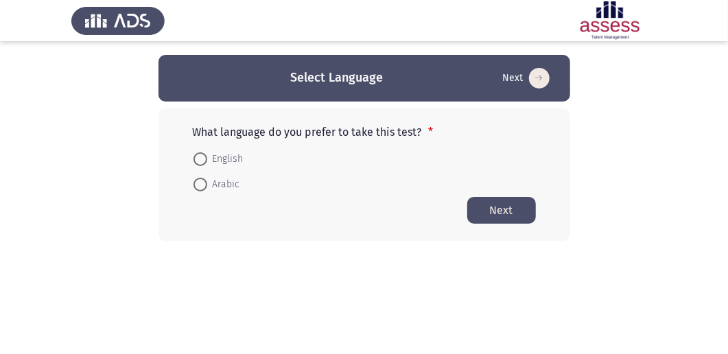
click at [198, 157] on span at bounding box center [200, 159] width 14 height 14
click at [198, 157] on input "English" at bounding box center [200, 159] width 14 height 14
radio input "true"
click at [499, 210] on button "Next" at bounding box center [501, 209] width 69 height 27
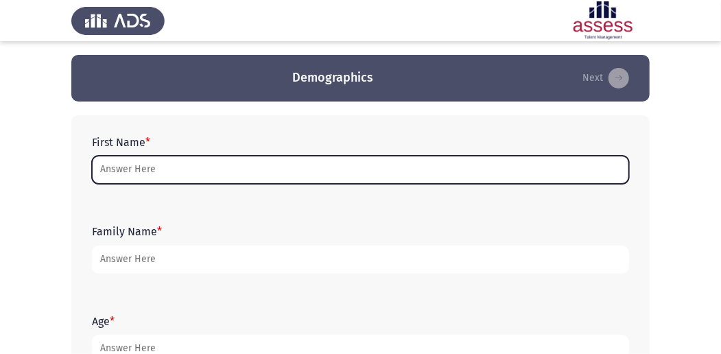
click at [176, 174] on input "First Name *" at bounding box center [360, 170] width 537 height 28
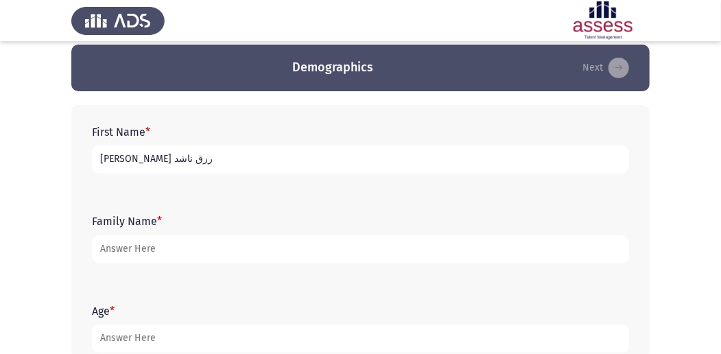
scroll to position [5, 0]
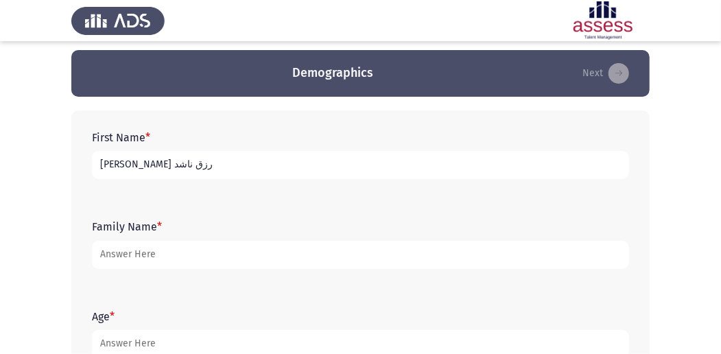
type input "[PERSON_NAME] رزق ناشد"
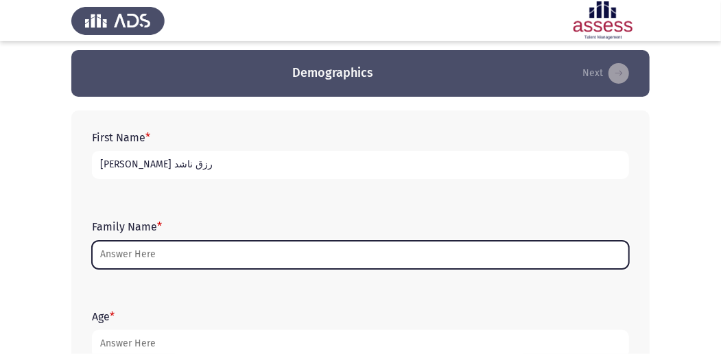
click at [177, 250] on input "Family Name *" at bounding box center [360, 255] width 537 height 28
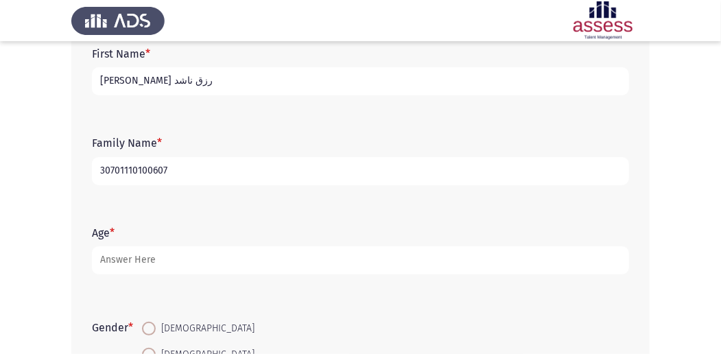
scroll to position [96, 0]
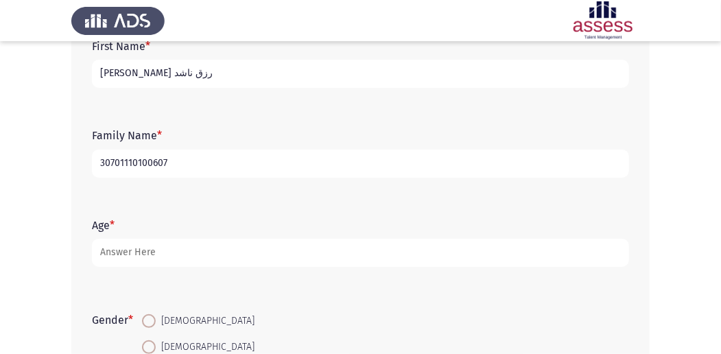
type input "30701110100607"
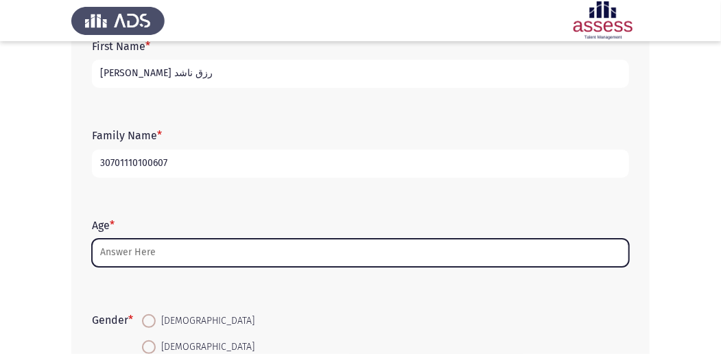
click at [162, 254] on input "Age *" at bounding box center [360, 253] width 537 height 28
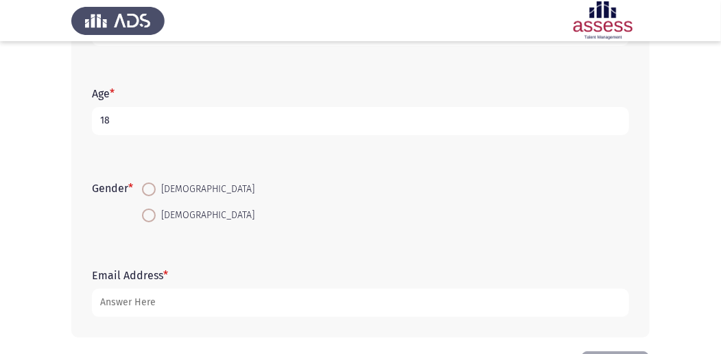
scroll to position [233, 0]
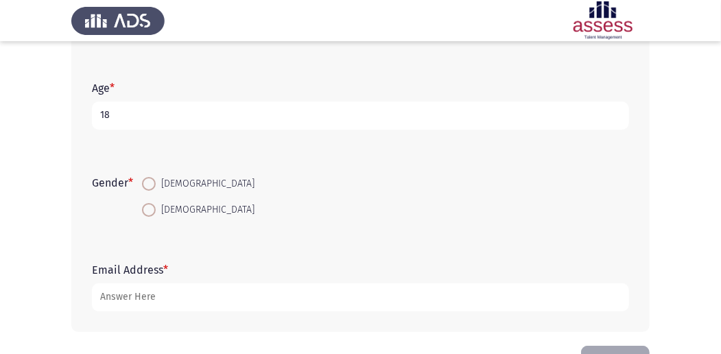
type input "18"
click at [149, 211] on span at bounding box center [149, 210] width 14 height 14
click at [149, 211] on input "[DEMOGRAPHIC_DATA]" at bounding box center [149, 210] width 14 height 14
radio input "true"
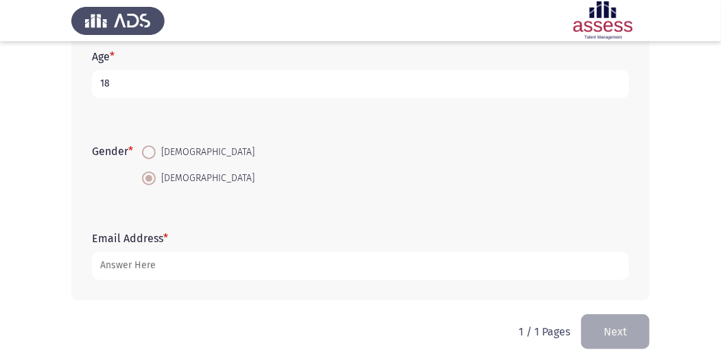
scroll to position [279, 0]
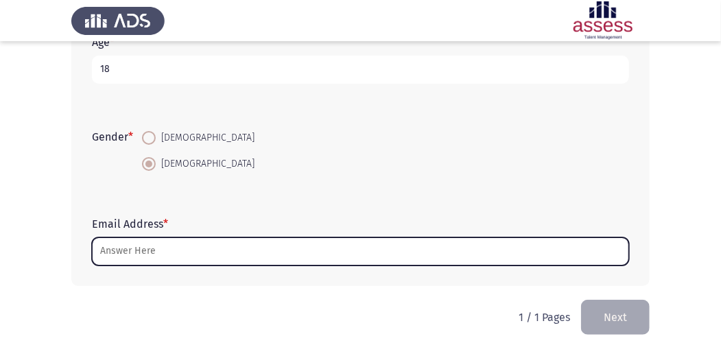
click at [189, 252] on input "Email Address *" at bounding box center [360, 251] width 537 height 28
type input "ق"
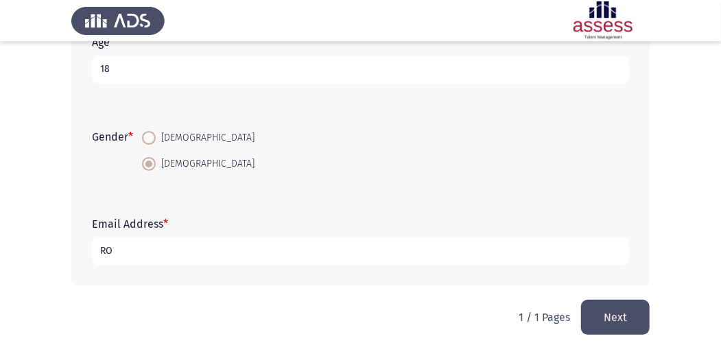
type input "R"
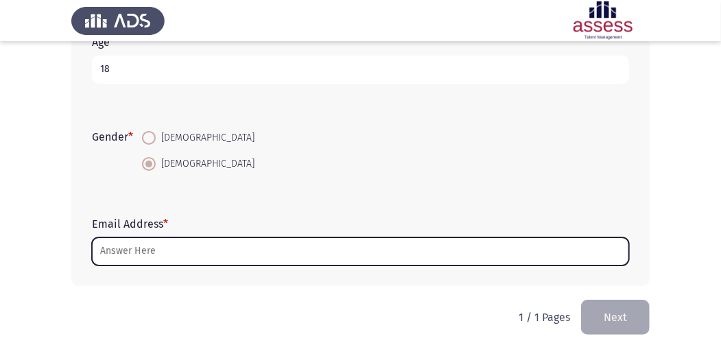
click at [159, 252] on input "Email Address *" at bounding box center [360, 251] width 537 height 28
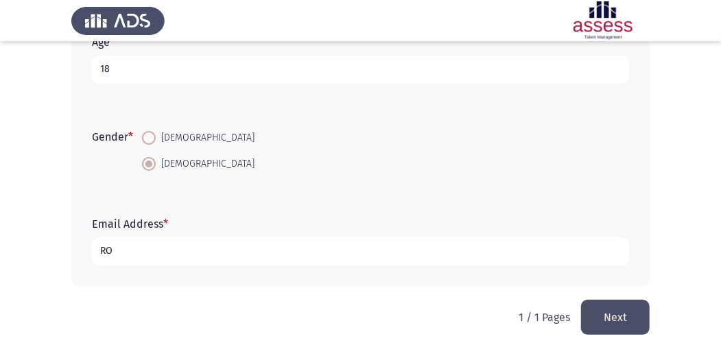
type input "R"
type input "MARIAROMANY"
click at [613, 314] on button "Next" at bounding box center [615, 317] width 69 height 35
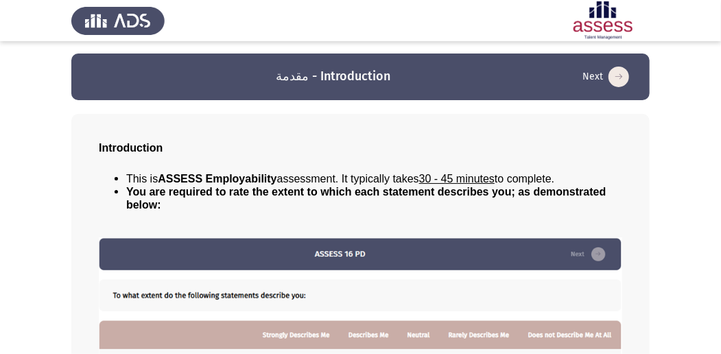
scroll to position [0, 0]
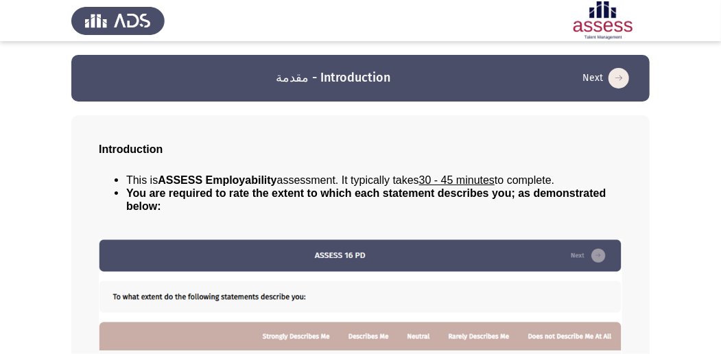
click at [616, 81] on icon "load next page" at bounding box center [618, 78] width 21 height 21
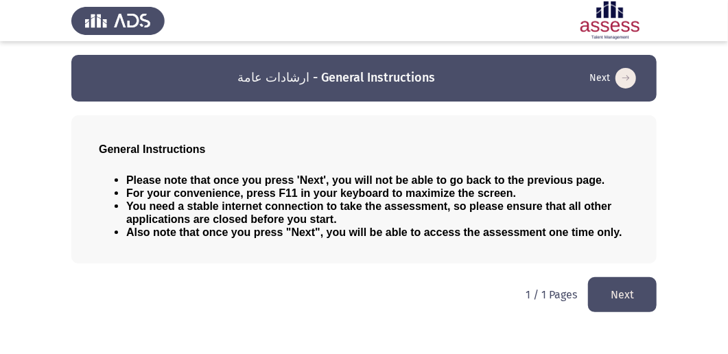
click at [614, 293] on button "Next" at bounding box center [622, 294] width 69 height 35
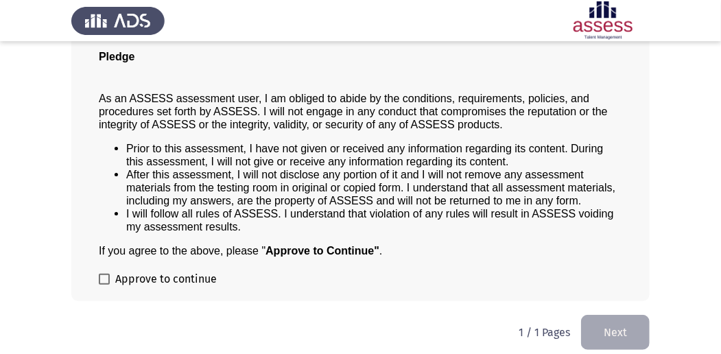
scroll to position [110, 0]
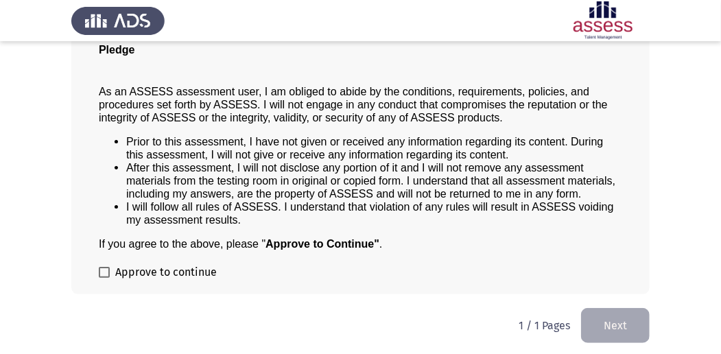
click at [110, 267] on label "Approve to continue" at bounding box center [158, 272] width 118 height 16
click at [104, 278] on input "Approve to continue" at bounding box center [104, 278] width 1 height 1
checkbox input "true"
click at [612, 324] on button "Next" at bounding box center [615, 325] width 69 height 35
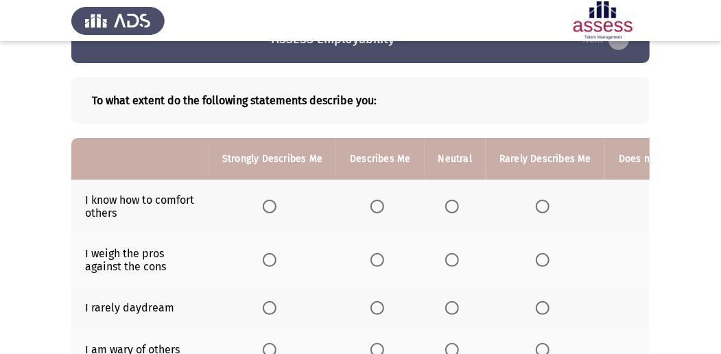
scroll to position [91, 0]
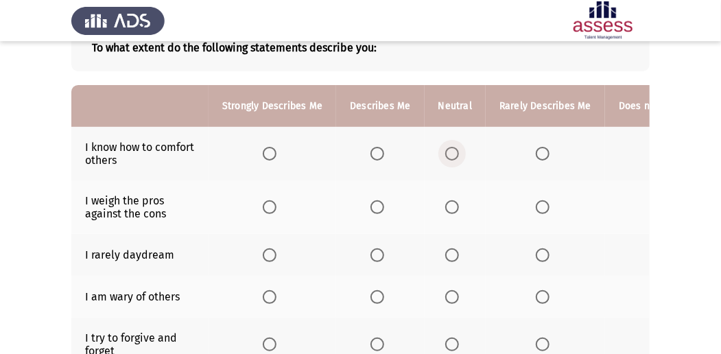
click at [451, 154] on span "Select an option" at bounding box center [452, 154] width 14 height 14
click at [451, 154] on input "Select an option" at bounding box center [452, 154] width 14 height 14
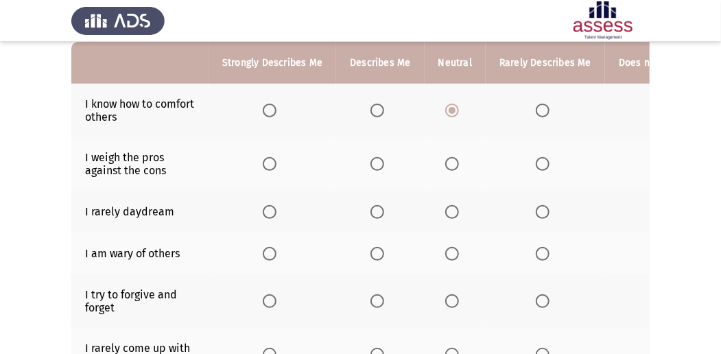
scroll to position [137, 0]
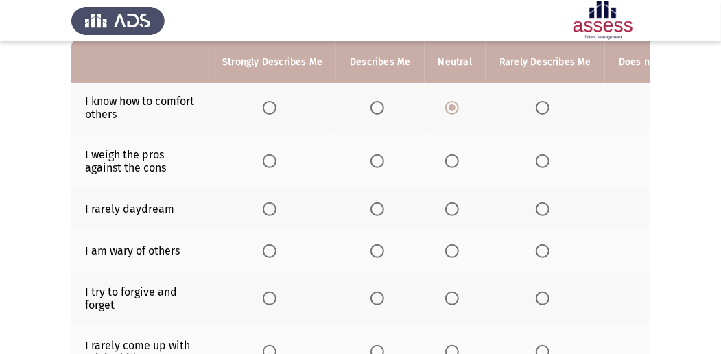
drag, startPoint x: 623, startPoint y: 172, endPoint x: 551, endPoint y: 181, distance: 71.9
click at [551, 181] on tr "I weigh the pros against the cons" at bounding box center [414, 160] width 686 height 53
drag, startPoint x: 628, startPoint y: 173, endPoint x: 588, endPoint y: 186, distance: 41.9
click at [588, 186] on tr "I weigh the pros against the cons" at bounding box center [414, 160] width 686 height 53
click at [538, 246] on span "Select an option" at bounding box center [543, 251] width 14 height 14
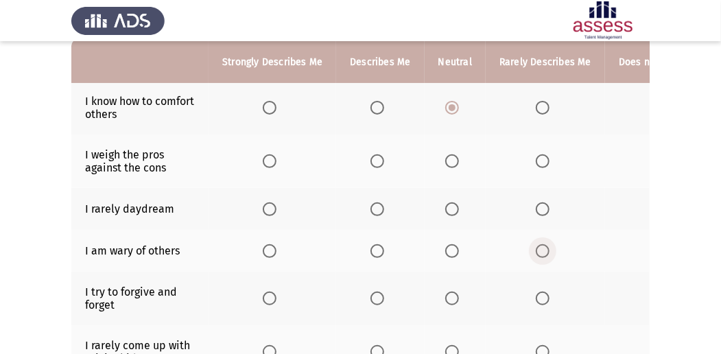
click at [538, 246] on input "Select an option" at bounding box center [543, 251] width 14 height 14
click at [376, 206] on span "Select an option" at bounding box center [377, 209] width 14 height 14
click at [376, 206] on input "Select an option" at bounding box center [377, 209] width 14 height 14
click at [450, 158] on span "Select an option" at bounding box center [452, 161] width 14 height 14
click at [450, 158] on input "Select an option" at bounding box center [452, 161] width 14 height 14
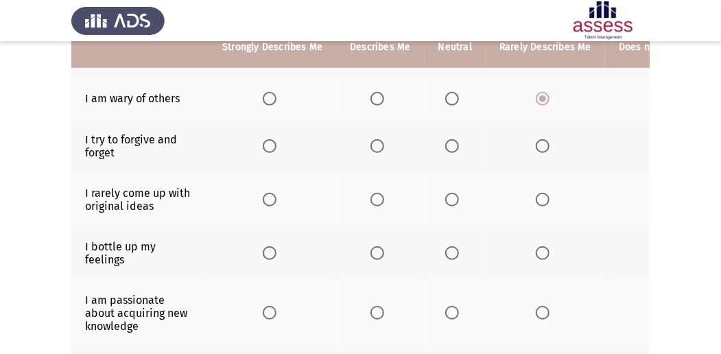
scroll to position [274, 0]
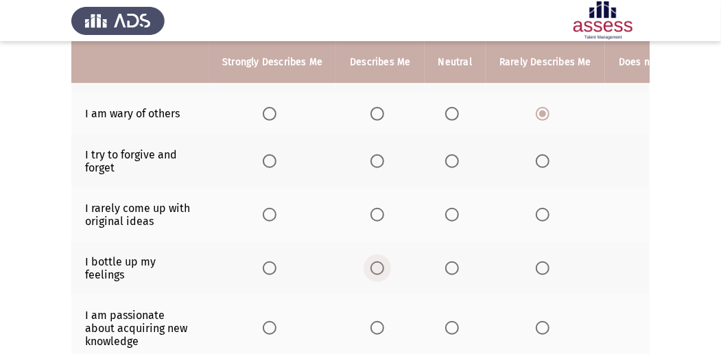
click at [375, 269] on span "Select an option" at bounding box center [377, 268] width 14 height 14
click at [375, 269] on input "Select an option" at bounding box center [377, 268] width 14 height 14
click at [633, 154] on th at bounding box center [681, 160] width 152 height 53
click at [380, 163] on span "Select an option" at bounding box center [377, 161] width 14 height 14
click at [380, 163] on input "Select an option" at bounding box center [377, 161] width 14 height 14
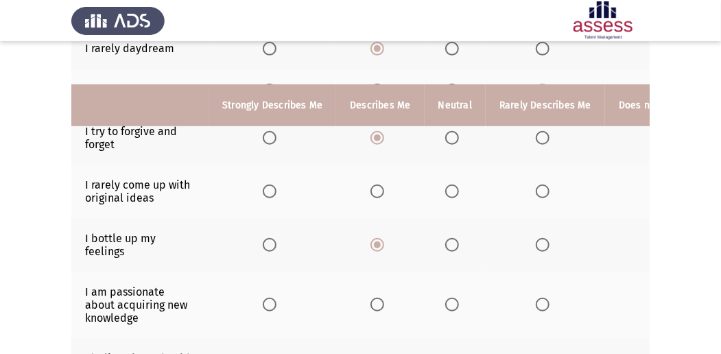
scroll to position [365, 0]
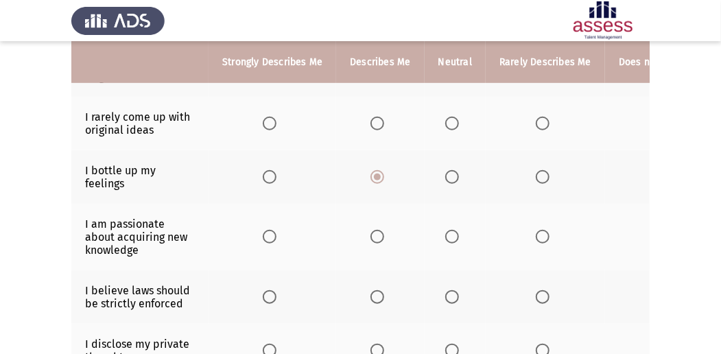
click at [379, 121] on span "Select an option" at bounding box center [377, 124] width 14 height 14
click at [379, 121] on input "Select an option" at bounding box center [377, 124] width 14 height 14
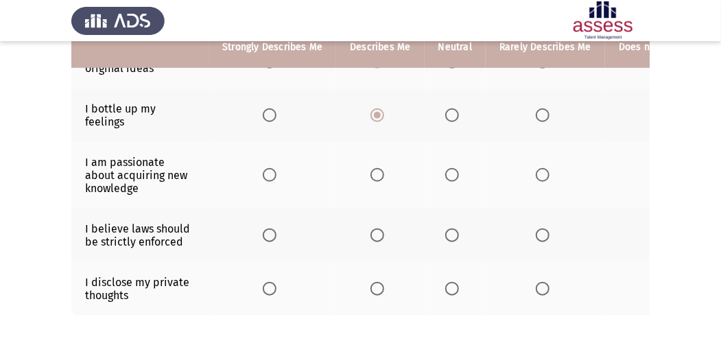
scroll to position [411, 0]
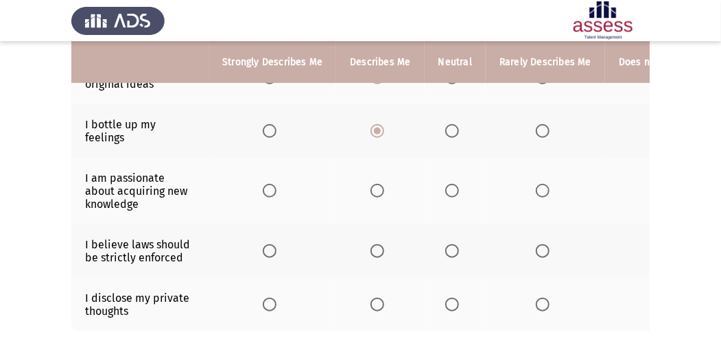
click at [374, 188] on span "Select an option" at bounding box center [377, 191] width 14 height 14
click at [374, 188] on input "Select an option" at bounding box center [377, 191] width 14 height 14
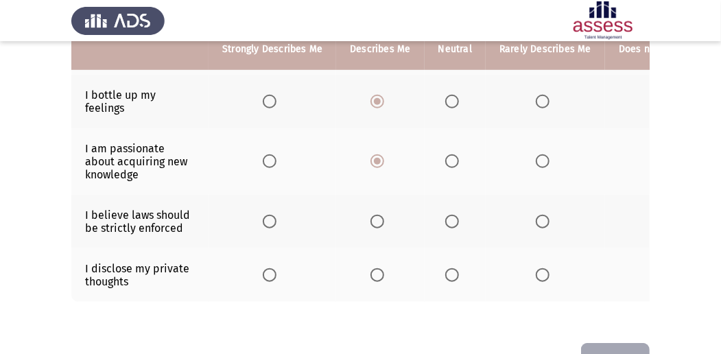
scroll to position [457, 0]
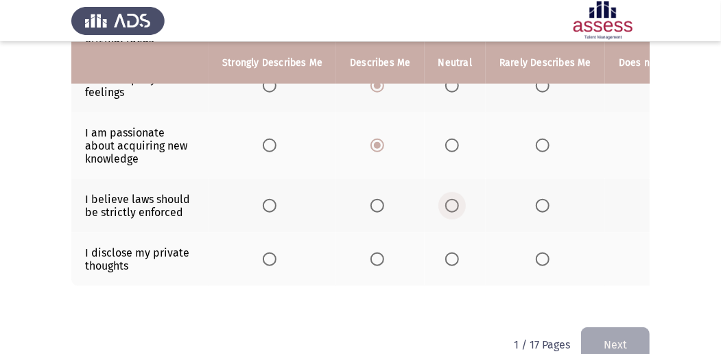
click at [445, 199] on span "Select an option" at bounding box center [452, 206] width 14 height 14
click at [445, 199] on input "Select an option" at bounding box center [452, 206] width 14 height 14
click at [380, 255] on span "Select an option" at bounding box center [377, 259] width 14 height 14
click at [380, 255] on input "Select an option" at bounding box center [377, 259] width 14 height 14
click at [625, 337] on button "Next" at bounding box center [615, 344] width 69 height 35
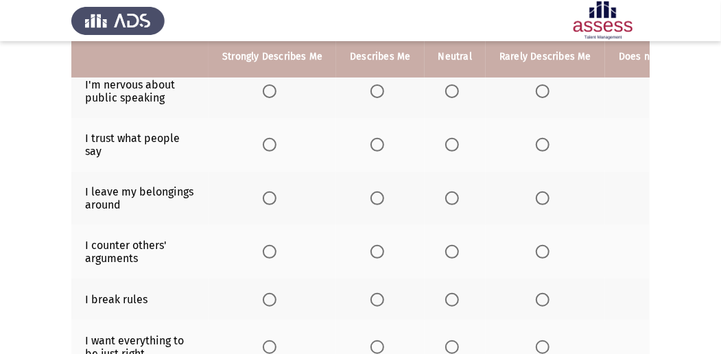
scroll to position [108, 0]
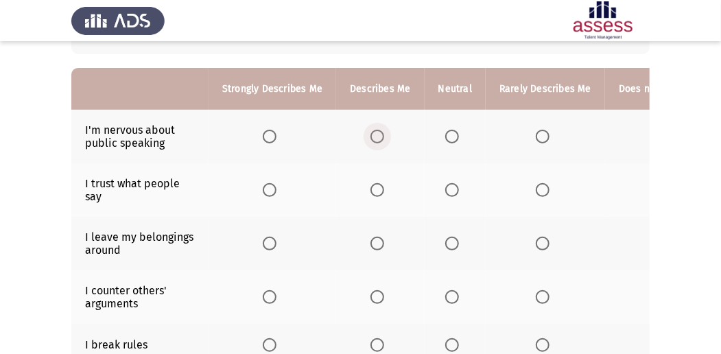
click at [370, 134] on span "Select an option" at bounding box center [377, 137] width 14 height 14
click at [370, 134] on input "Select an option" at bounding box center [377, 137] width 14 height 14
click at [541, 191] on span "Select an option" at bounding box center [543, 190] width 14 height 14
click at [541, 191] on input "Select an option" at bounding box center [543, 190] width 14 height 14
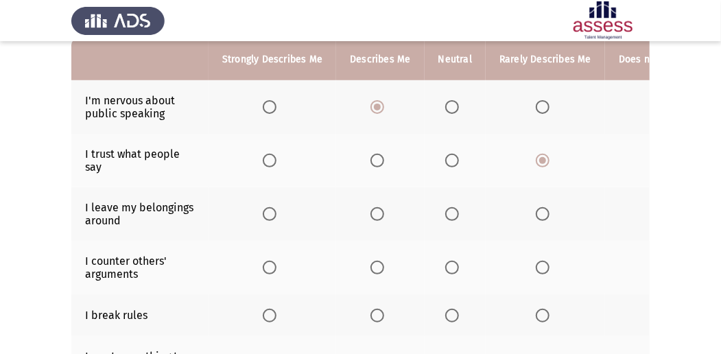
scroll to position [154, 0]
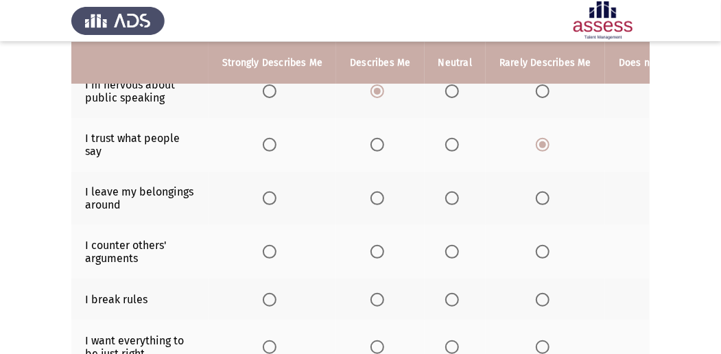
click at [370, 193] on span "Select an option" at bounding box center [377, 198] width 14 height 14
click at [370, 193] on input "Select an option" at bounding box center [377, 198] width 14 height 14
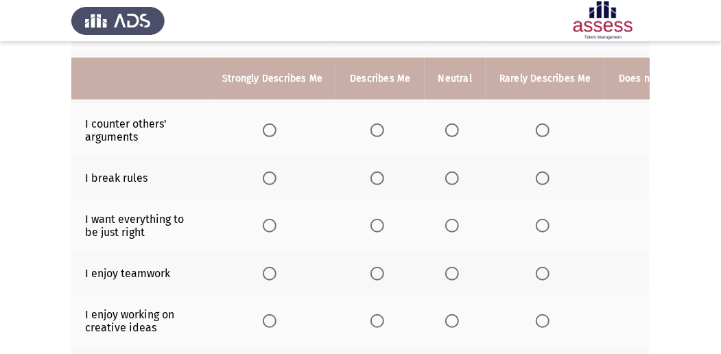
scroll to position [291, 0]
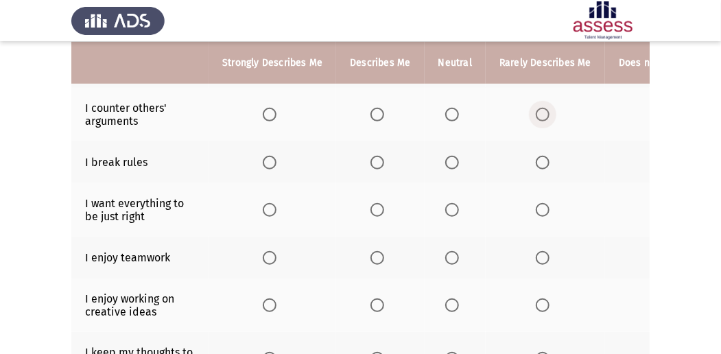
click at [536, 108] on span "Select an option" at bounding box center [543, 115] width 14 height 14
click at [536, 108] on input "Select an option" at bounding box center [543, 115] width 14 height 14
drag, startPoint x: 572, startPoint y: 160, endPoint x: 527, endPoint y: 169, distance: 45.5
click at [527, 169] on th at bounding box center [544, 162] width 119 height 42
click at [536, 160] on span "Select an option" at bounding box center [543, 163] width 14 height 14
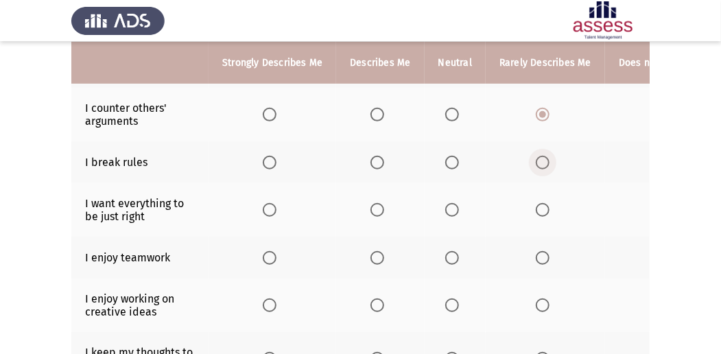
click at [536, 160] on input "Select an option" at bounding box center [543, 163] width 14 height 14
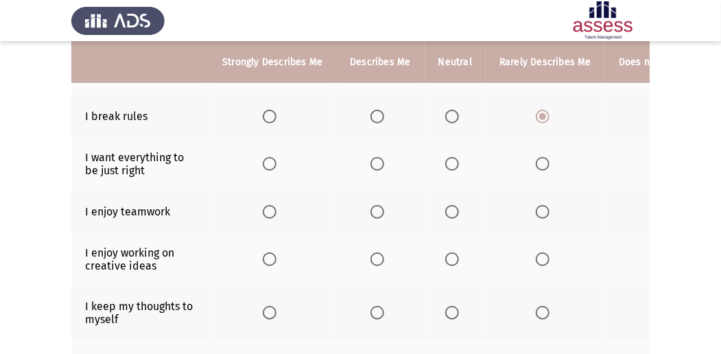
click at [447, 164] on span "Select an option" at bounding box center [452, 164] width 14 height 14
click at [447, 164] on input "Select an option" at bounding box center [452, 164] width 14 height 14
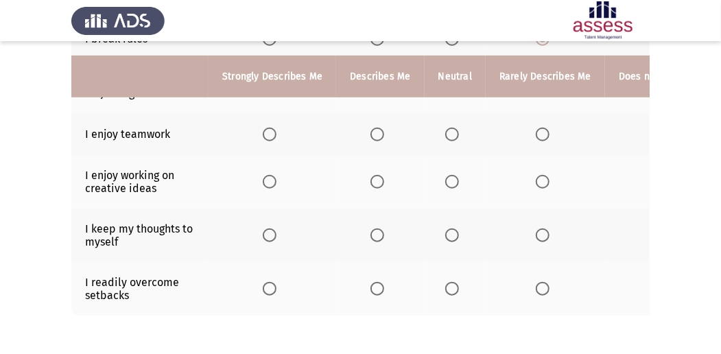
scroll to position [428, 0]
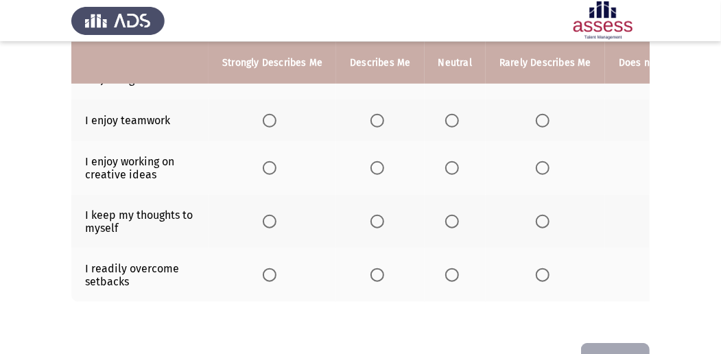
click at [544, 114] on span "Select an option" at bounding box center [543, 121] width 14 height 14
click at [544, 114] on input "Select an option" at bounding box center [543, 121] width 14 height 14
click at [376, 165] on span "Select an option" at bounding box center [377, 168] width 14 height 14
click at [376, 165] on input "Select an option" at bounding box center [377, 168] width 14 height 14
click at [448, 217] on span "Select an option" at bounding box center [452, 222] width 14 height 14
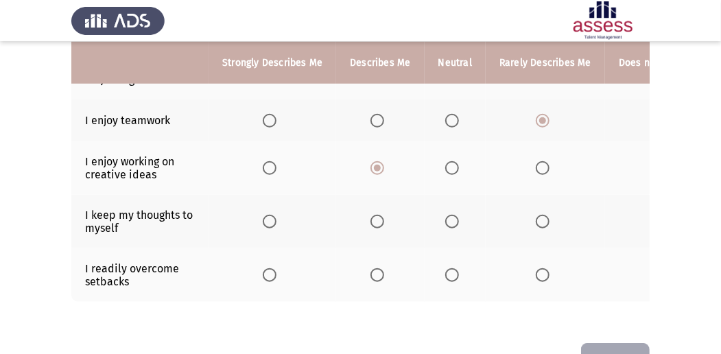
click at [448, 217] on input "Select an option" at bounding box center [452, 222] width 14 height 14
click at [446, 268] on span "Select an option" at bounding box center [452, 275] width 14 height 14
click at [446, 268] on input "Select an option" at bounding box center [452, 275] width 14 height 14
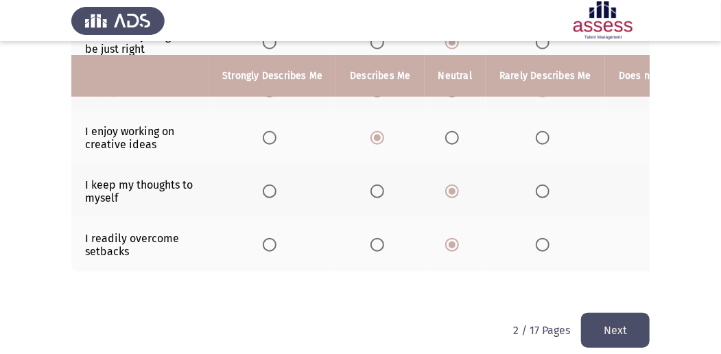
scroll to position [474, 0]
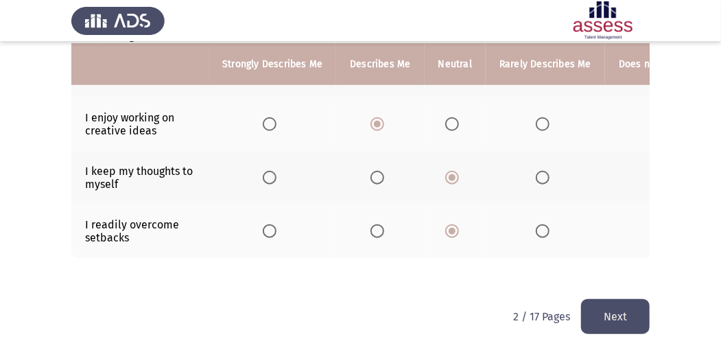
click at [614, 314] on button "Next" at bounding box center [615, 316] width 69 height 35
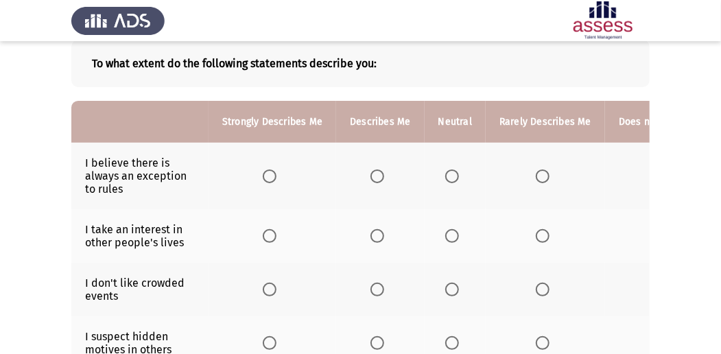
scroll to position [91, 0]
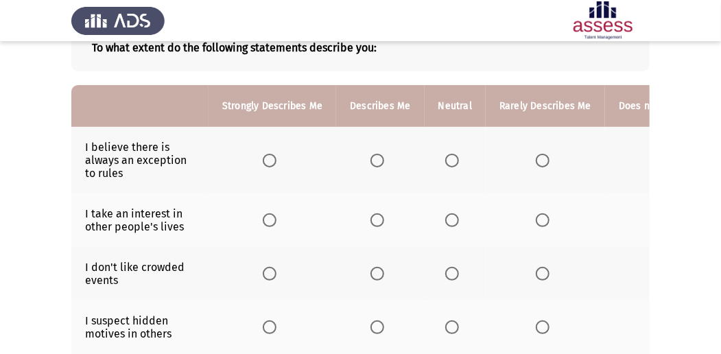
click at [536, 159] on span "Select an option" at bounding box center [543, 161] width 14 height 14
click at [536, 159] on input "Select an option" at bounding box center [543, 161] width 14 height 14
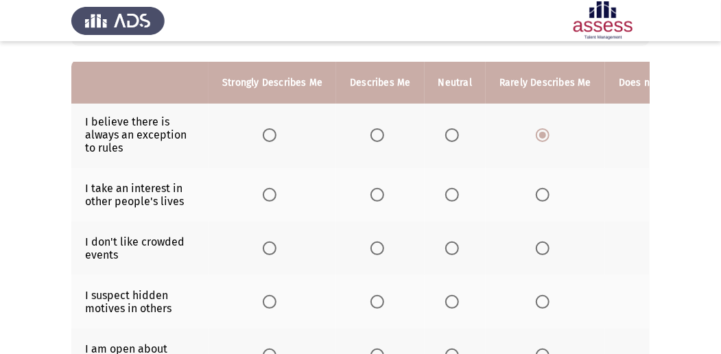
scroll to position [137, 0]
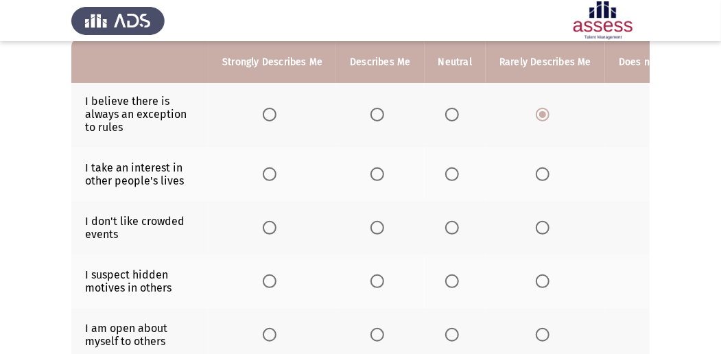
click at [536, 171] on span "Select an option" at bounding box center [543, 174] width 14 height 14
click at [536, 171] on input "Select an option" at bounding box center [543, 174] width 14 height 14
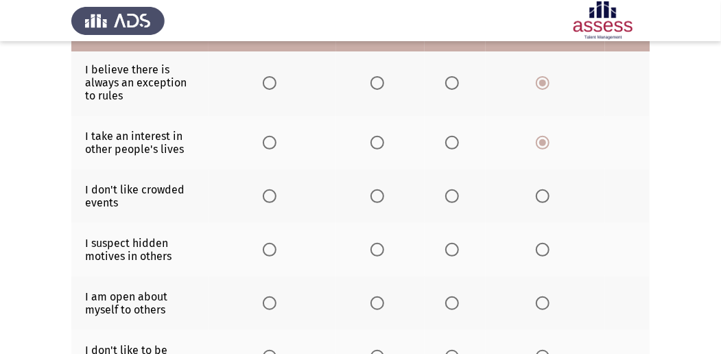
scroll to position [182, 0]
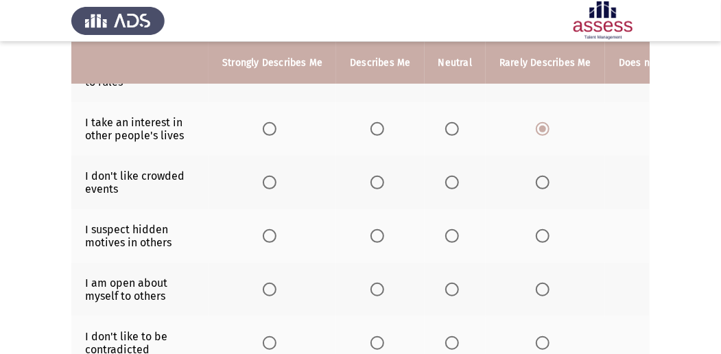
click at [267, 177] on span "Select an option" at bounding box center [270, 183] width 14 height 14
click at [267, 177] on input "Select an option" at bounding box center [270, 183] width 14 height 14
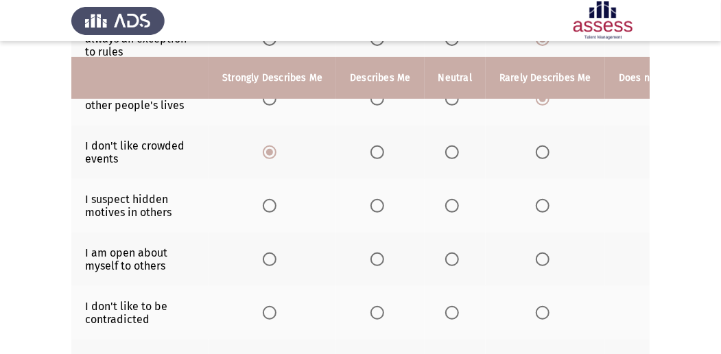
scroll to position [228, 0]
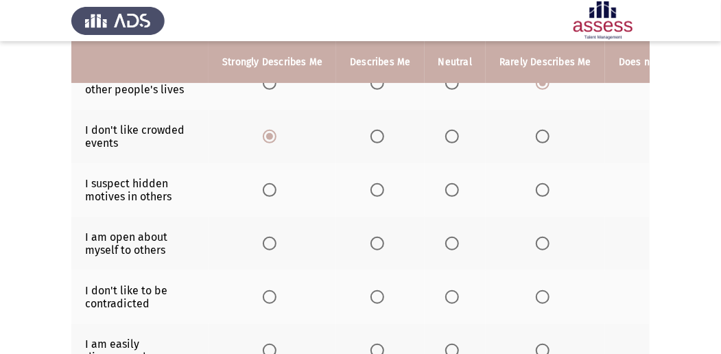
click at [445, 187] on span "Select an option" at bounding box center [452, 190] width 14 height 14
click at [445, 187] on input "Select an option" at bounding box center [452, 190] width 14 height 14
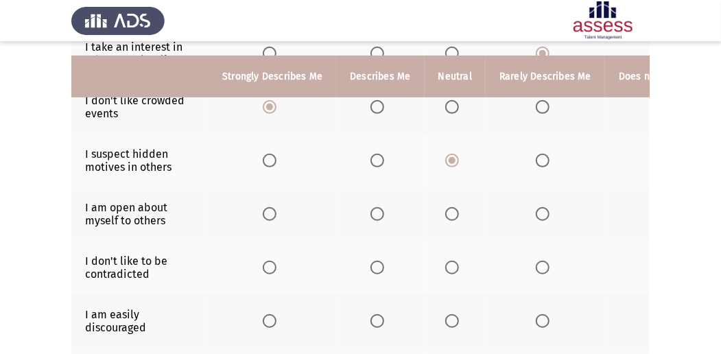
scroll to position [274, 0]
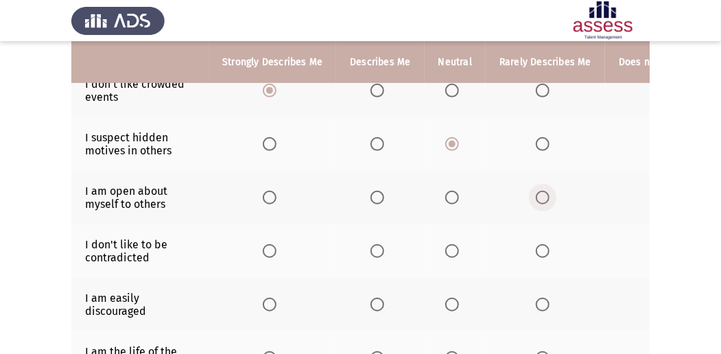
click at [536, 197] on span "Select an option" at bounding box center [543, 198] width 14 height 14
click at [536, 197] on input "Select an option" at bounding box center [543, 198] width 14 height 14
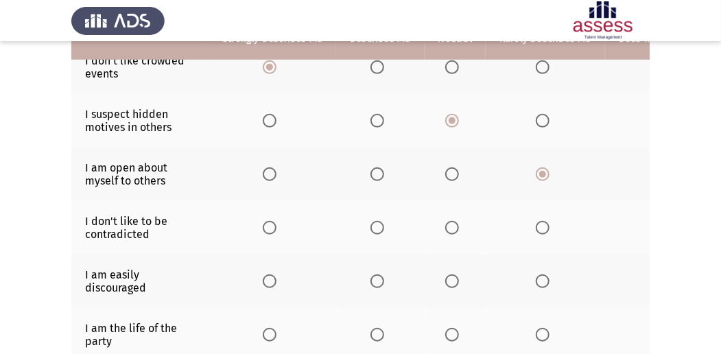
scroll to position [320, 0]
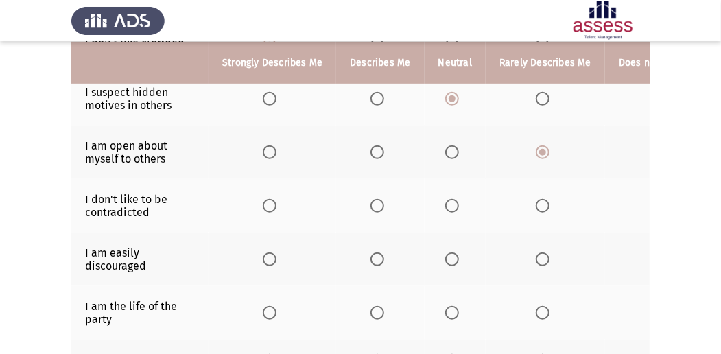
click at [381, 201] on span "Select an option" at bounding box center [377, 206] width 14 height 14
click at [381, 201] on input "Select an option" at bounding box center [377, 206] width 14 height 14
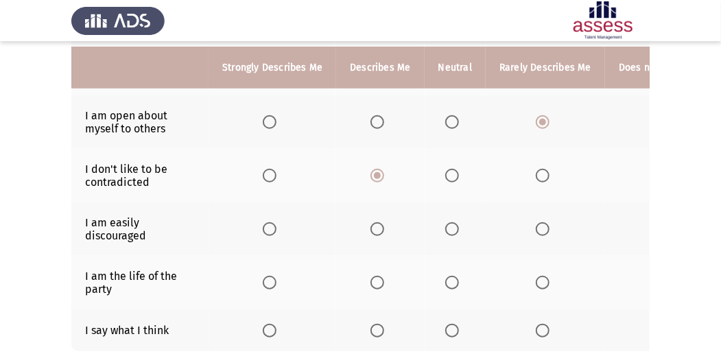
scroll to position [365, 0]
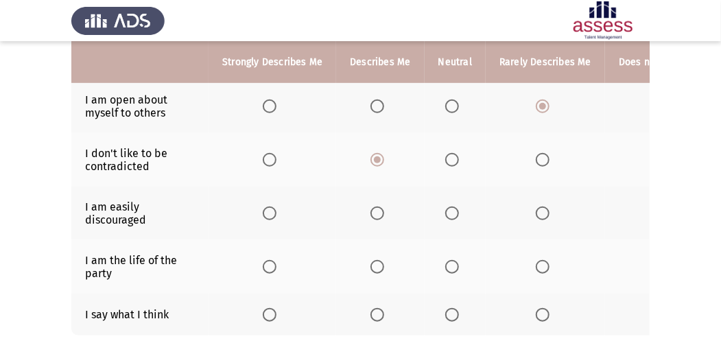
click at [445, 208] on span "Select an option" at bounding box center [452, 213] width 14 height 14
click at [445, 208] on input "Select an option" at bounding box center [452, 213] width 14 height 14
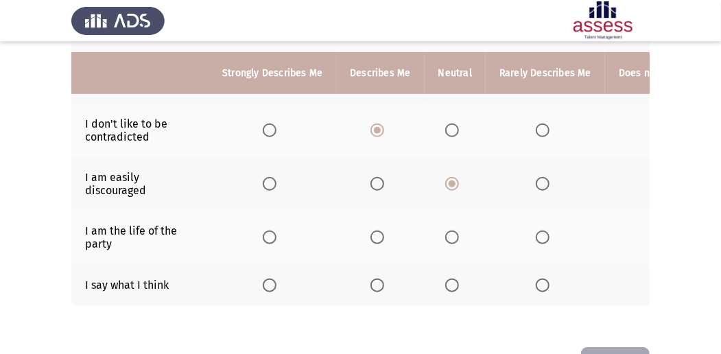
scroll to position [411, 0]
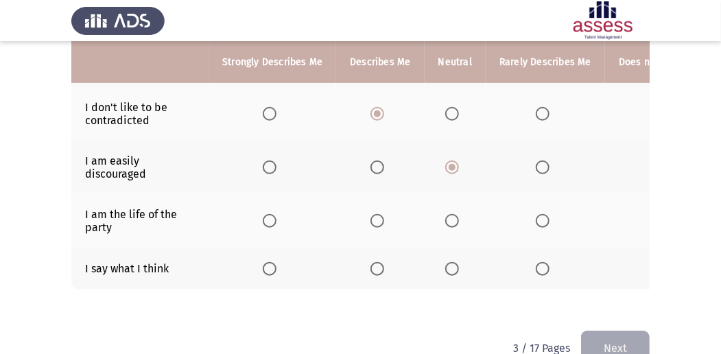
click at [254, 259] on th at bounding box center [272, 269] width 128 height 42
click at [263, 265] on span "Select an option" at bounding box center [270, 269] width 14 height 14
click at [263, 265] on input "Select an option" at bounding box center [270, 269] width 14 height 14
click at [446, 214] on span "Select an option" at bounding box center [452, 221] width 14 height 14
click at [446, 214] on input "Select an option" at bounding box center [452, 221] width 14 height 14
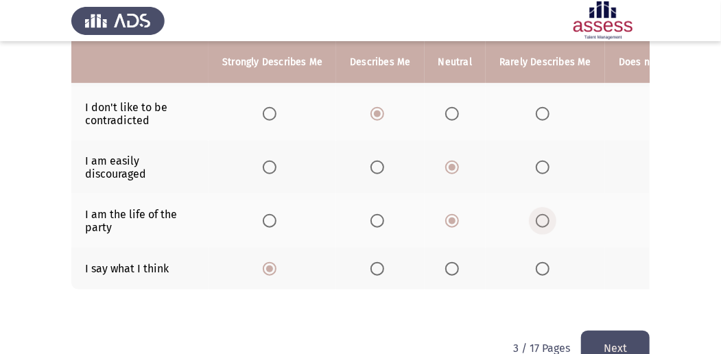
click at [544, 218] on label "Select an option" at bounding box center [545, 221] width 19 height 14
click at [544, 218] on input "Select an option" at bounding box center [543, 221] width 14 height 14
click at [590, 343] on button "Next" at bounding box center [615, 348] width 69 height 35
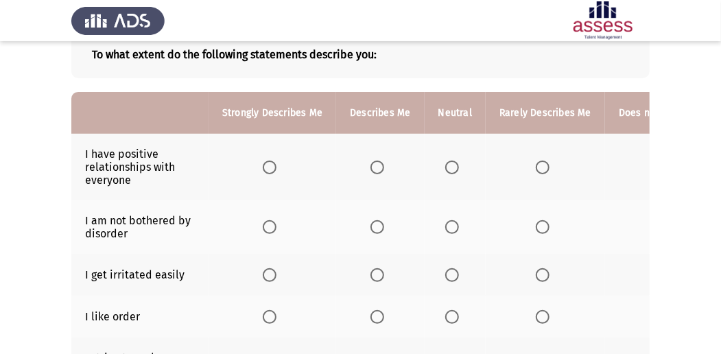
scroll to position [91, 0]
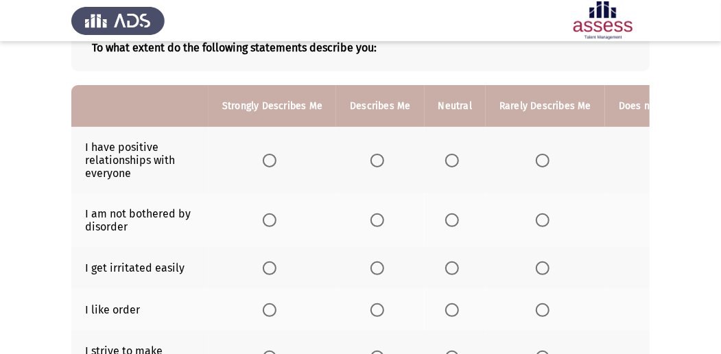
click at [447, 160] on span "Select an option" at bounding box center [452, 161] width 14 height 14
click at [447, 160] on input "Select an option" at bounding box center [452, 161] width 14 height 14
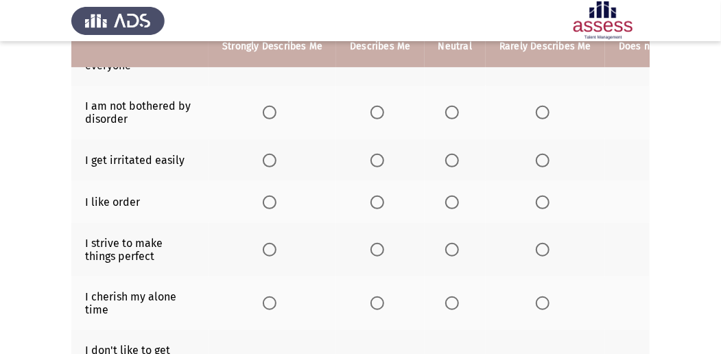
scroll to position [182, 0]
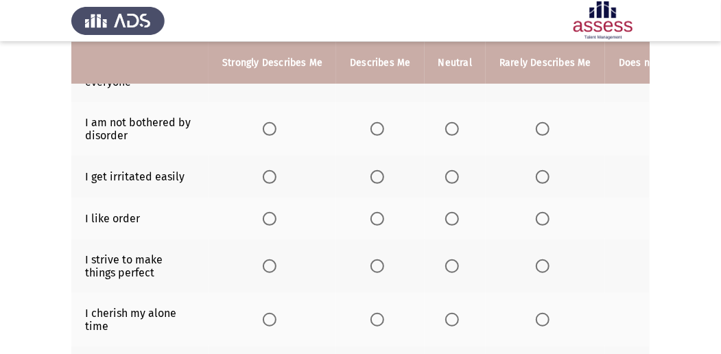
click at [454, 125] on span "Select an option" at bounding box center [452, 129] width 14 height 14
click at [454, 125] on input "Select an option" at bounding box center [452, 129] width 14 height 14
click at [377, 212] on span "Select an option" at bounding box center [377, 219] width 14 height 14
click at [377, 212] on input "Select an option" at bounding box center [377, 219] width 14 height 14
click at [454, 178] on span "Select an option" at bounding box center [452, 177] width 14 height 14
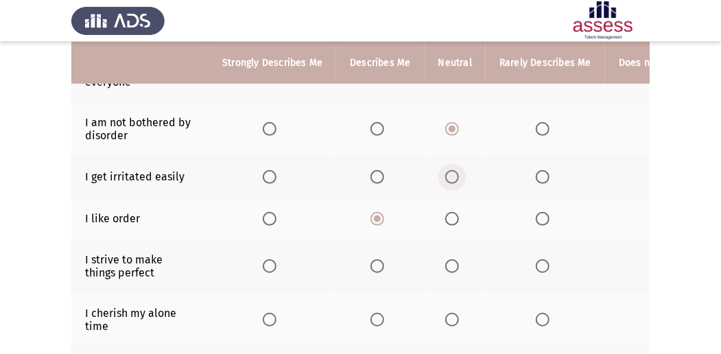
click at [454, 178] on input "Select an option" at bounding box center [452, 177] width 14 height 14
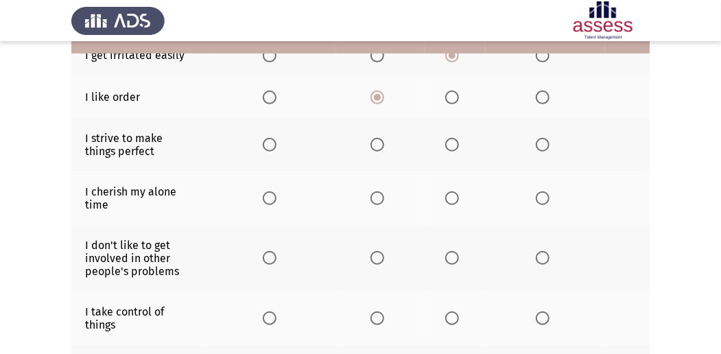
scroll to position [320, 0]
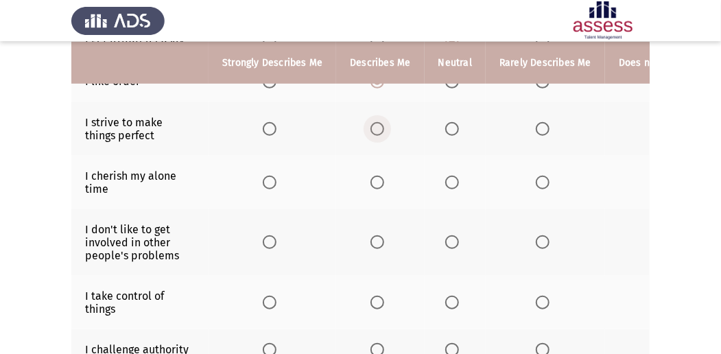
click at [381, 125] on span "Select an option" at bounding box center [377, 129] width 14 height 14
click at [381, 125] on input "Select an option" at bounding box center [377, 129] width 14 height 14
click at [447, 180] on span "Select an option" at bounding box center [452, 183] width 14 height 14
click at [447, 180] on input "Select an option" at bounding box center [452, 183] width 14 height 14
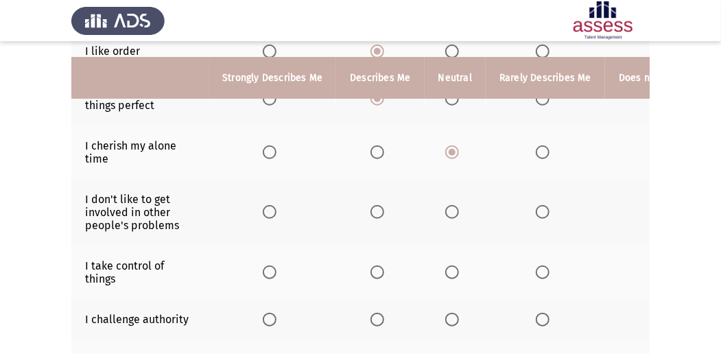
scroll to position [365, 0]
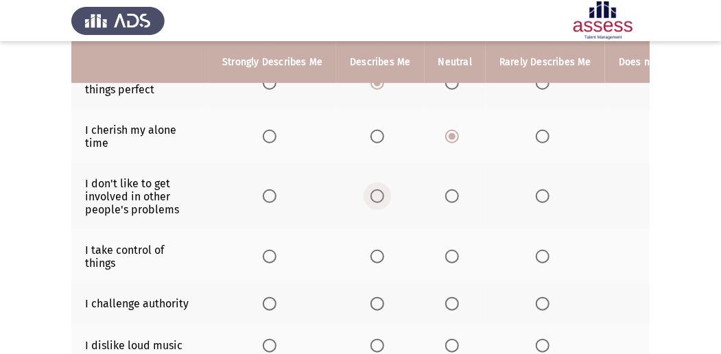
click at [379, 193] on span "Select an option" at bounding box center [377, 196] width 14 height 14
click at [379, 193] on input "Select an option" at bounding box center [377, 196] width 14 height 14
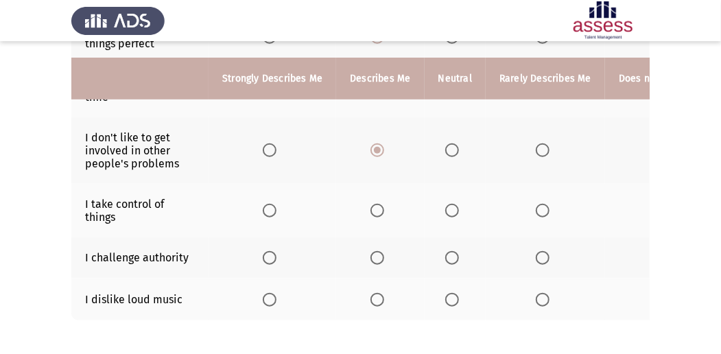
scroll to position [457, 0]
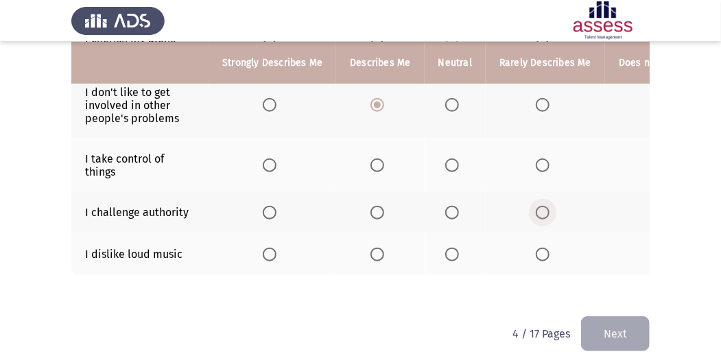
click at [536, 206] on span "Select an option" at bounding box center [543, 213] width 14 height 14
click at [536, 206] on input "Select an option" at bounding box center [543, 213] width 14 height 14
click at [381, 249] on span "Select an option" at bounding box center [377, 255] width 14 height 14
click at [381, 249] on input "Select an option" at bounding box center [377, 255] width 14 height 14
click at [451, 165] on span "Select an option" at bounding box center [452, 165] width 14 height 14
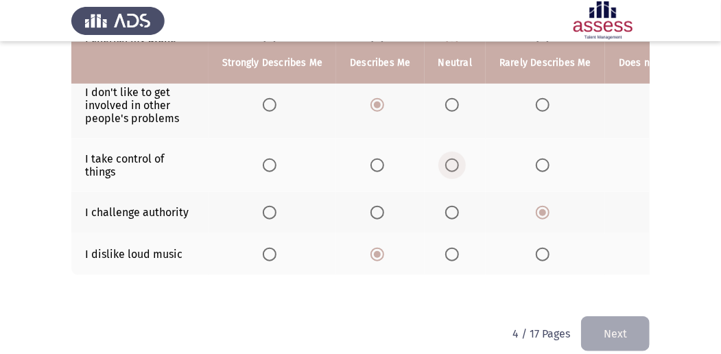
click at [451, 165] on input "Select an option" at bounding box center [452, 165] width 14 height 14
click at [625, 341] on button "Next" at bounding box center [615, 333] width 69 height 35
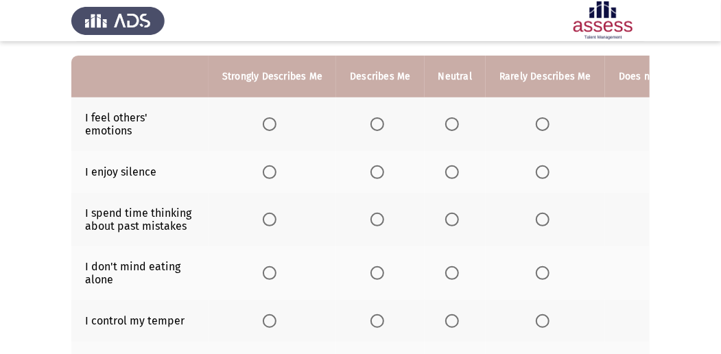
scroll to position [137, 0]
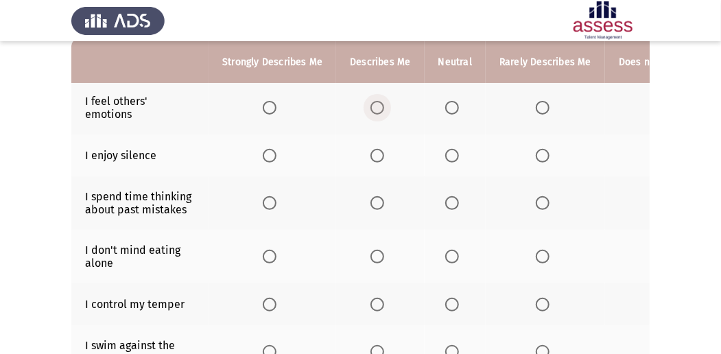
click at [373, 107] on span "Select an option" at bounding box center [377, 108] width 14 height 14
click at [373, 107] on input "Select an option" at bounding box center [377, 108] width 14 height 14
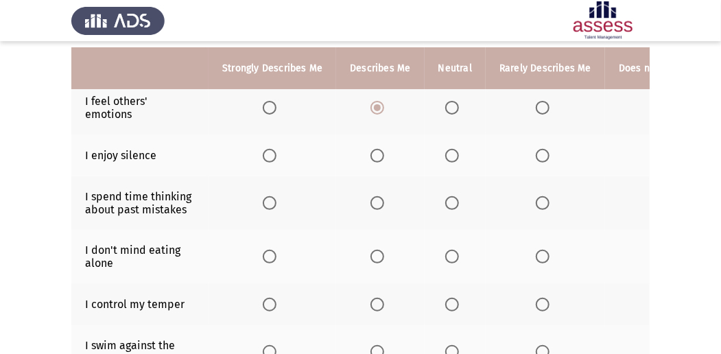
scroll to position [182, 0]
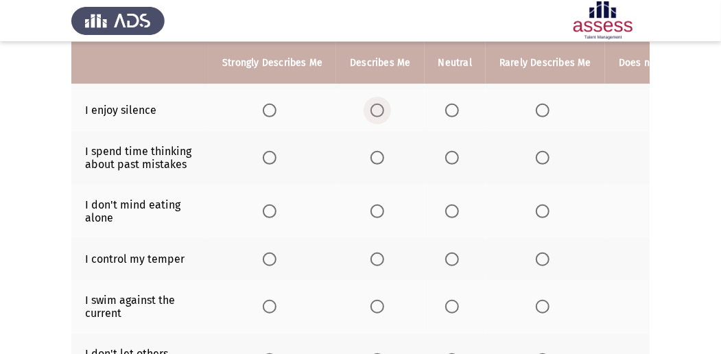
click at [374, 110] on span "Select an option" at bounding box center [377, 111] width 14 height 14
click at [374, 110] on input "Select an option" at bounding box center [377, 111] width 14 height 14
click at [268, 155] on span "Select an option" at bounding box center [270, 158] width 14 height 14
click at [268, 155] on input "Select an option" at bounding box center [270, 158] width 14 height 14
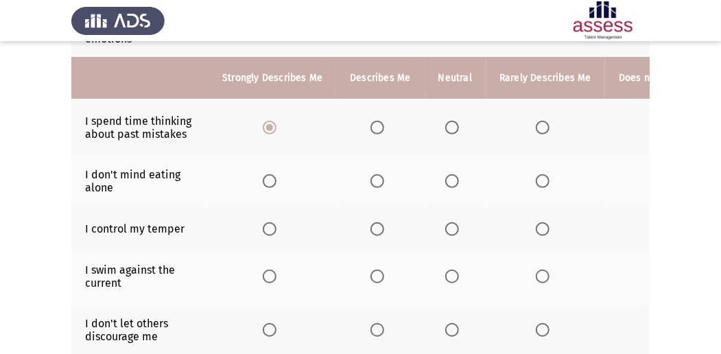
scroll to position [228, 0]
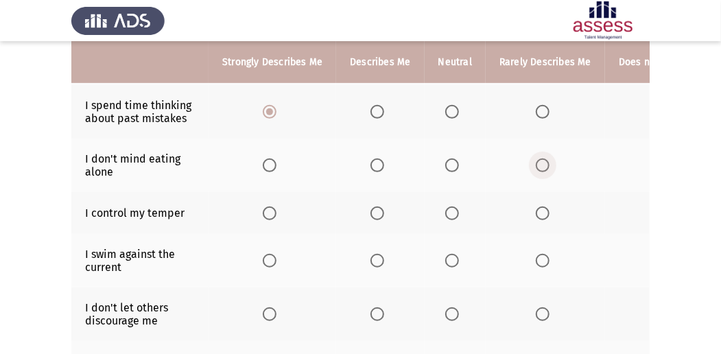
click at [536, 164] on span "Select an option" at bounding box center [543, 165] width 14 height 14
click at [536, 164] on input "Select an option" at bounding box center [543, 165] width 14 height 14
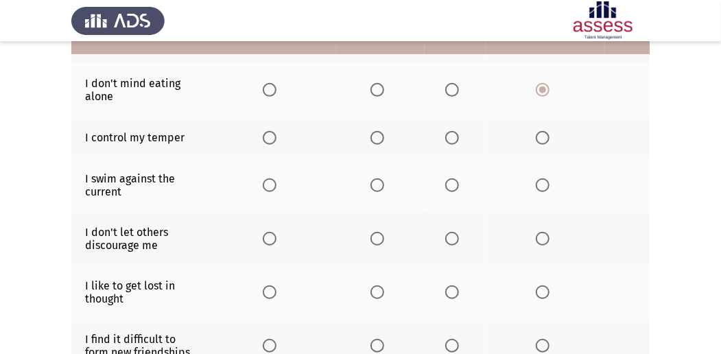
scroll to position [320, 0]
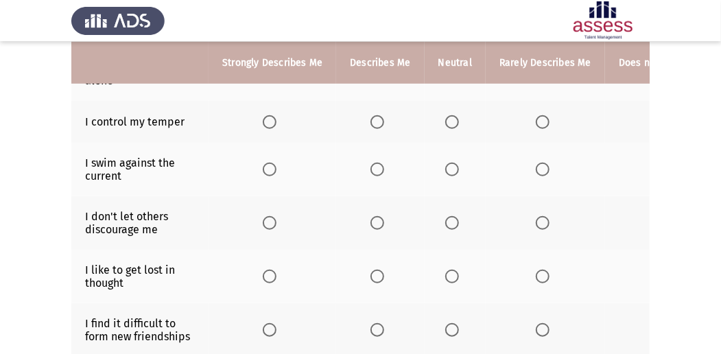
click at [448, 122] on span "Select an option" at bounding box center [452, 122] width 14 height 14
click at [448, 122] on input "Select an option" at bounding box center [452, 122] width 14 height 14
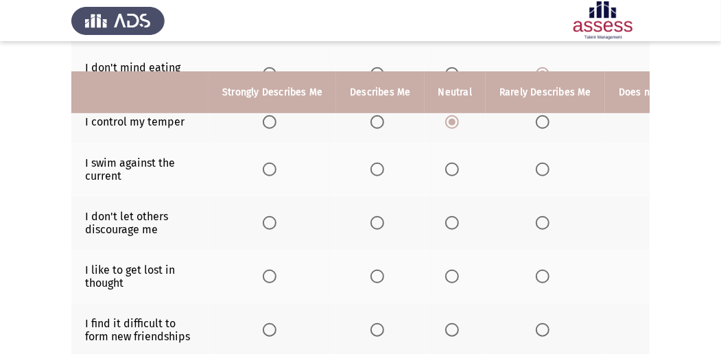
scroll to position [365, 0]
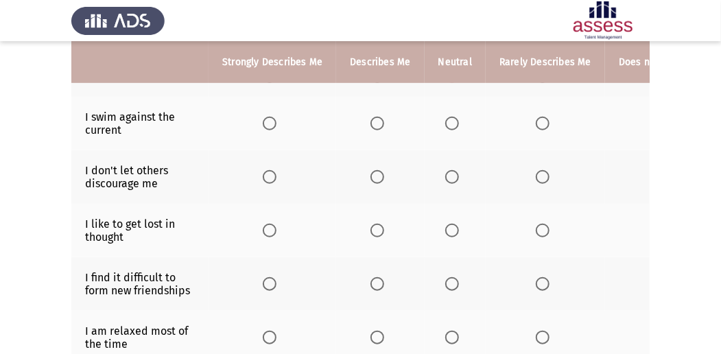
click at [536, 125] on span "Select an option" at bounding box center [543, 124] width 14 height 14
click at [536, 125] on input "Select an option" at bounding box center [543, 124] width 14 height 14
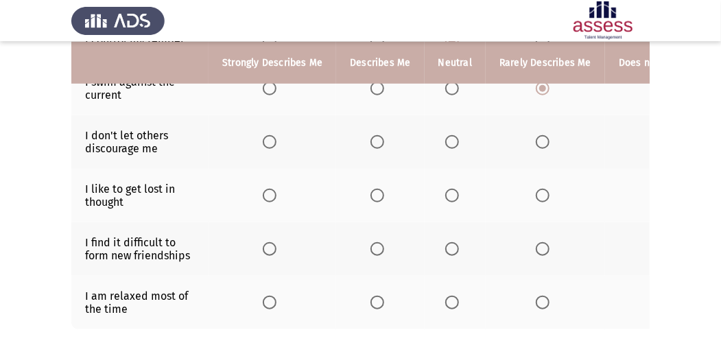
scroll to position [411, 0]
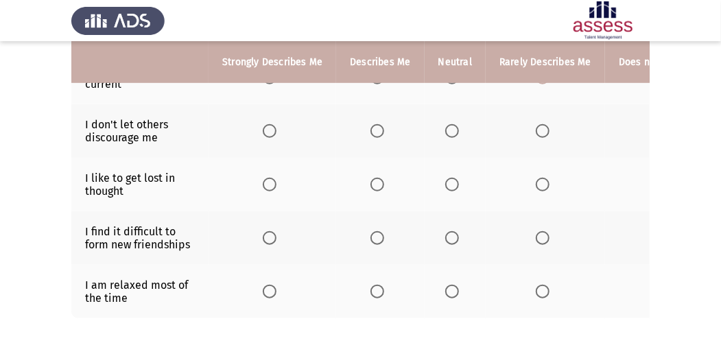
click at [381, 125] on span "Select an option" at bounding box center [377, 131] width 14 height 14
click at [381, 125] on input "Select an option" at bounding box center [377, 131] width 14 height 14
click at [539, 181] on span "Select an option" at bounding box center [543, 185] width 14 height 14
click at [539, 181] on input "Select an option" at bounding box center [543, 185] width 14 height 14
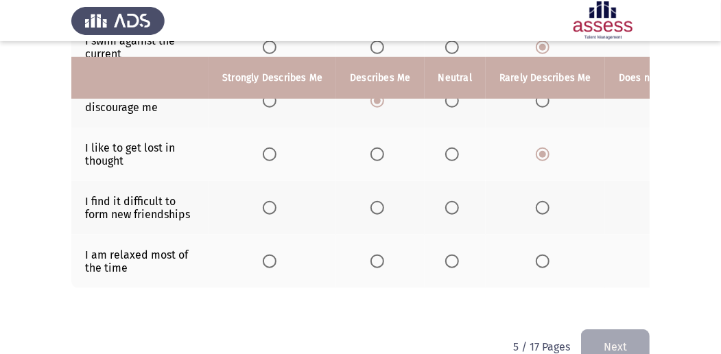
scroll to position [457, 0]
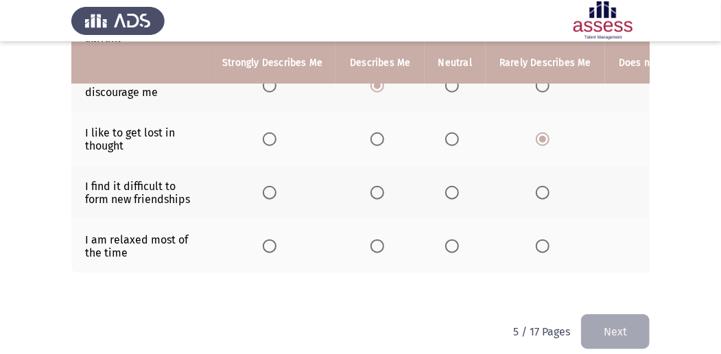
click at [370, 187] on span "Select an option" at bounding box center [377, 193] width 14 height 14
click at [370, 187] on input "Select an option" at bounding box center [377, 193] width 14 height 14
click at [449, 239] on span "Select an option" at bounding box center [452, 246] width 14 height 14
click at [449, 239] on input "Select an option" at bounding box center [452, 246] width 14 height 14
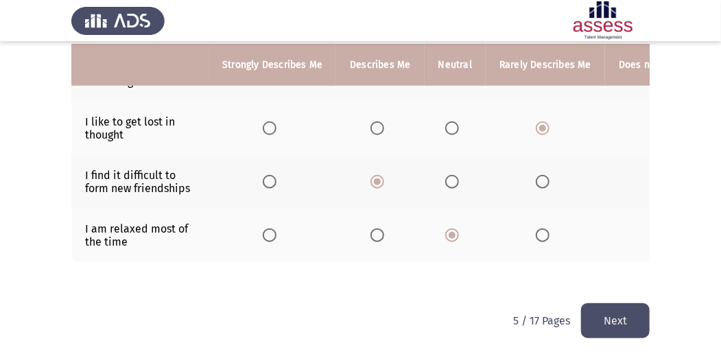
scroll to position [474, 0]
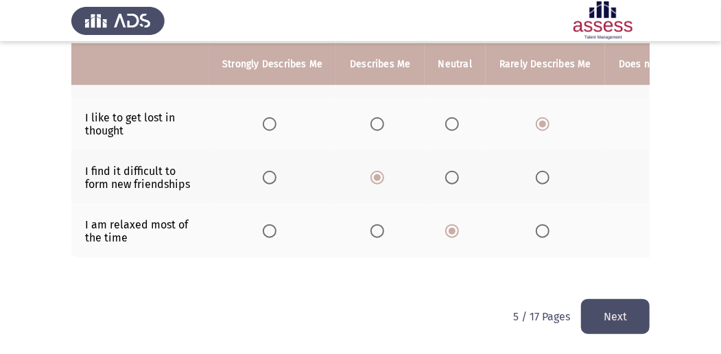
click at [594, 309] on button "Next" at bounding box center [615, 316] width 69 height 35
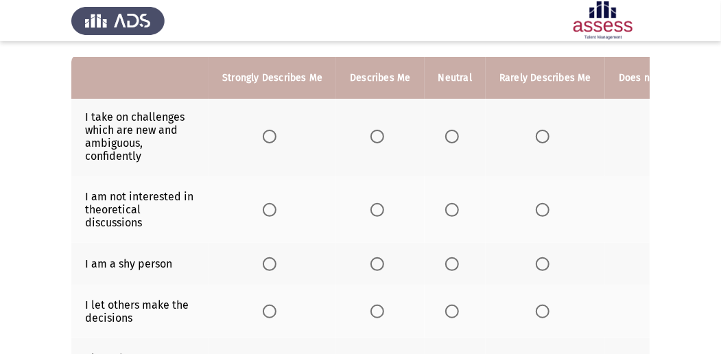
scroll to position [137, 0]
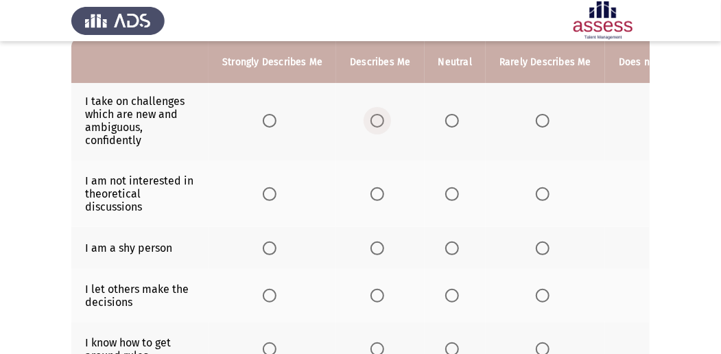
click at [370, 114] on span "Select an option" at bounding box center [377, 121] width 14 height 14
click at [370, 114] on input "Select an option" at bounding box center [377, 121] width 14 height 14
click at [542, 191] on span "Select an option" at bounding box center [543, 194] width 14 height 14
click at [542, 191] on input "Select an option" at bounding box center [543, 194] width 14 height 14
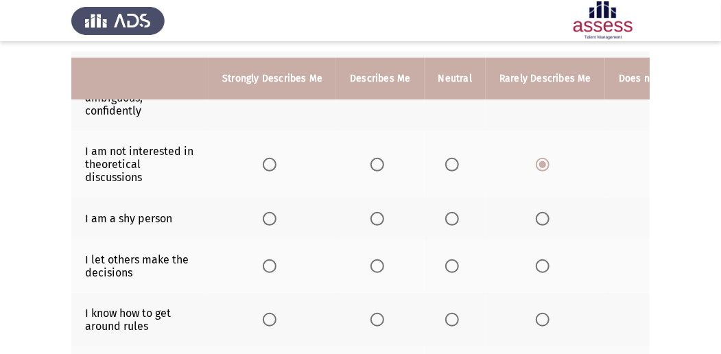
scroll to position [182, 0]
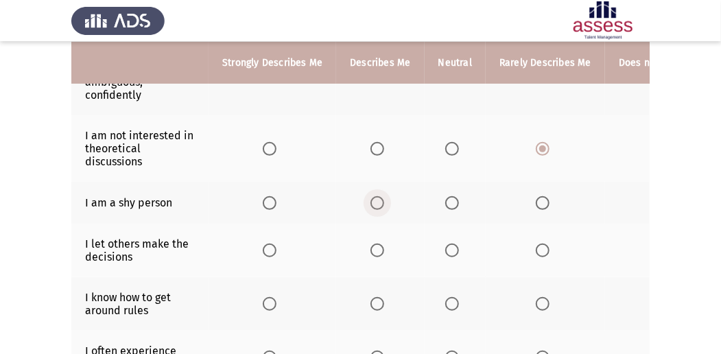
click at [374, 200] on span "Select an option" at bounding box center [377, 203] width 14 height 14
click at [374, 200] on input "Select an option" at bounding box center [377, 203] width 14 height 14
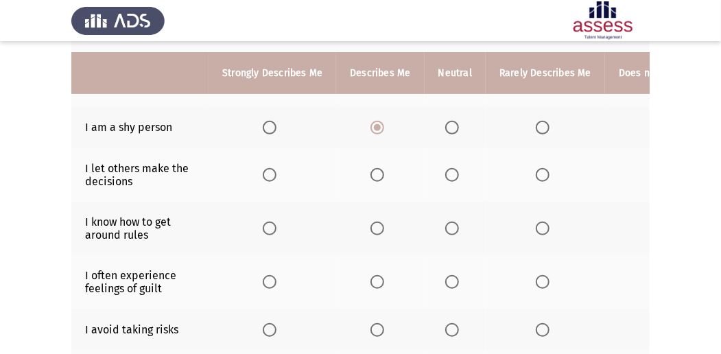
scroll to position [274, 0]
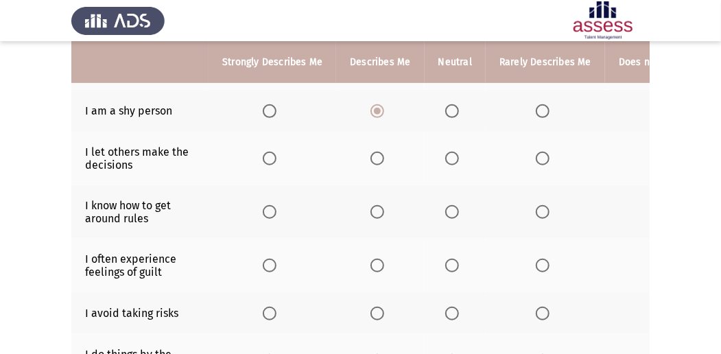
click at [536, 156] on span "Select an option" at bounding box center [543, 159] width 14 height 14
click at [536, 156] on input "Select an option" at bounding box center [543, 159] width 14 height 14
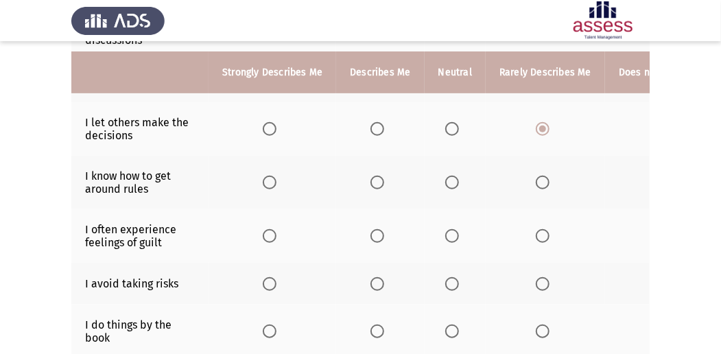
scroll to position [320, 0]
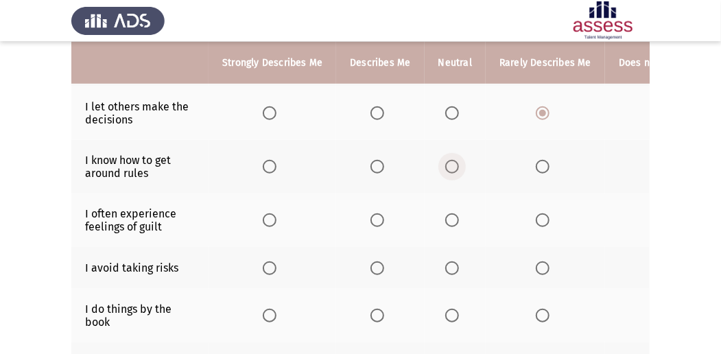
click at [449, 162] on span "Select an option" at bounding box center [452, 167] width 14 height 14
click at [449, 162] on input "Select an option" at bounding box center [452, 167] width 14 height 14
click at [381, 163] on span "Select an option" at bounding box center [377, 167] width 14 height 14
click at [381, 163] on input "Select an option" at bounding box center [377, 167] width 14 height 14
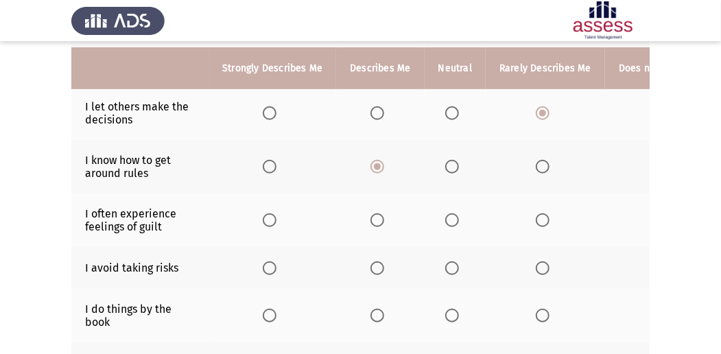
scroll to position [365, 0]
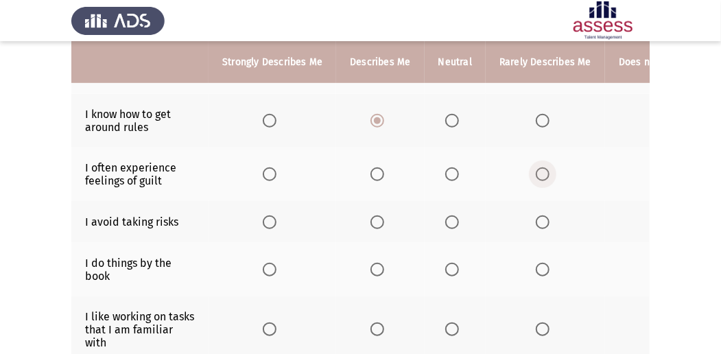
click at [538, 170] on span "Select an option" at bounding box center [543, 174] width 14 height 14
click at [538, 170] on input "Select an option" at bounding box center [543, 174] width 14 height 14
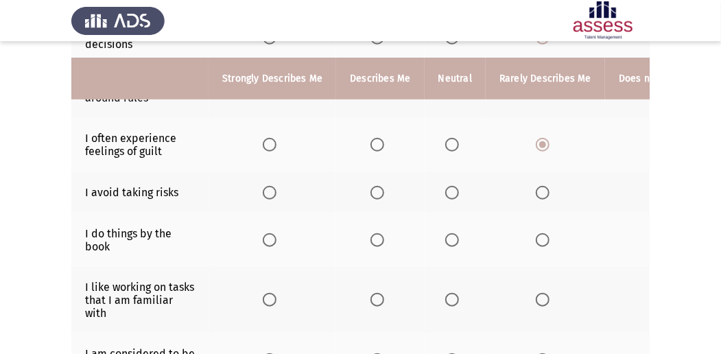
scroll to position [411, 0]
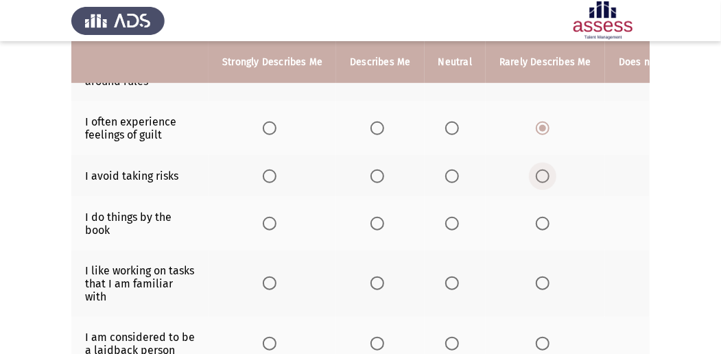
click at [542, 173] on span "Select an option" at bounding box center [543, 176] width 14 height 14
click at [542, 173] on input "Select an option" at bounding box center [543, 176] width 14 height 14
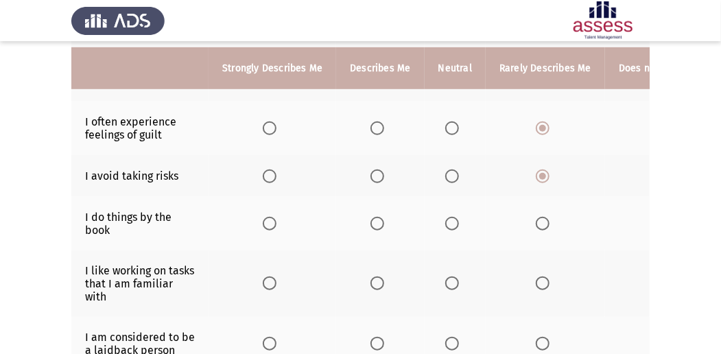
scroll to position [457, 0]
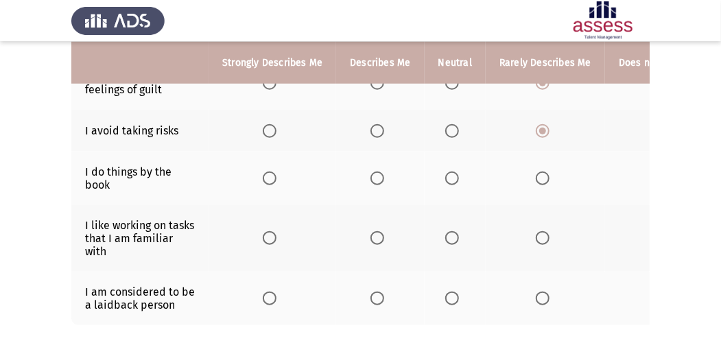
click at [543, 173] on span "Select an option" at bounding box center [543, 178] width 14 height 14
click at [543, 173] on input "Select an option" at bounding box center [543, 178] width 14 height 14
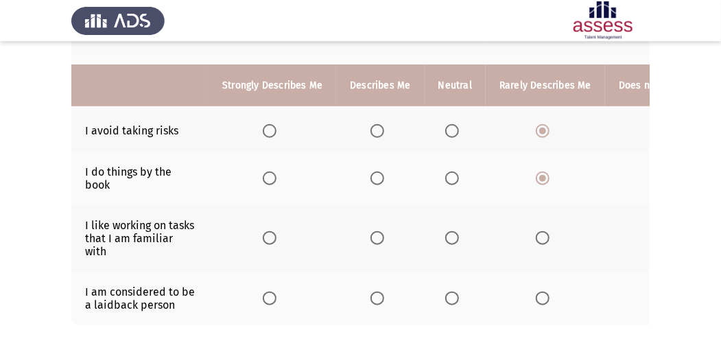
scroll to position [503, 0]
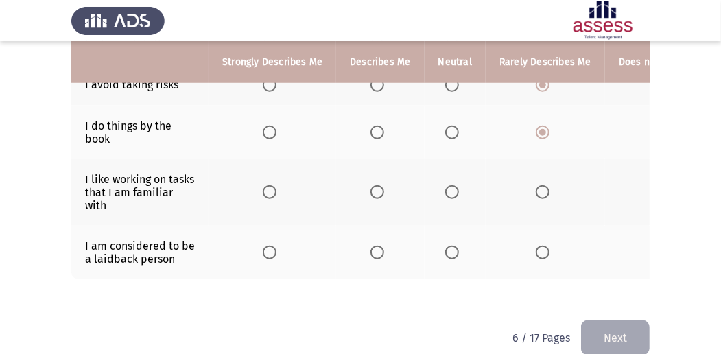
click at [272, 185] on span "Select an option" at bounding box center [270, 192] width 14 height 14
click at [272, 185] on input "Select an option" at bounding box center [270, 192] width 14 height 14
click at [543, 245] on span "Select an option" at bounding box center [543, 252] width 14 height 14
click at [543, 245] on input "Select an option" at bounding box center [543, 252] width 14 height 14
click at [619, 333] on button "Next" at bounding box center [615, 337] width 69 height 35
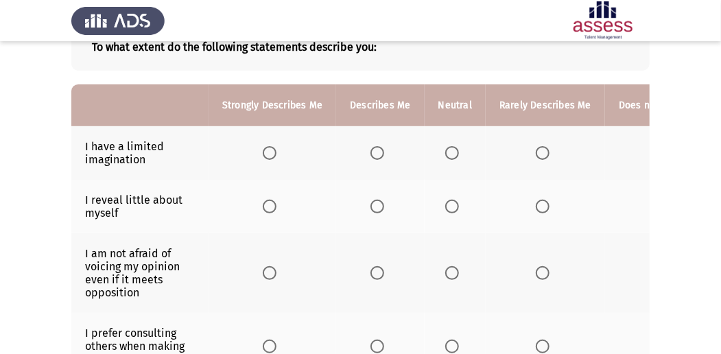
scroll to position [137, 0]
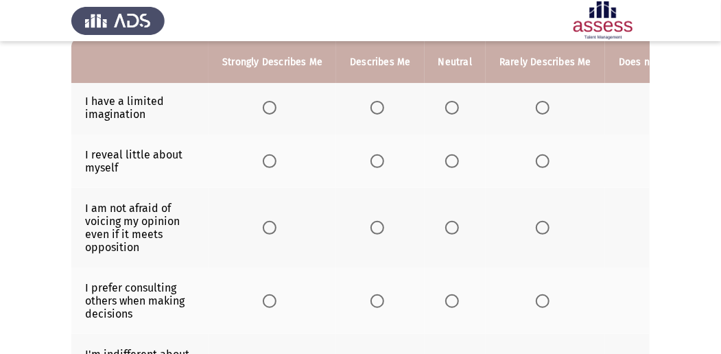
click at [536, 103] on span "Select an option" at bounding box center [543, 108] width 14 height 14
click at [536, 103] on input "Select an option" at bounding box center [543, 108] width 14 height 14
drag, startPoint x: 587, startPoint y: 62, endPoint x: 562, endPoint y: 71, distance: 26.9
click at [562, 71] on th "Rarely Describes Me" at bounding box center [544, 62] width 119 height 42
click at [645, 101] on th at bounding box center [681, 107] width 152 height 53
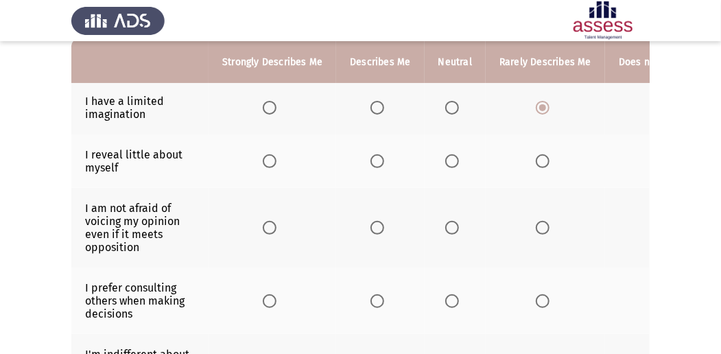
click at [640, 117] on th at bounding box center [681, 107] width 152 height 53
click at [536, 224] on span "Select an option" at bounding box center [543, 228] width 14 height 14
click at [536, 224] on input "Select an option" at bounding box center [543, 228] width 14 height 14
click at [445, 160] on span "Select an option" at bounding box center [452, 161] width 14 height 14
click at [445, 160] on input "Select an option" at bounding box center [452, 161] width 14 height 14
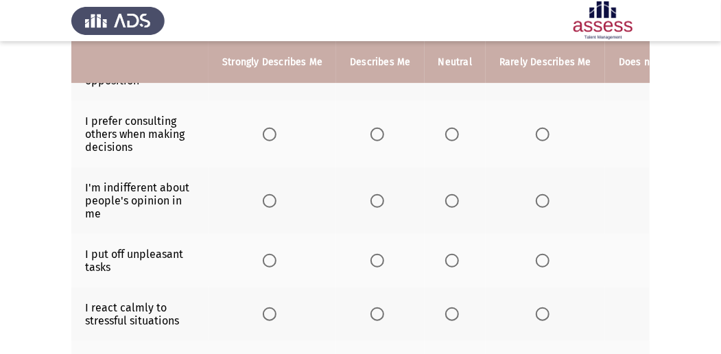
scroll to position [320, 0]
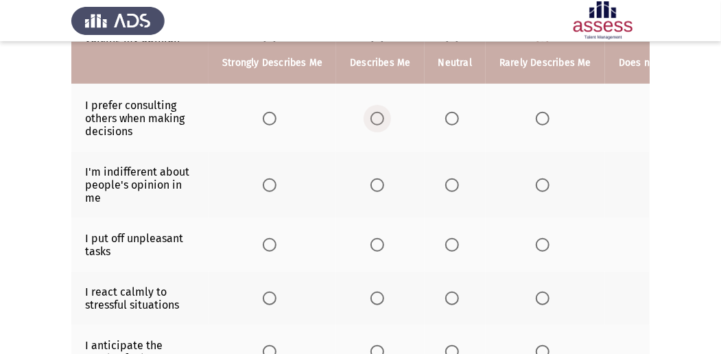
click at [376, 118] on span "Select an option" at bounding box center [377, 119] width 14 height 14
click at [376, 118] on input "Select an option" at bounding box center [377, 119] width 14 height 14
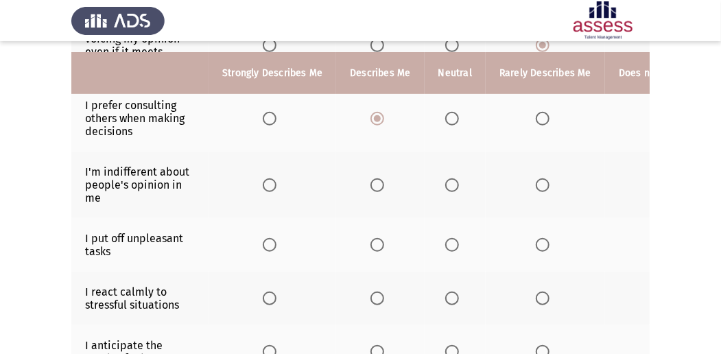
scroll to position [365, 0]
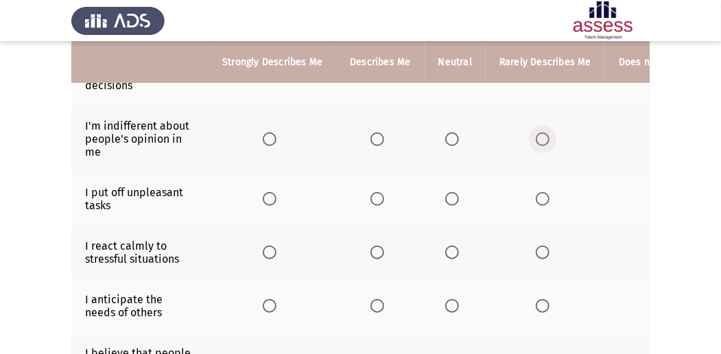
click at [540, 136] on span "Select an option" at bounding box center [543, 139] width 14 height 14
click at [540, 136] on input "Select an option" at bounding box center [543, 139] width 14 height 14
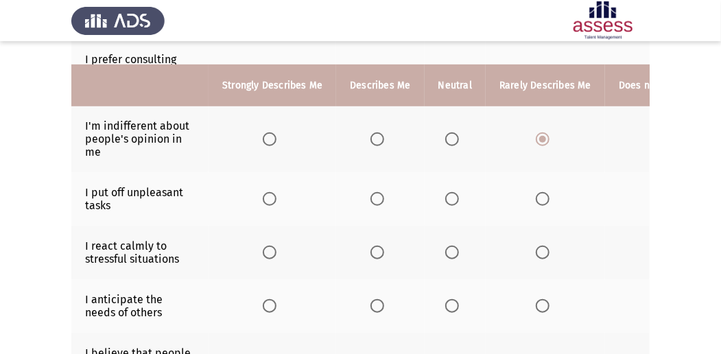
scroll to position [411, 0]
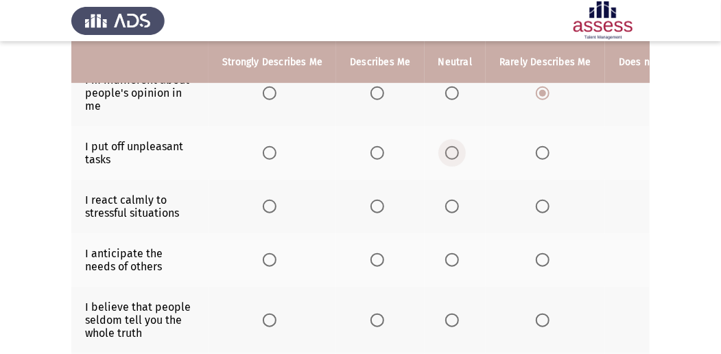
click at [446, 152] on span "Select an option" at bounding box center [452, 153] width 14 height 14
click at [446, 152] on input "Select an option" at bounding box center [452, 153] width 14 height 14
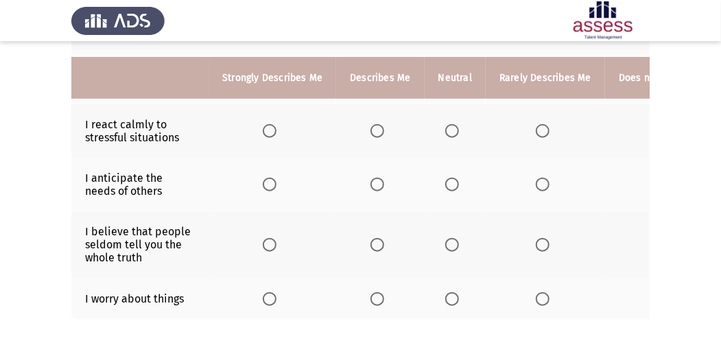
scroll to position [503, 0]
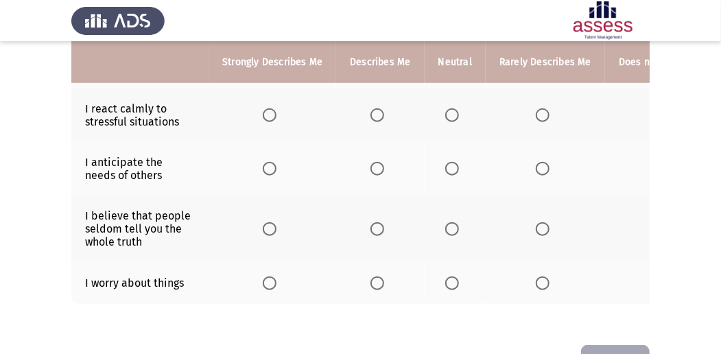
click at [376, 108] on span "Select an option" at bounding box center [377, 115] width 14 height 14
click at [376, 108] on input "Select an option" at bounding box center [377, 115] width 14 height 14
click at [449, 164] on span "Select an option" at bounding box center [452, 169] width 14 height 14
click at [449, 164] on input "Select an option" at bounding box center [452, 169] width 14 height 14
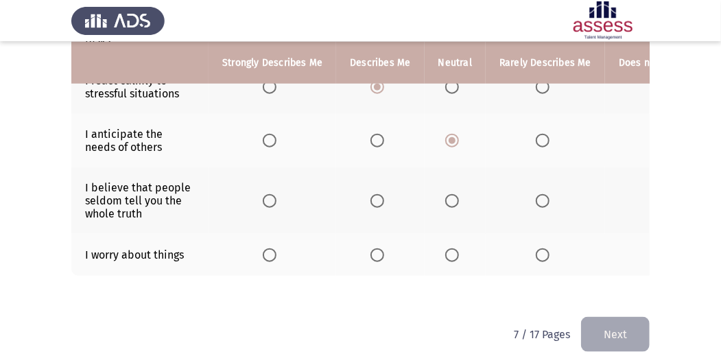
scroll to position [549, 0]
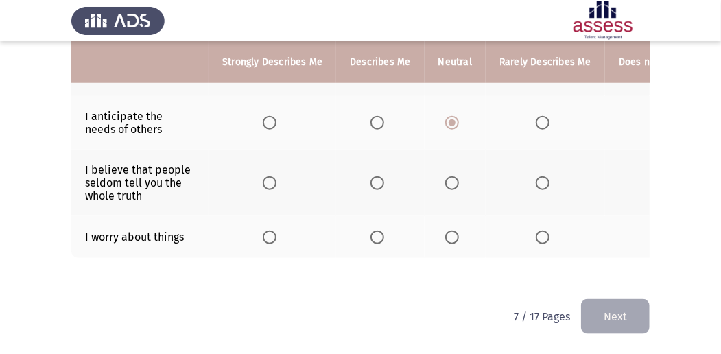
click at [369, 185] on th at bounding box center [380, 182] width 88 height 67
click at [373, 180] on span "Select an option" at bounding box center [377, 183] width 14 height 14
click at [373, 180] on input "Select an option" at bounding box center [377, 183] width 14 height 14
click at [374, 232] on span "Select an option" at bounding box center [377, 237] width 14 height 14
click at [374, 232] on input "Select an option" at bounding box center [377, 237] width 14 height 14
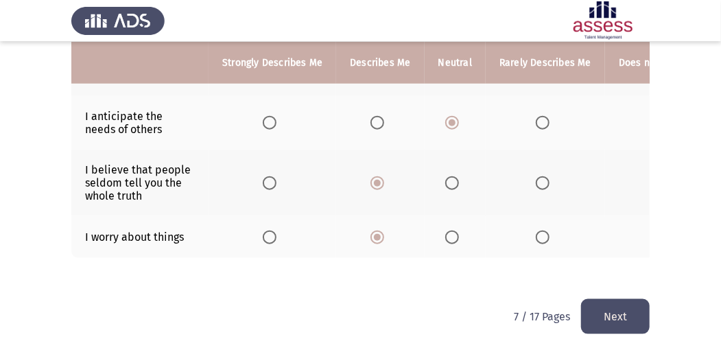
scroll to position [549, 0]
click at [624, 313] on button "Next" at bounding box center [615, 316] width 69 height 35
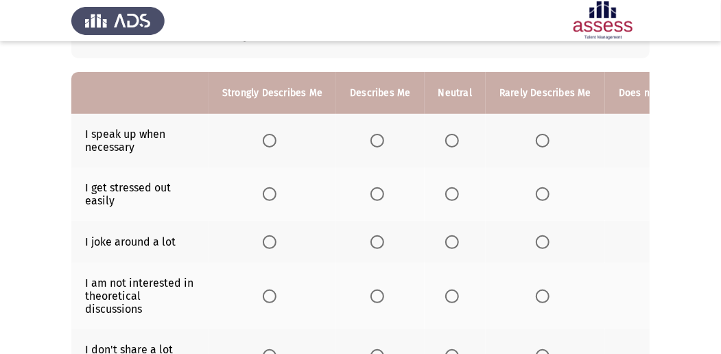
scroll to position [121, 0]
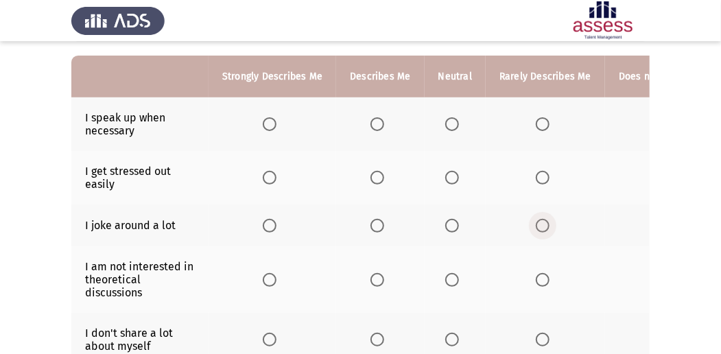
click at [536, 222] on span "Select an option" at bounding box center [543, 226] width 14 height 14
click at [536, 222] on input "Select an option" at bounding box center [543, 226] width 14 height 14
click at [373, 173] on span "Select an option" at bounding box center [377, 178] width 14 height 14
click at [373, 173] on input "Select an option" at bounding box center [377, 178] width 14 height 14
click at [451, 121] on span "Select an option" at bounding box center [452, 124] width 14 height 14
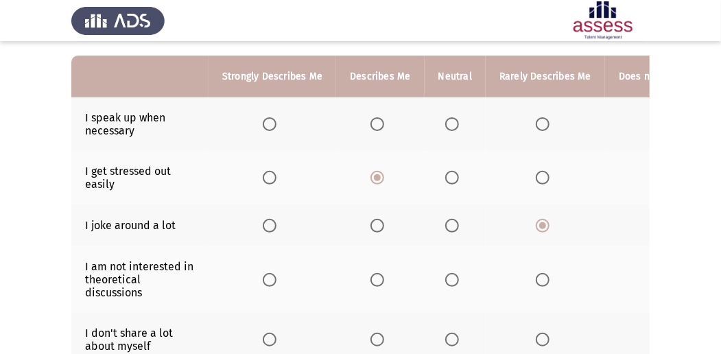
click at [451, 121] on input "Select an option" at bounding box center [452, 124] width 14 height 14
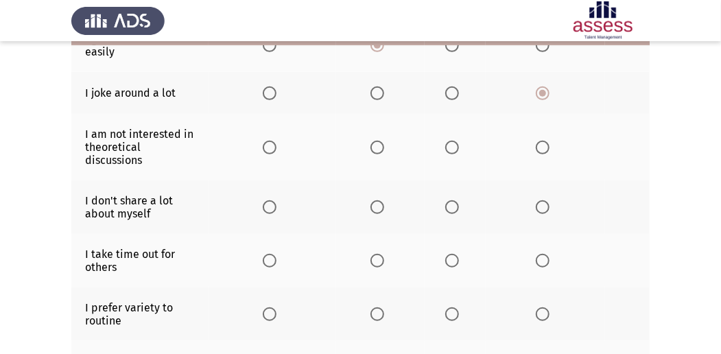
scroll to position [258, 0]
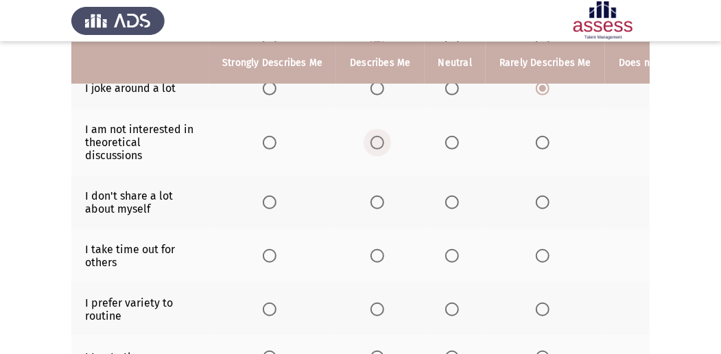
click at [375, 136] on span "Select an option" at bounding box center [377, 143] width 14 height 14
click at [375, 136] on input "Select an option" at bounding box center [377, 143] width 14 height 14
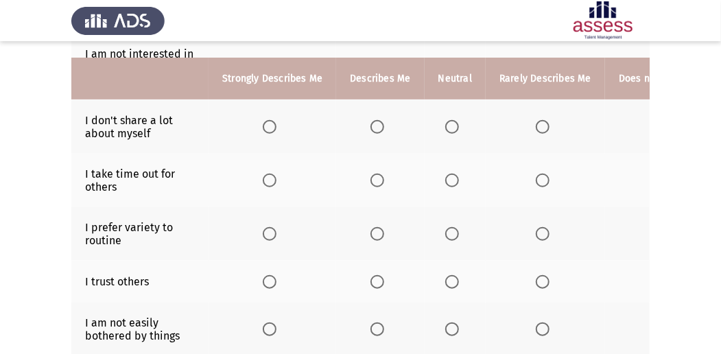
scroll to position [350, 0]
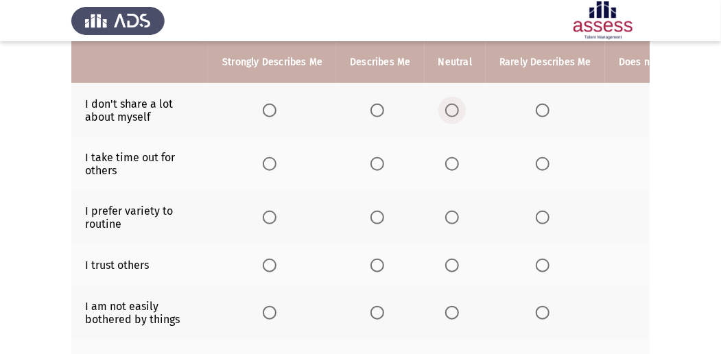
click at [450, 104] on span "Select an option" at bounding box center [452, 111] width 14 height 14
click at [450, 104] on input "Select an option" at bounding box center [452, 111] width 14 height 14
click at [448, 157] on span "Select an option" at bounding box center [452, 164] width 14 height 14
click at [448, 157] on input "Select an option" at bounding box center [452, 164] width 14 height 14
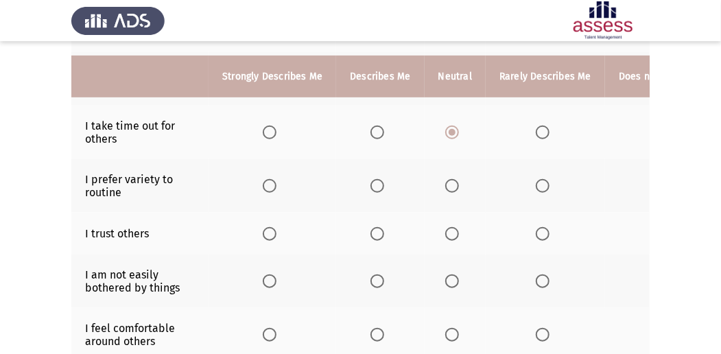
scroll to position [395, 0]
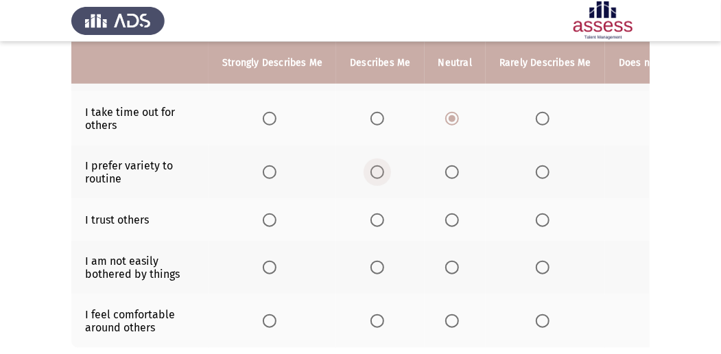
click at [371, 170] on span "Select an option" at bounding box center [377, 172] width 14 height 14
click at [371, 170] on input "Select an option" at bounding box center [377, 172] width 14 height 14
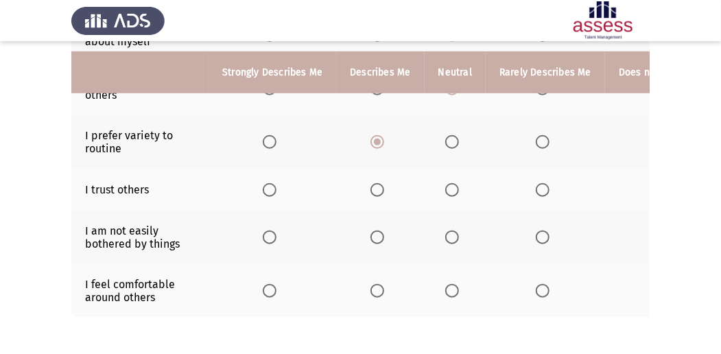
scroll to position [441, 0]
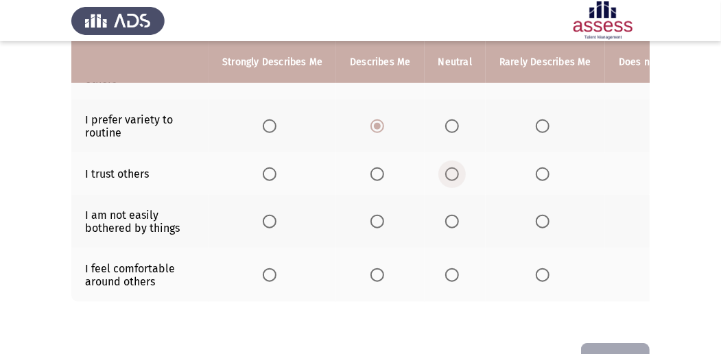
click at [447, 168] on span "Select an option" at bounding box center [452, 174] width 14 height 14
click at [447, 168] on input "Select an option" at bounding box center [452, 174] width 14 height 14
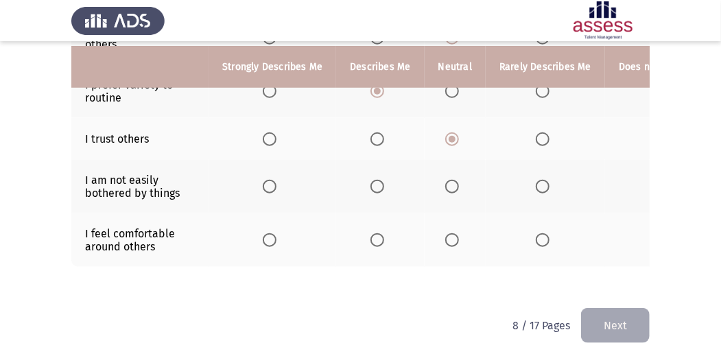
scroll to position [487, 0]
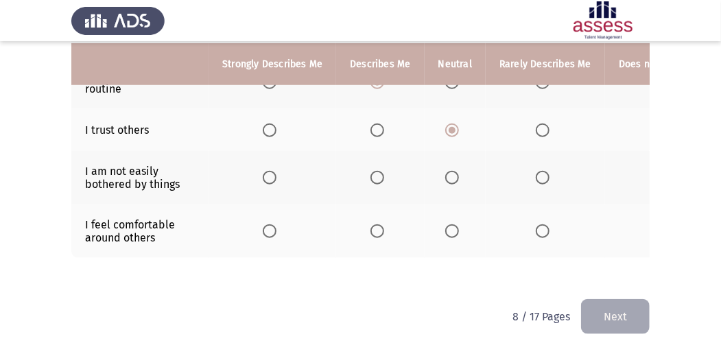
click at [536, 124] on span "Select an option" at bounding box center [543, 130] width 14 height 14
click at [536, 124] on input "Select an option" at bounding box center [543, 130] width 14 height 14
click at [446, 171] on span "Select an option" at bounding box center [452, 178] width 14 height 14
click at [446, 171] on input "Select an option" at bounding box center [452, 178] width 14 height 14
click at [445, 224] on span "Select an option" at bounding box center [452, 231] width 14 height 14
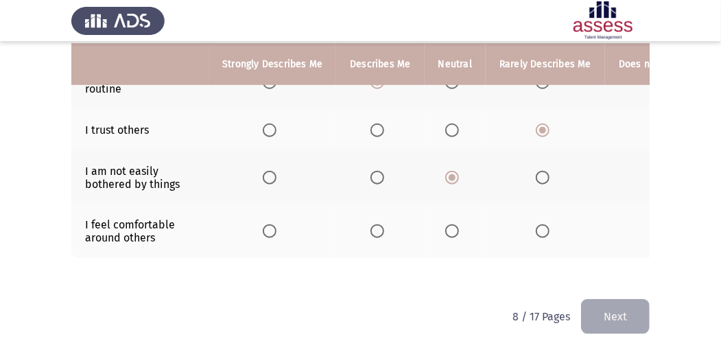
click at [445, 224] on input "Select an option" at bounding box center [452, 231] width 14 height 14
click at [610, 305] on button "Next" at bounding box center [615, 316] width 69 height 35
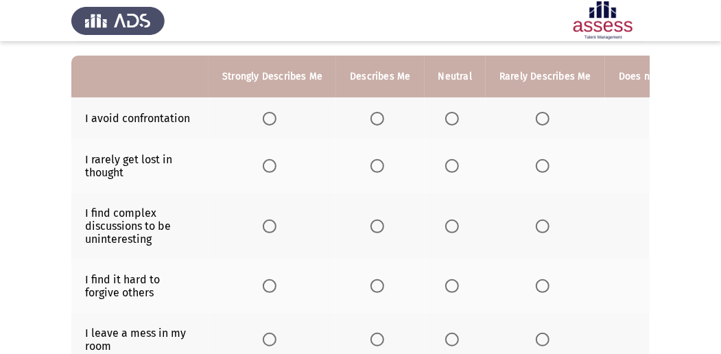
scroll to position [137, 0]
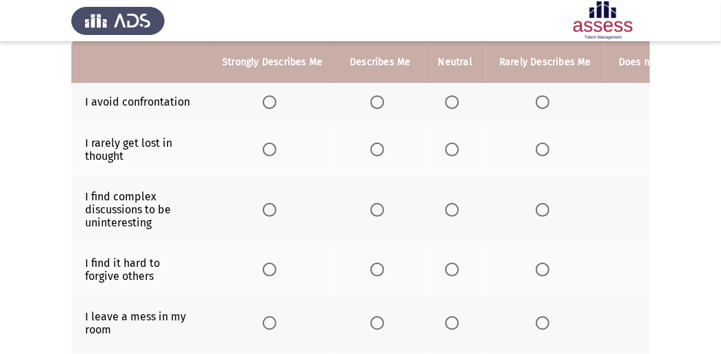
click at [450, 101] on span "Select an option" at bounding box center [452, 102] width 14 height 14
click at [450, 101] on input "Select an option" at bounding box center [452, 102] width 14 height 14
click at [380, 143] on span "Select an option" at bounding box center [377, 150] width 14 height 14
click at [380, 143] on input "Select an option" at bounding box center [377, 150] width 14 height 14
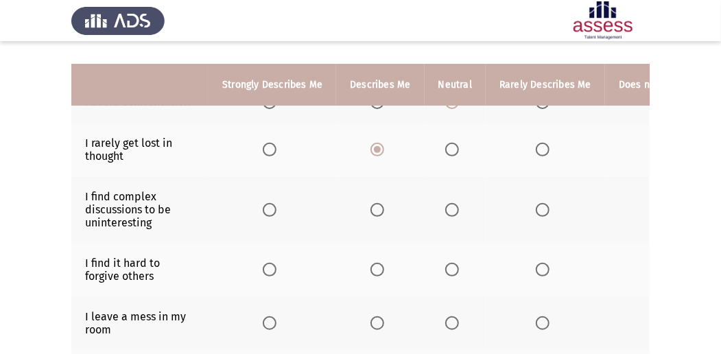
scroll to position [182, 0]
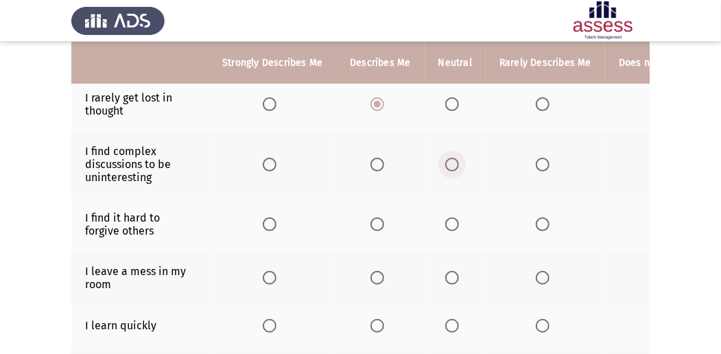
click at [447, 163] on span "Select an option" at bounding box center [452, 165] width 14 height 14
click at [447, 163] on input "Select an option" at bounding box center [452, 165] width 14 height 14
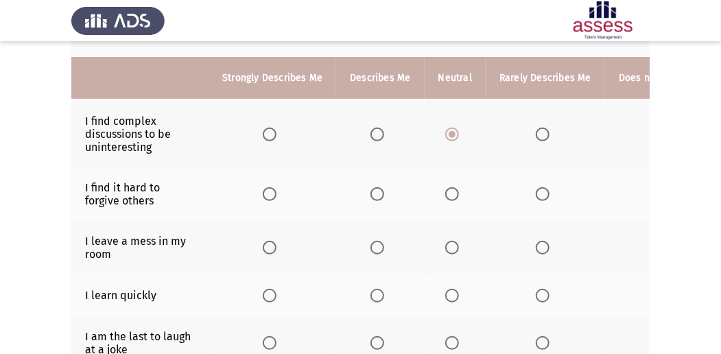
scroll to position [228, 0]
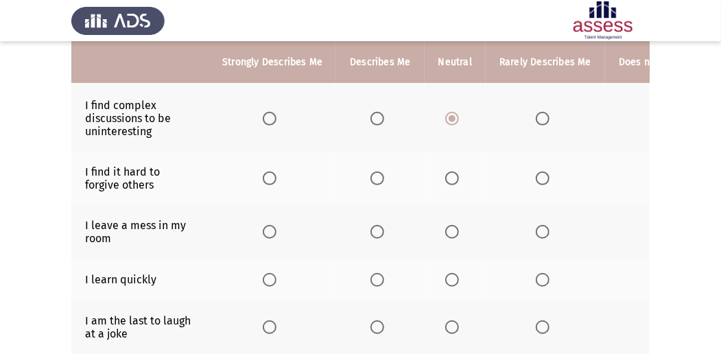
click at [537, 173] on span "Select an option" at bounding box center [543, 178] width 14 height 14
click at [537, 173] on input "Select an option" at bounding box center [543, 178] width 14 height 14
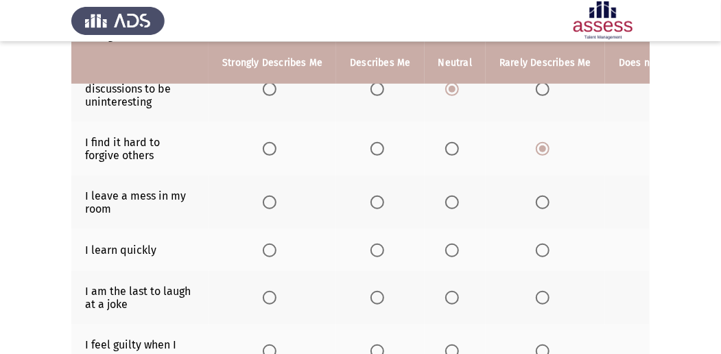
scroll to position [274, 0]
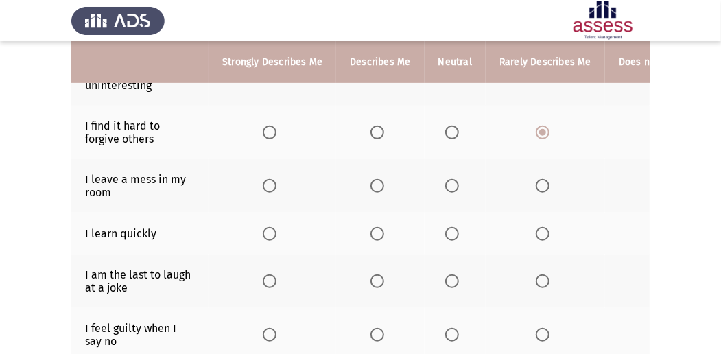
click at [536, 181] on span "Select an option" at bounding box center [543, 186] width 14 height 14
click at [536, 181] on input "Select an option" at bounding box center [543, 186] width 14 height 14
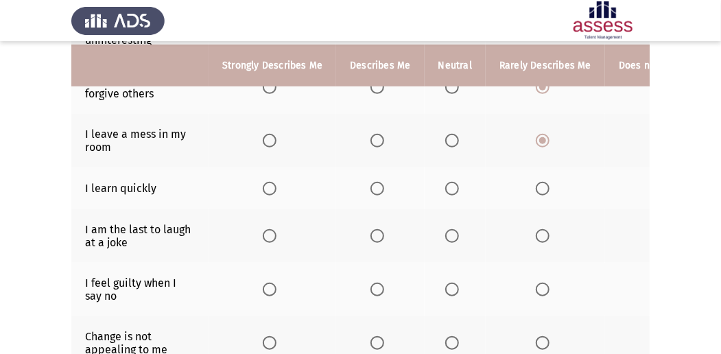
scroll to position [365, 0]
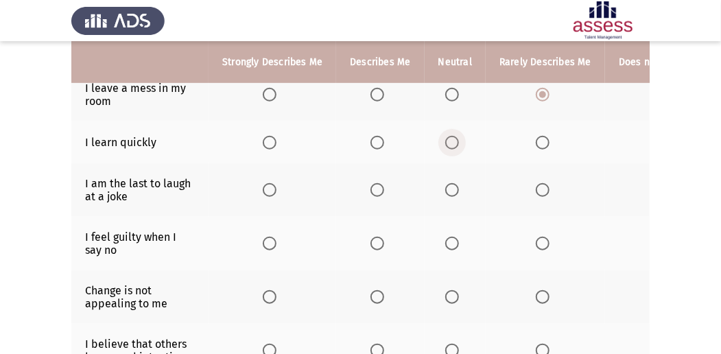
click at [446, 142] on span "Select an option" at bounding box center [452, 143] width 14 height 14
click at [446, 142] on input "Select an option" at bounding box center [452, 143] width 14 height 14
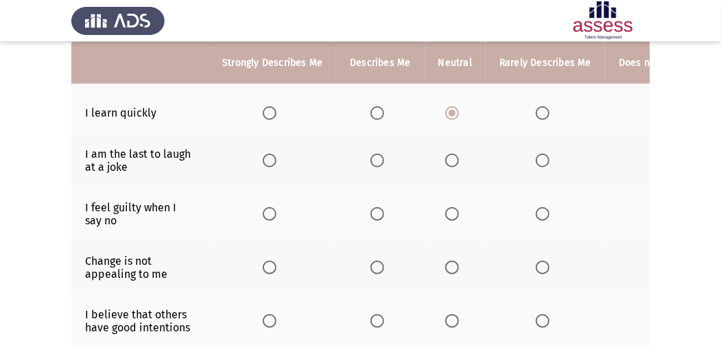
scroll to position [411, 0]
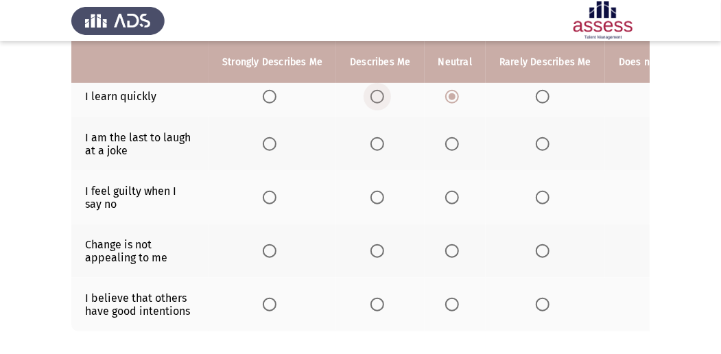
click at [378, 90] on span "Select an option" at bounding box center [377, 97] width 14 height 14
click at [378, 90] on input "Select an option" at bounding box center [377, 97] width 14 height 14
click at [447, 145] on span "Select an option" at bounding box center [452, 144] width 14 height 14
click at [447, 145] on input "Select an option" at bounding box center [452, 144] width 14 height 14
click at [265, 195] on span "Select an option" at bounding box center [270, 198] width 14 height 14
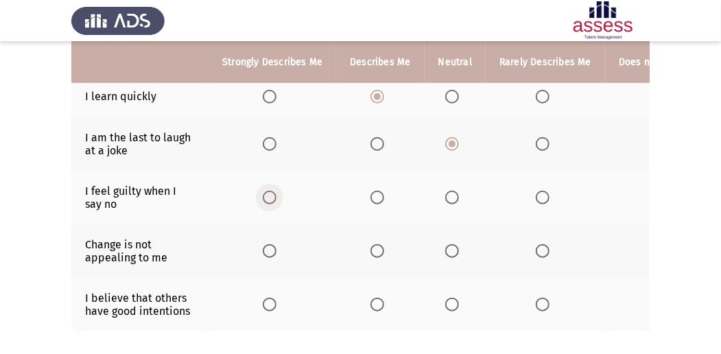
click at [265, 195] on input "Select an option" at bounding box center [270, 198] width 14 height 14
click at [374, 199] on span "Select an option" at bounding box center [377, 198] width 14 height 14
click at [374, 199] on input "Select an option" at bounding box center [377, 198] width 14 height 14
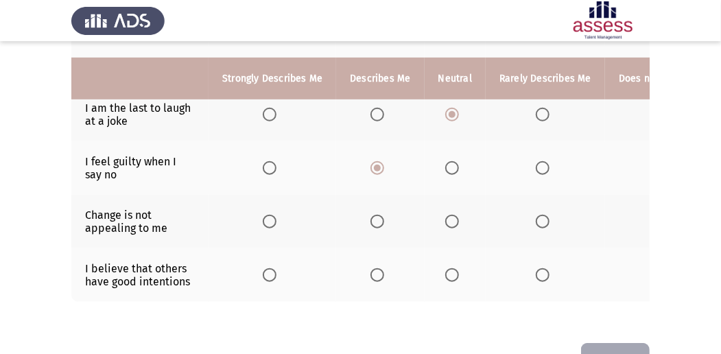
scroll to position [457, 0]
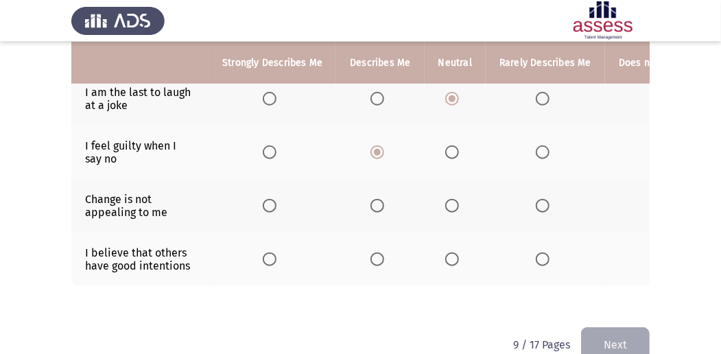
click at [540, 199] on span "Select an option" at bounding box center [543, 206] width 14 height 14
click at [540, 199] on input "Select an option" at bounding box center [543, 206] width 14 height 14
click at [445, 252] on span "Select an option" at bounding box center [452, 259] width 14 height 14
click at [445, 252] on input "Select an option" at bounding box center [452, 259] width 14 height 14
click at [634, 342] on button "Next" at bounding box center [615, 344] width 69 height 35
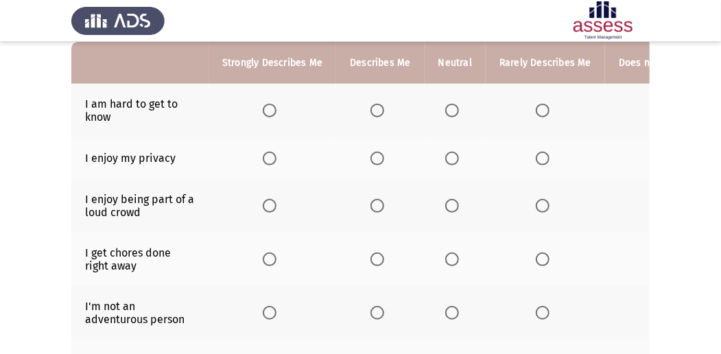
scroll to position [137, 0]
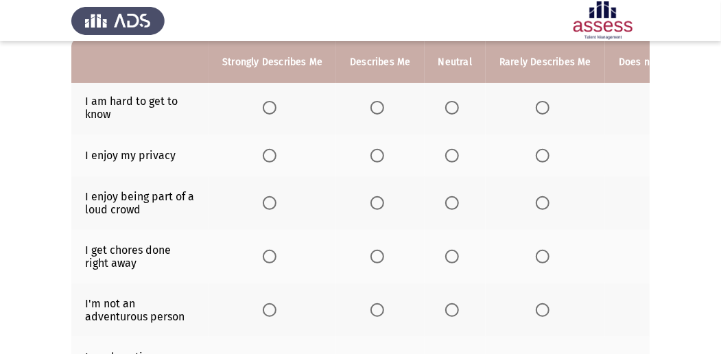
click at [536, 107] on span "Select an option" at bounding box center [543, 108] width 14 height 14
click at [536, 107] on input "Select an option" at bounding box center [543, 108] width 14 height 14
click at [370, 152] on span "Select an option" at bounding box center [377, 156] width 14 height 14
click at [370, 152] on input "Select an option" at bounding box center [377, 156] width 14 height 14
click at [539, 198] on span "Select an option" at bounding box center [543, 203] width 14 height 14
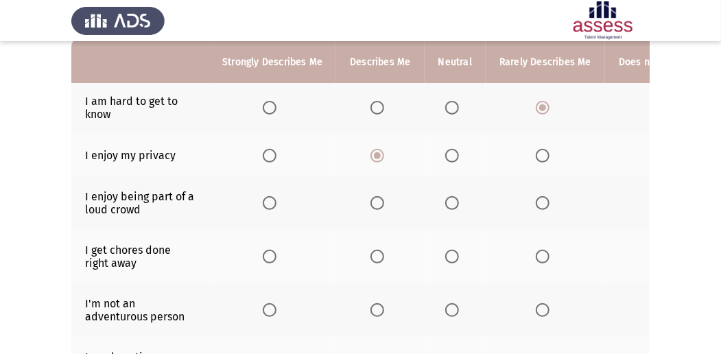
click at [539, 198] on input "Select an option" at bounding box center [543, 203] width 14 height 14
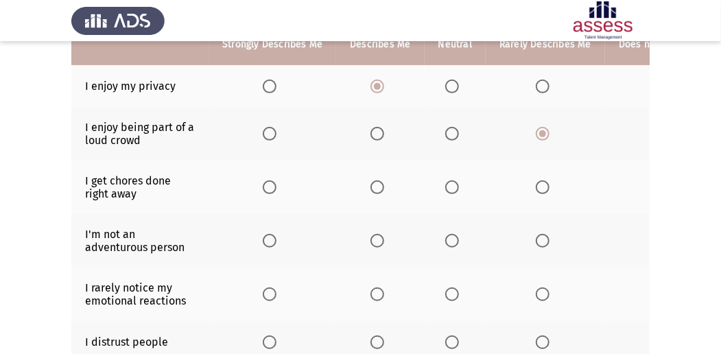
scroll to position [228, 0]
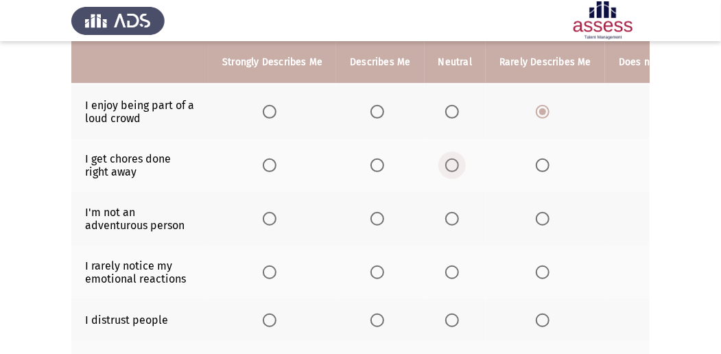
click at [447, 159] on span "Select an option" at bounding box center [452, 165] width 14 height 14
click at [447, 159] on input "Select an option" at bounding box center [452, 165] width 14 height 14
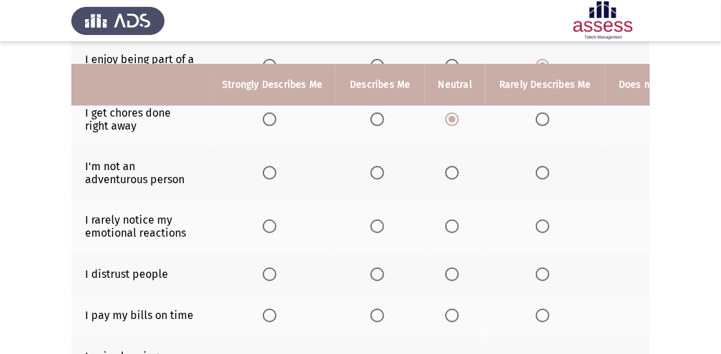
scroll to position [320, 0]
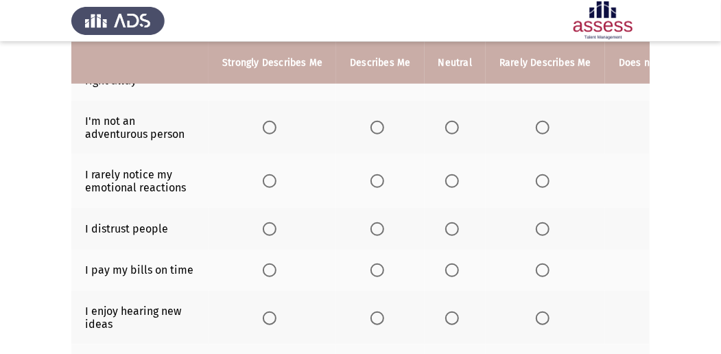
click at [447, 121] on span "Select an option" at bounding box center [452, 128] width 14 height 14
click at [447, 121] on input "Select an option" at bounding box center [452, 128] width 14 height 14
click at [376, 178] on span "Select an option" at bounding box center [377, 181] width 14 height 14
click at [376, 178] on input "Select an option" at bounding box center [377, 181] width 14 height 14
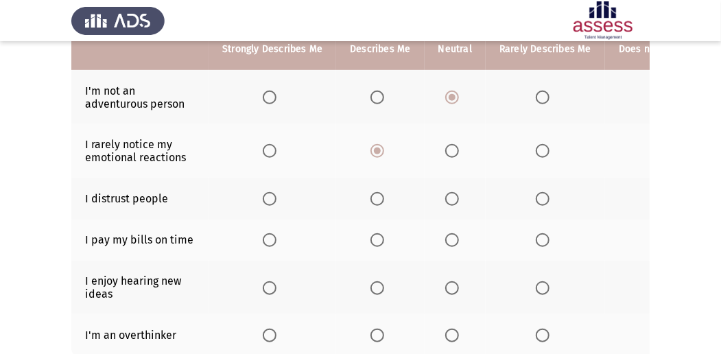
scroll to position [365, 0]
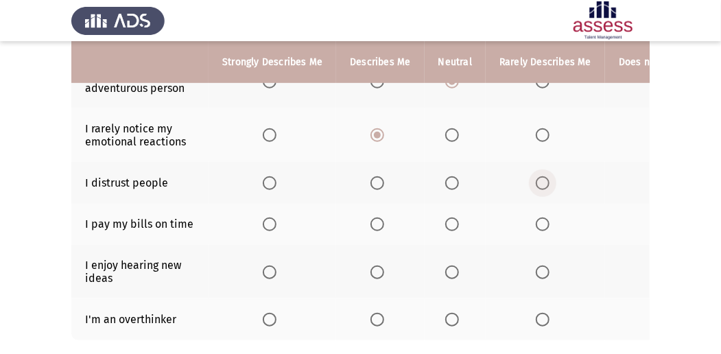
click at [536, 180] on span "Select an option" at bounding box center [543, 183] width 14 height 14
click at [536, 180] on input "Select an option" at bounding box center [543, 183] width 14 height 14
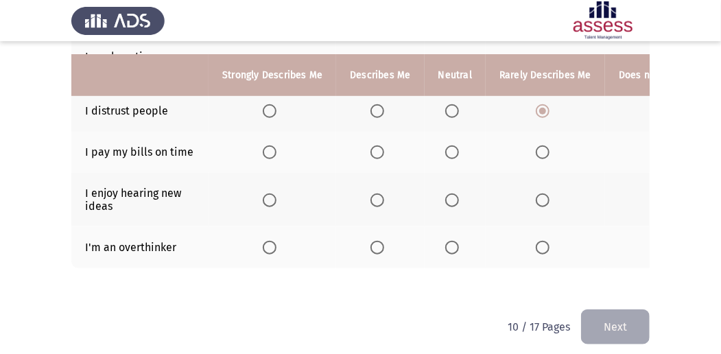
scroll to position [451, 0]
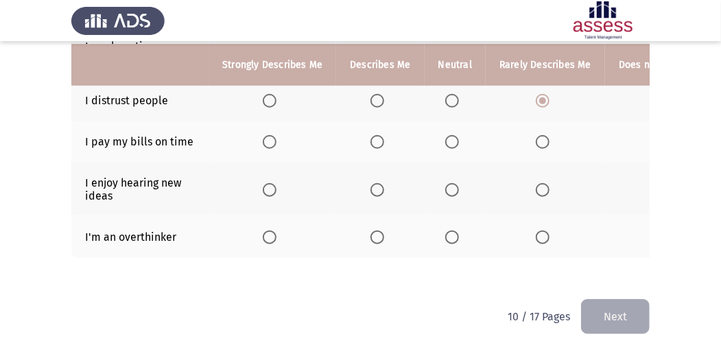
click at [379, 136] on span "Select an option" at bounding box center [377, 142] width 14 height 14
click at [379, 136] on input "Select an option" at bounding box center [377, 142] width 14 height 14
click at [372, 183] on span "Select an option" at bounding box center [377, 190] width 14 height 14
click at [372, 183] on input "Select an option" at bounding box center [377, 190] width 14 height 14
click at [263, 187] on span "Select an option" at bounding box center [270, 190] width 14 height 14
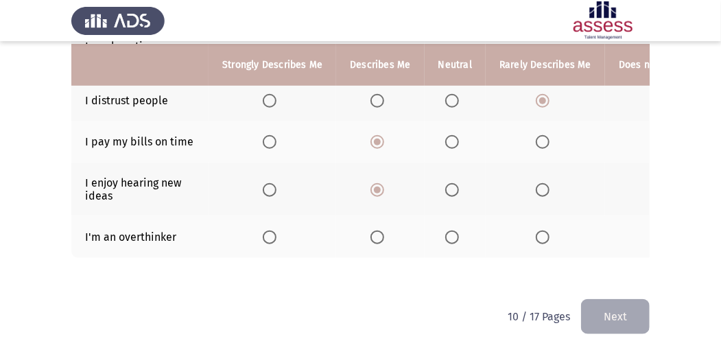
click at [263, 187] on input "Select an option" at bounding box center [270, 190] width 14 height 14
click at [269, 230] on span "Select an option" at bounding box center [270, 237] width 14 height 14
click at [269, 230] on input "Select an option" at bounding box center [270, 237] width 14 height 14
click at [610, 312] on button "Next" at bounding box center [615, 316] width 69 height 35
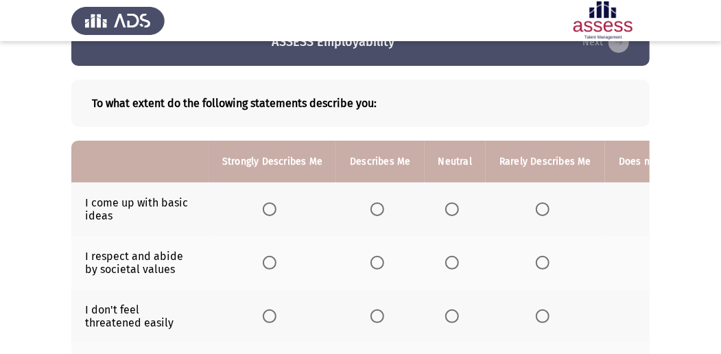
scroll to position [91, 0]
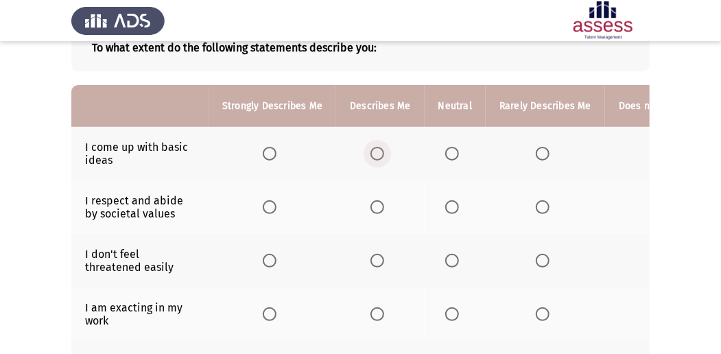
click at [380, 152] on span "Select an option" at bounding box center [377, 154] width 14 height 14
click at [380, 152] on input "Select an option" at bounding box center [377, 154] width 14 height 14
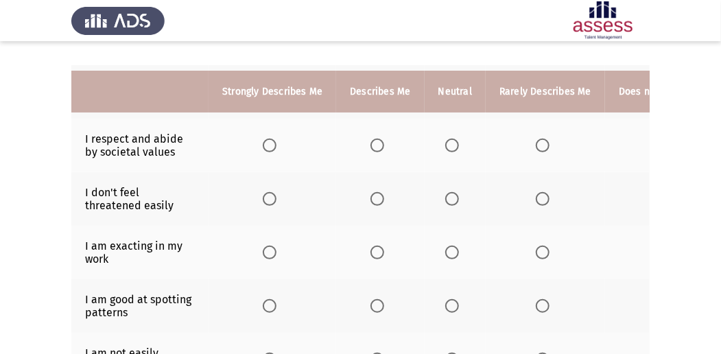
scroll to position [137, 0]
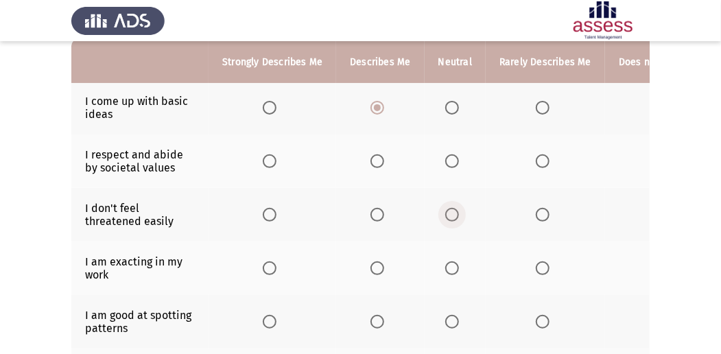
click at [451, 216] on span "Select an option" at bounding box center [452, 215] width 14 height 14
click at [451, 216] on input "Select an option" at bounding box center [452, 215] width 14 height 14
drag, startPoint x: 373, startPoint y: 151, endPoint x: 379, endPoint y: 163, distance: 13.5
click at [374, 154] on th at bounding box center [380, 160] width 88 height 53
click at [379, 164] on span "Select an option" at bounding box center [377, 161] width 14 height 14
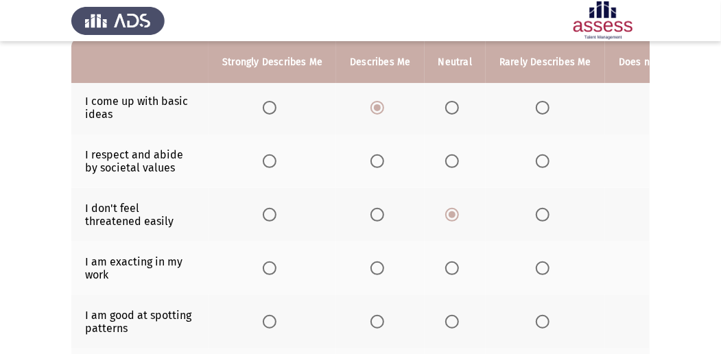
click at [379, 164] on input "Select an option" at bounding box center [377, 161] width 14 height 14
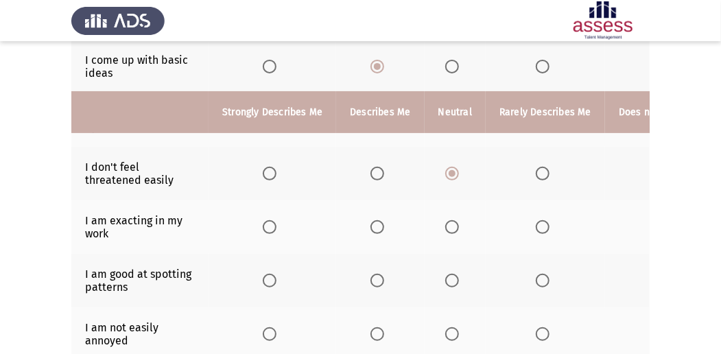
scroll to position [228, 0]
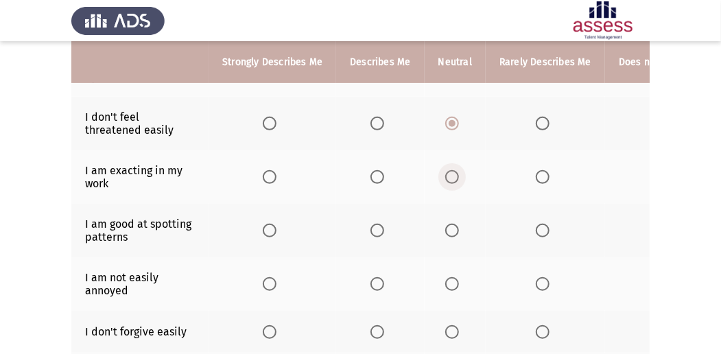
click at [447, 174] on span "Select an option" at bounding box center [452, 177] width 14 height 14
click at [447, 174] on input "Select an option" at bounding box center [452, 177] width 14 height 14
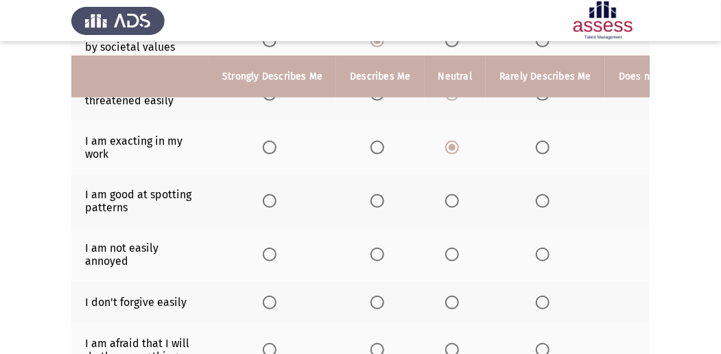
scroll to position [274, 0]
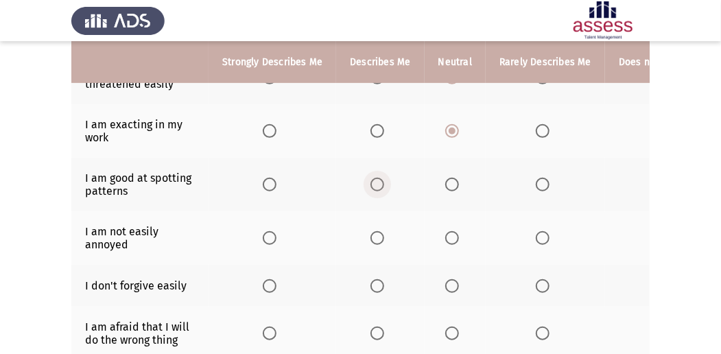
click at [374, 183] on span "Select an option" at bounding box center [377, 185] width 14 height 14
click at [374, 183] on input "Select an option" at bounding box center [377, 185] width 14 height 14
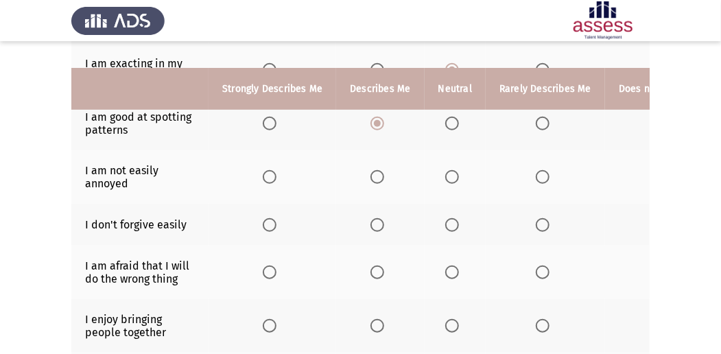
scroll to position [365, 0]
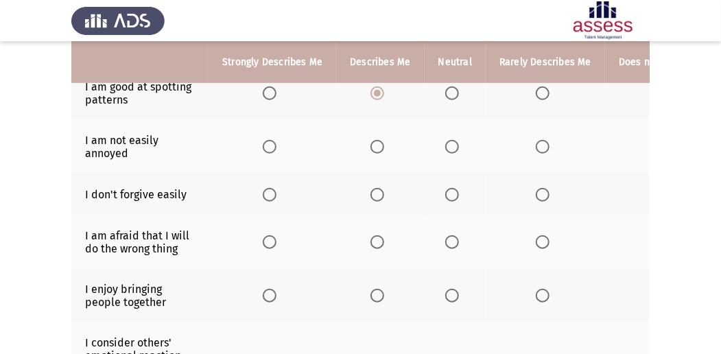
click at [377, 147] on span "Select an option" at bounding box center [377, 147] width 14 height 14
click at [377, 147] on input "Select an option" at bounding box center [377, 147] width 14 height 14
click at [536, 188] on span "Select an option" at bounding box center [543, 195] width 14 height 14
click at [536, 188] on input "Select an option" at bounding box center [543, 195] width 14 height 14
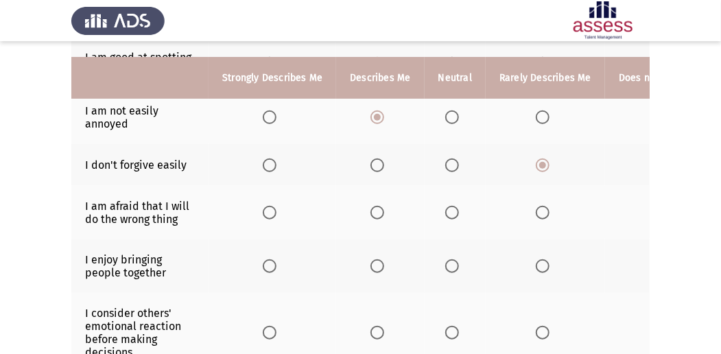
scroll to position [411, 0]
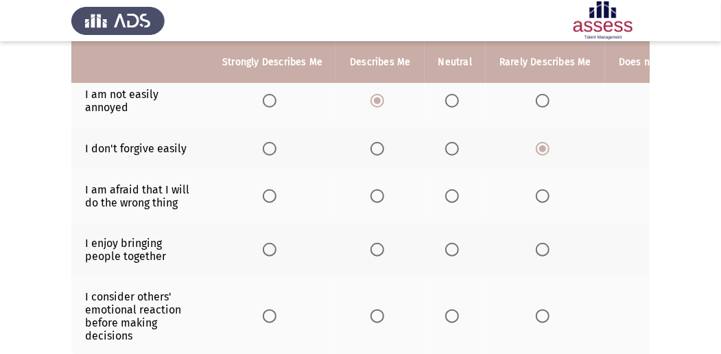
click at [374, 191] on span "Select an option" at bounding box center [377, 196] width 14 height 14
click at [374, 191] on input "Select an option" at bounding box center [377, 196] width 14 height 14
click at [269, 197] on span "Select an option" at bounding box center [270, 196] width 14 height 14
click at [269, 197] on input "Select an option" at bounding box center [270, 196] width 14 height 14
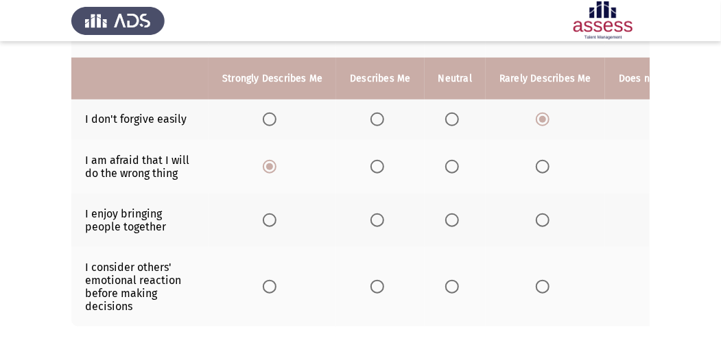
scroll to position [457, 0]
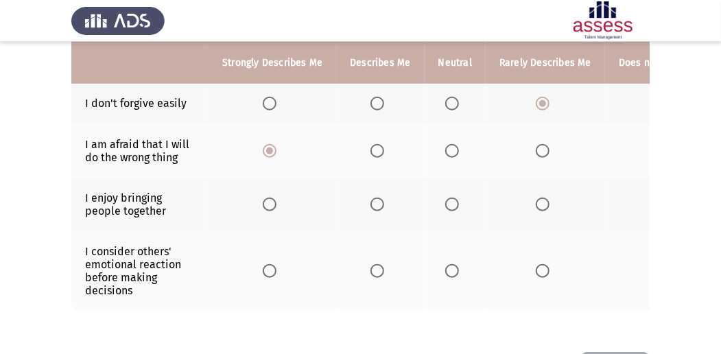
click at [455, 197] on span "Select an option" at bounding box center [452, 204] width 14 height 14
click at [455, 197] on input "Select an option" at bounding box center [452, 204] width 14 height 14
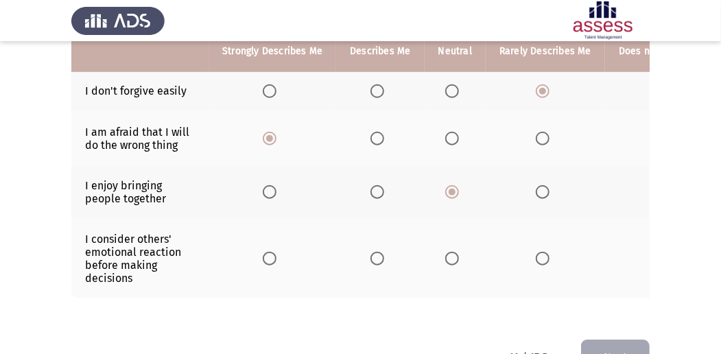
scroll to position [503, 0]
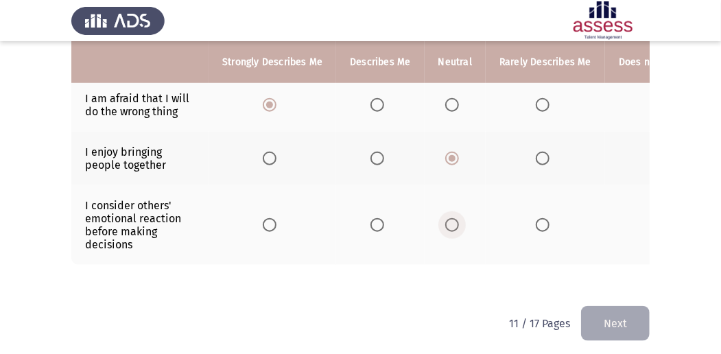
click at [454, 218] on span "Select an option" at bounding box center [452, 225] width 14 height 14
click at [454, 218] on input "Select an option" at bounding box center [452, 225] width 14 height 14
click at [592, 317] on button "Next" at bounding box center [615, 323] width 69 height 35
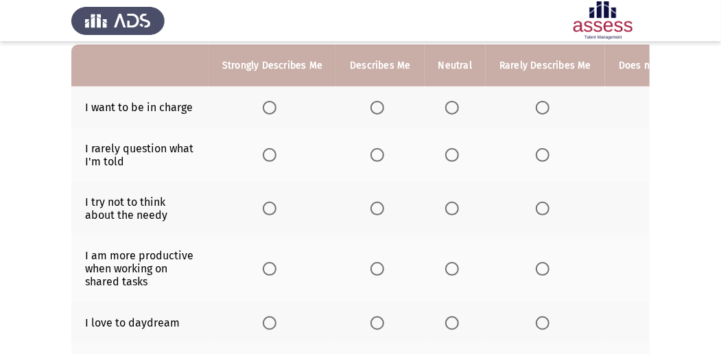
scroll to position [137, 0]
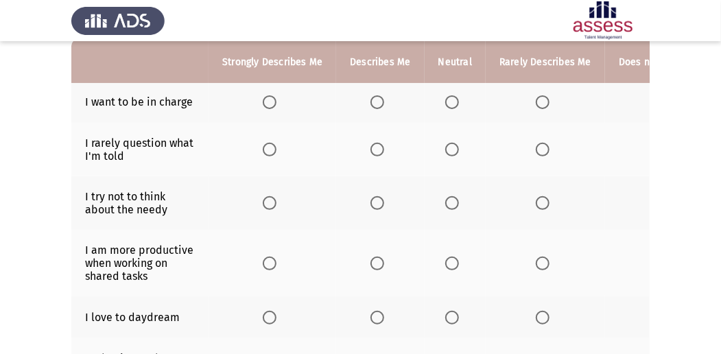
click at [446, 95] on span "Select an option" at bounding box center [452, 102] width 14 height 14
click at [446, 95] on input "Select an option" at bounding box center [452, 102] width 14 height 14
click at [452, 149] on span "Select an option" at bounding box center [452, 149] width 0 height 0
click at [448, 149] on input "Select an option" at bounding box center [452, 150] width 14 height 14
click at [536, 206] on span "Select an option" at bounding box center [543, 203] width 14 height 14
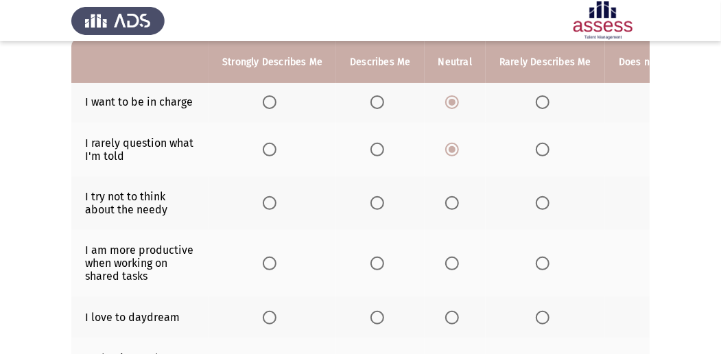
click at [536, 206] on input "Select an option" at bounding box center [543, 203] width 14 height 14
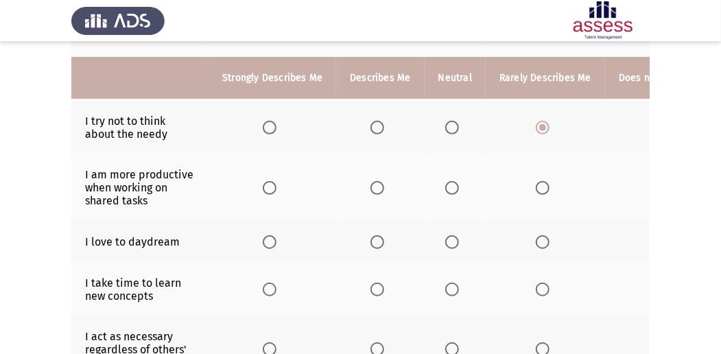
scroll to position [228, 0]
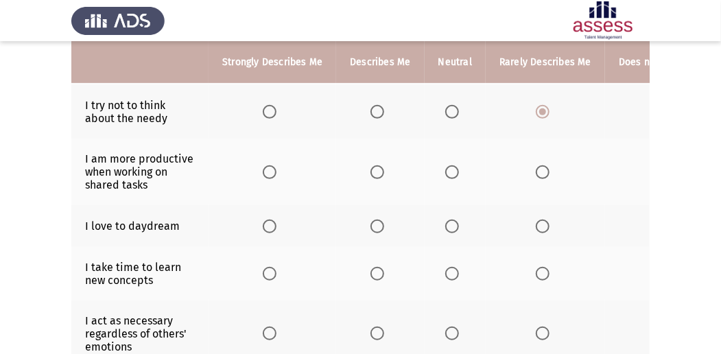
click at [373, 166] on span "Select an option" at bounding box center [377, 172] width 14 height 14
click at [373, 166] on input "Select an option" at bounding box center [377, 172] width 14 height 14
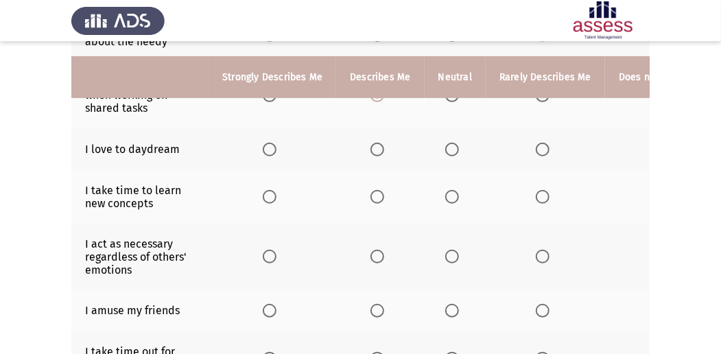
scroll to position [320, 0]
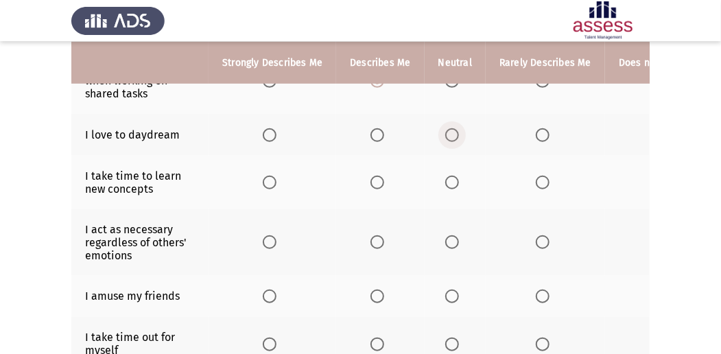
click at [453, 132] on span "Select an option" at bounding box center [452, 135] width 14 height 14
click at [453, 132] on input "Select an option" at bounding box center [452, 135] width 14 height 14
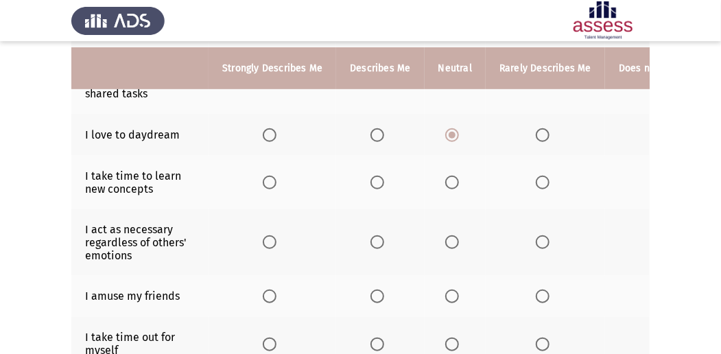
scroll to position [365, 0]
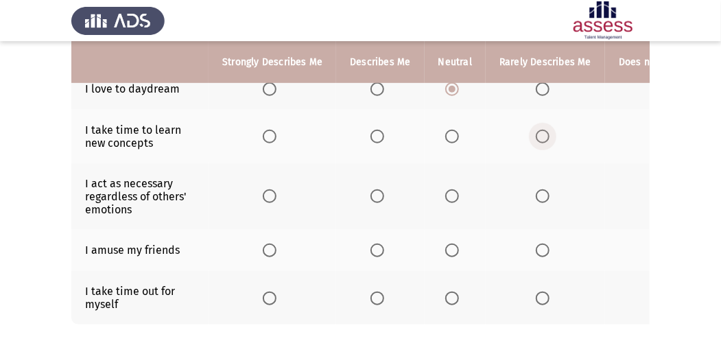
click at [536, 130] on span "Select an option" at bounding box center [543, 137] width 14 height 14
click at [536, 130] on input "Select an option" at bounding box center [543, 137] width 14 height 14
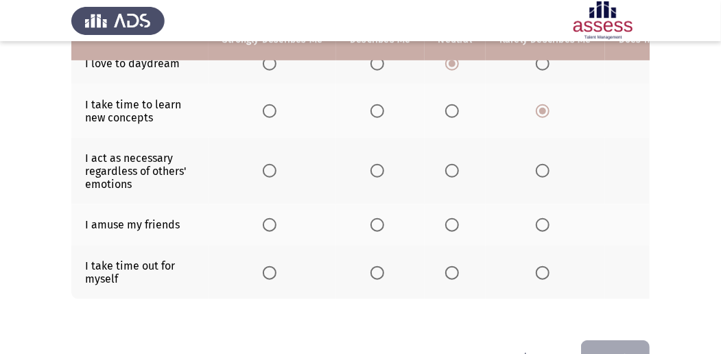
scroll to position [411, 0]
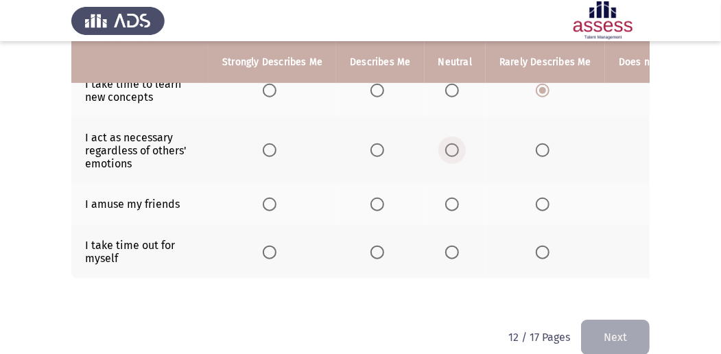
click at [451, 148] on span "Select an option" at bounding box center [452, 150] width 14 height 14
click at [451, 148] on input "Select an option" at bounding box center [452, 150] width 14 height 14
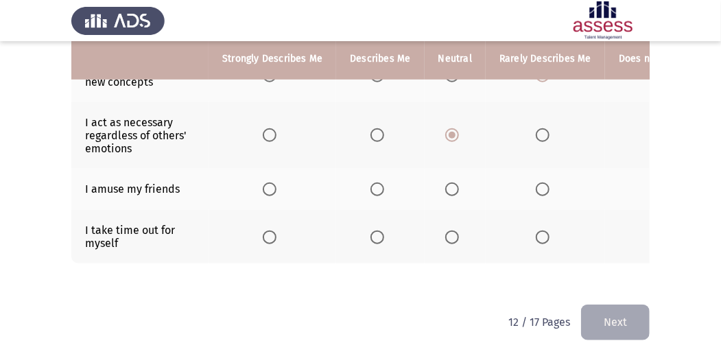
scroll to position [435, 0]
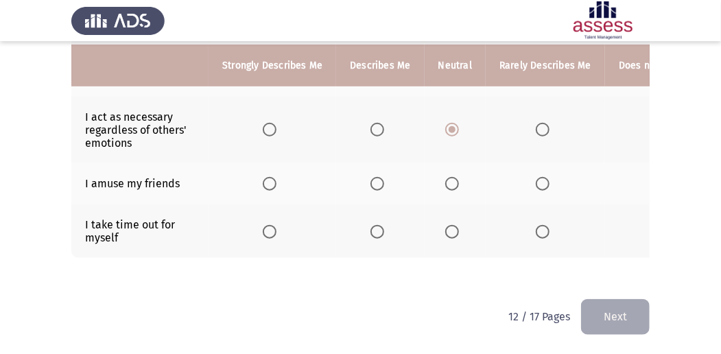
click at [453, 177] on span "Select an option" at bounding box center [452, 184] width 14 height 14
click at [453, 177] on input "Select an option" at bounding box center [452, 184] width 14 height 14
click at [377, 225] on span "Select an option" at bounding box center [377, 232] width 14 height 14
click at [377, 225] on input "Select an option" at bounding box center [377, 232] width 14 height 14
click at [595, 314] on button "Next" at bounding box center [615, 316] width 69 height 35
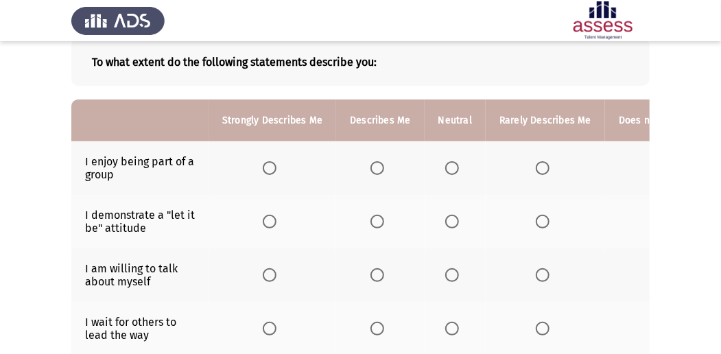
scroll to position [91, 0]
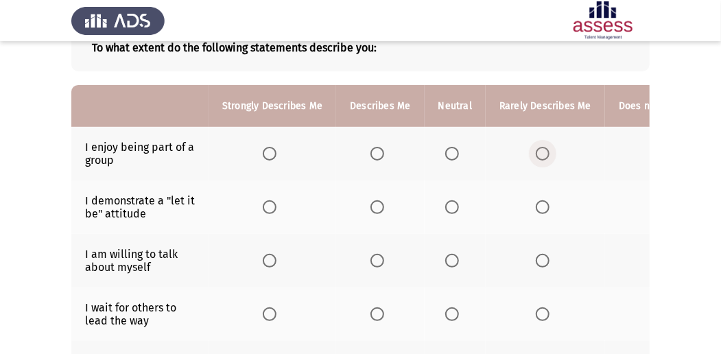
click at [542, 154] on span "Select an option" at bounding box center [543, 154] width 14 height 14
click at [542, 154] on input "Select an option" at bounding box center [543, 154] width 14 height 14
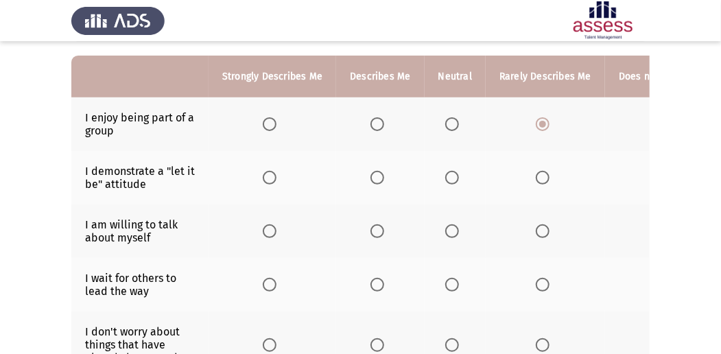
scroll to position [137, 0]
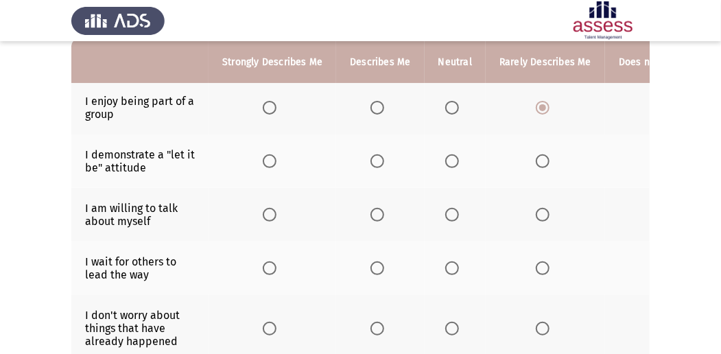
click at [377, 156] on span "Select an option" at bounding box center [377, 161] width 14 height 14
click at [377, 156] on input "Select an option" at bounding box center [377, 161] width 14 height 14
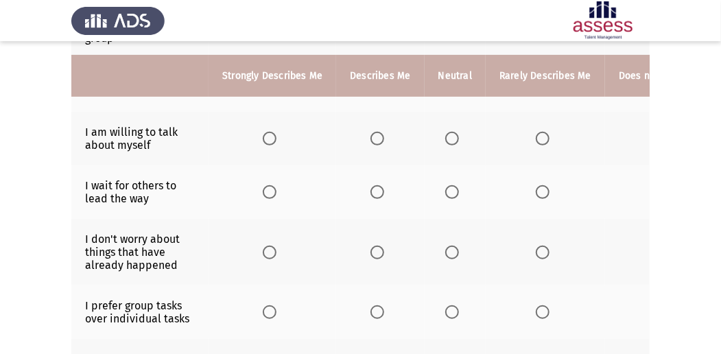
scroll to position [228, 0]
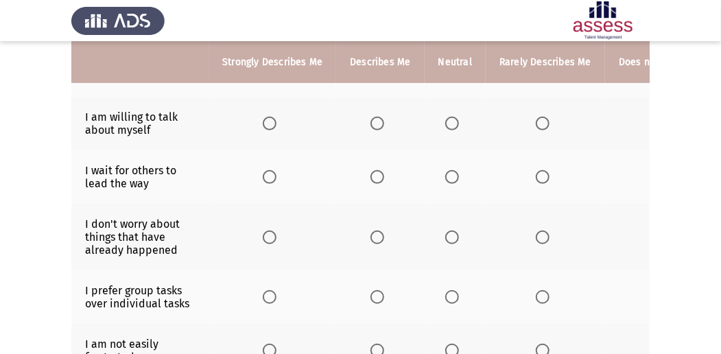
click at [538, 121] on span "Select an option" at bounding box center [543, 124] width 14 height 14
click at [538, 121] on input "Select an option" at bounding box center [543, 124] width 14 height 14
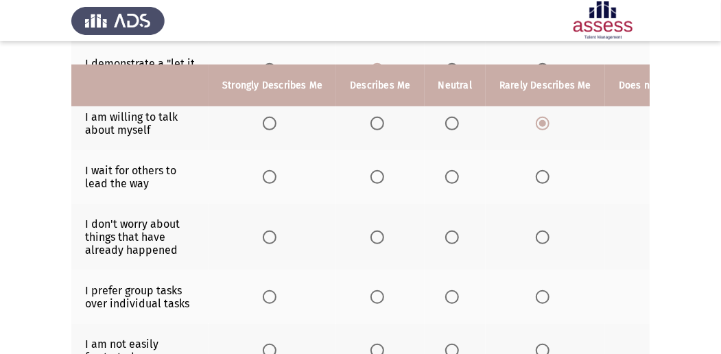
scroll to position [274, 0]
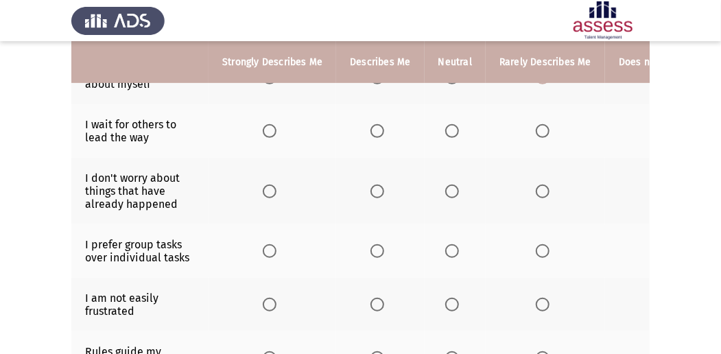
click at [377, 126] on span "Select an option" at bounding box center [377, 131] width 14 height 14
click at [377, 126] on input "Select an option" at bounding box center [377, 131] width 14 height 14
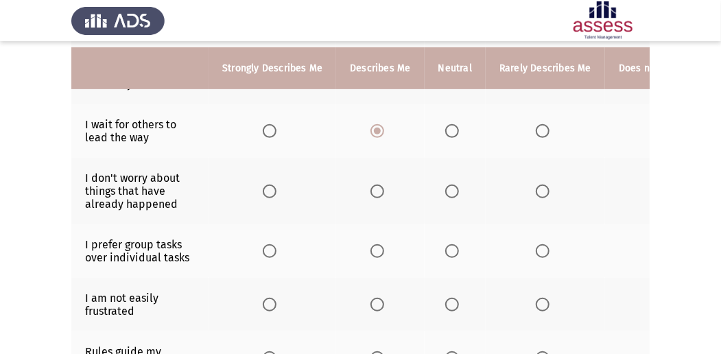
scroll to position [320, 0]
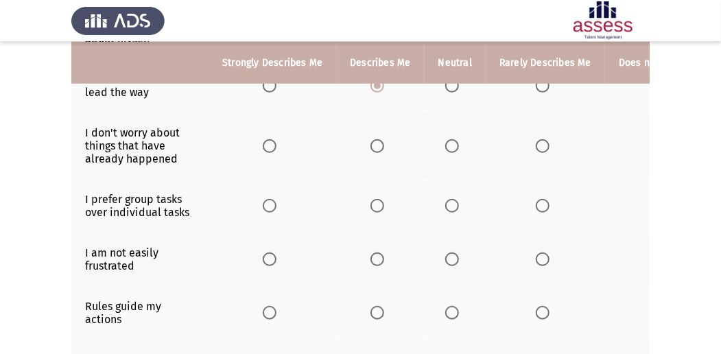
click at [459, 139] on label "Select an option" at bounding box center [454, 146] width 19 height 14
click at [459, 139] on input "Select an option" at bounding box center [452, 146] width 14 height 14
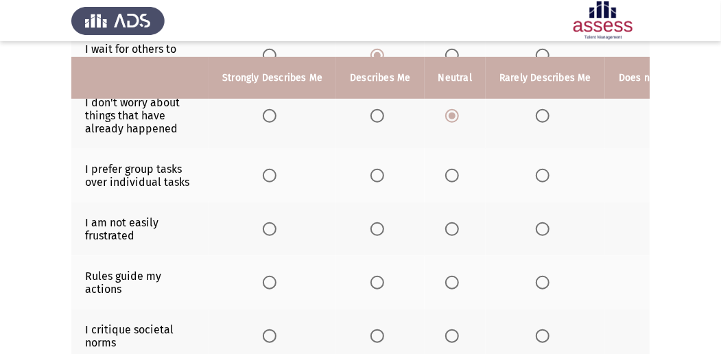
scroll to position [365, 0]
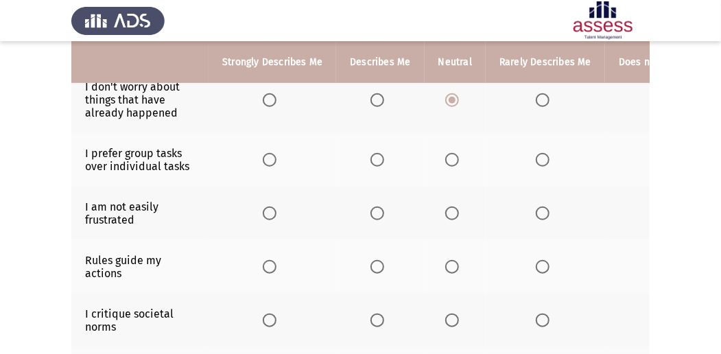
click at [539, 156] on span "Select an option" at bounding box center [543, 160] width 14 height 14
click at [539, 156] on input "Select an option" at bounding box center [543, 160] width 14 height 14
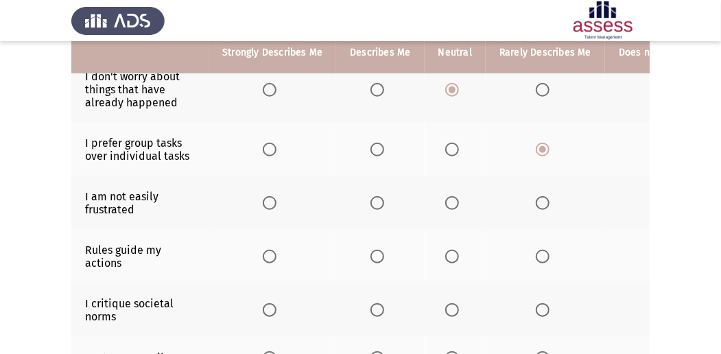
scroll to position [411, 0]
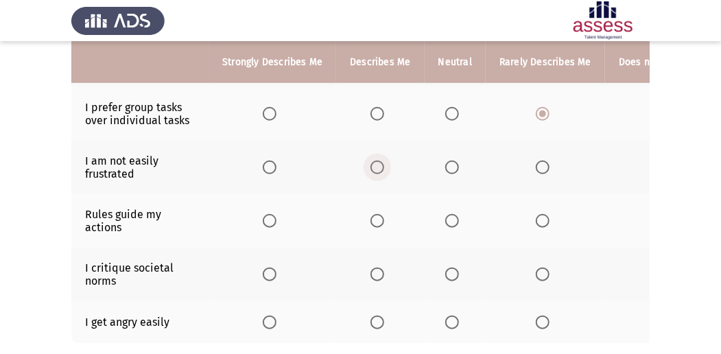
click at [376, 163] on span "Select an option" at bounding box center [377, 167] width 14 height 14
click at [376, 163] on input "Select an option" at bounding box center [377, 167] width 14 height 14
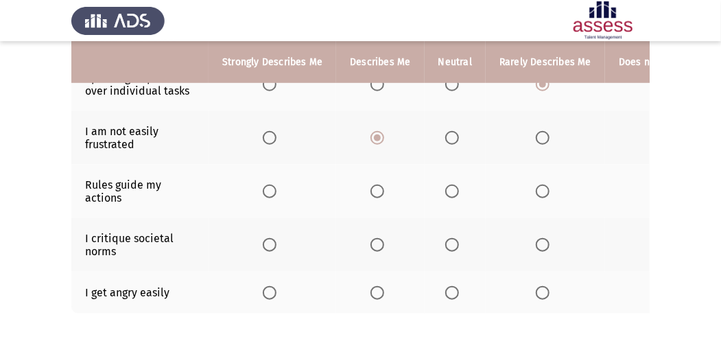
scroll to position [457, 0]
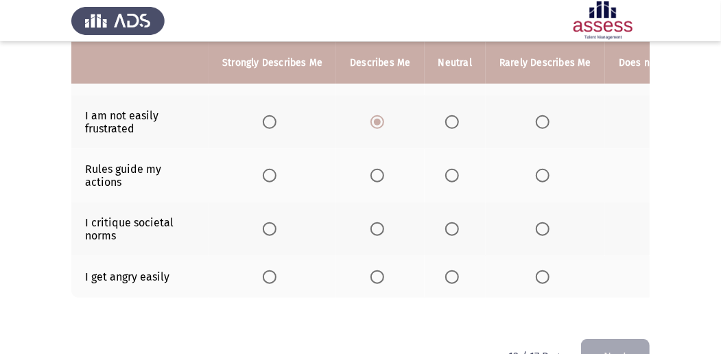
click at [455, 172] on span "Select an option" at bounding box center [452, 176] width 14 height 14
click at [455, 172] on input "Select an option" at bounding box center [452, 176] width 14 height 14
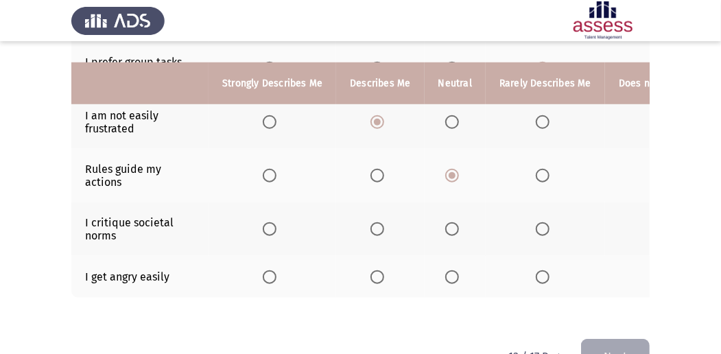
scroll to position [498, 0]
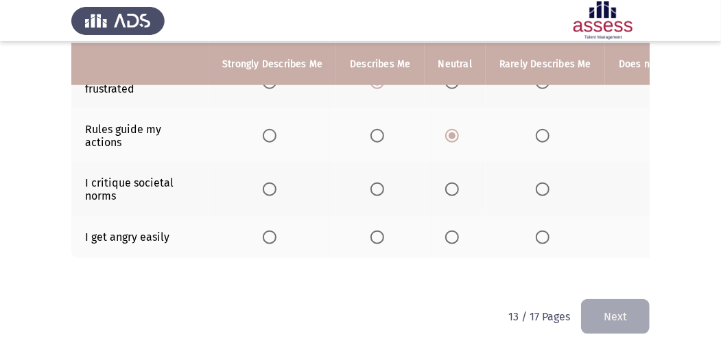
click at [539, 230] on span "Select an option" at bounding box center [543, 237] width 14 height 14
click at [539, 230] on input "Select an option" at bounding box center [543, 237] width 14 height 14
click at [447, 187] on span "Select an option" at bounding box center [452, 189] width 14 height 14
click at [447, 187] on input "Select an option" at bounding box center [452, 189] width 14 height 14
click at [623, 315] on button "Next" at bounding box center [615, 316] width 69 height 35
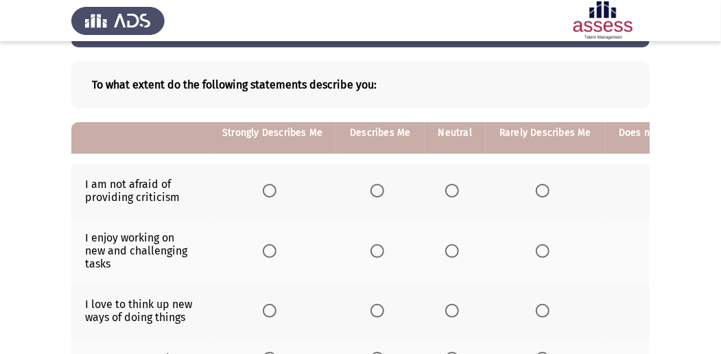
scroll to position [137, 0]
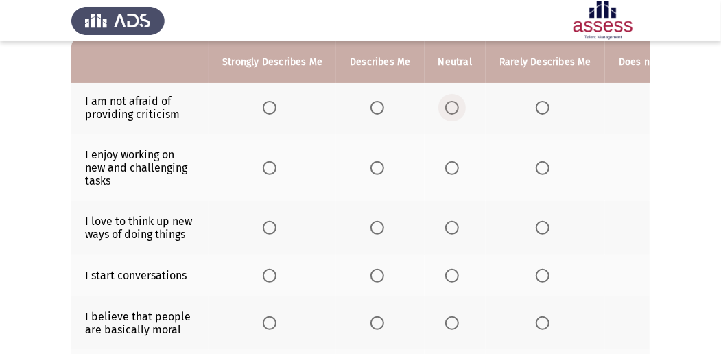
click at [455, 106] on span "Select an option" at bounding box center [452, 108] width 14 height 14
click at [455, 106] on input "Select an option" at bounding box center [452, 108] width 14 height 14
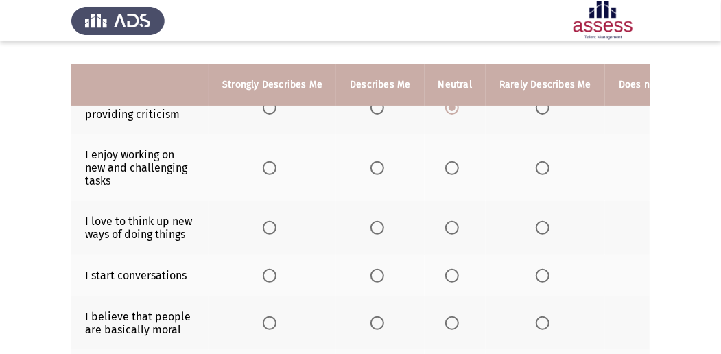
scroll to position [182, 0]
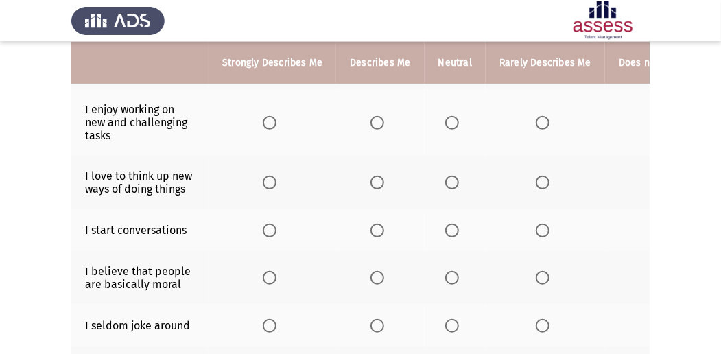
click at [375, 123] on span "Select an option" at bounding box center [377, 123] width 14 height 14
click at [375, 123] on input "Select an option" at bounding box center [377, 123] width 14 height 14
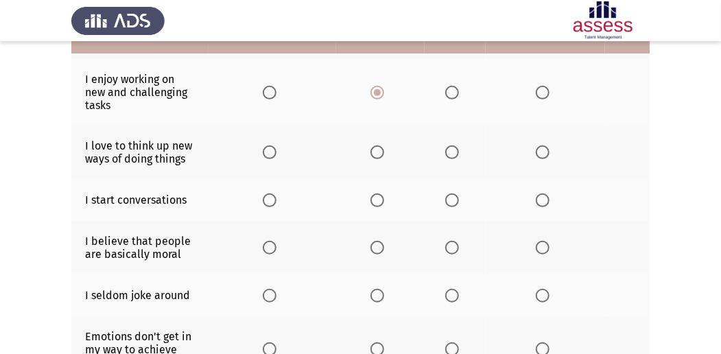
scroll to position [228, 0]
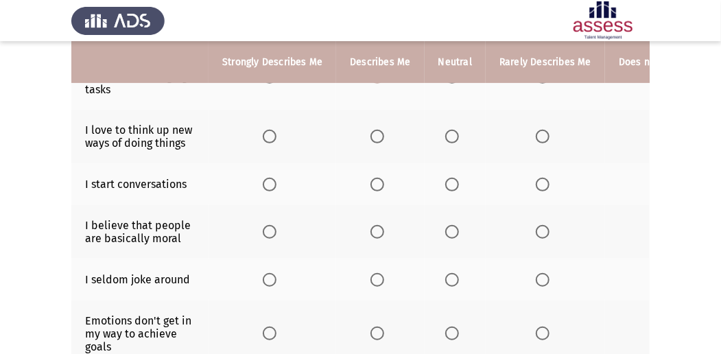
click at [379, 133] on span "Select an option" at bounding box center [377, 137] width 14 height 14
click at [379, 133] on input "Select an option" at bounding box center [377, 137] width 14 height 14
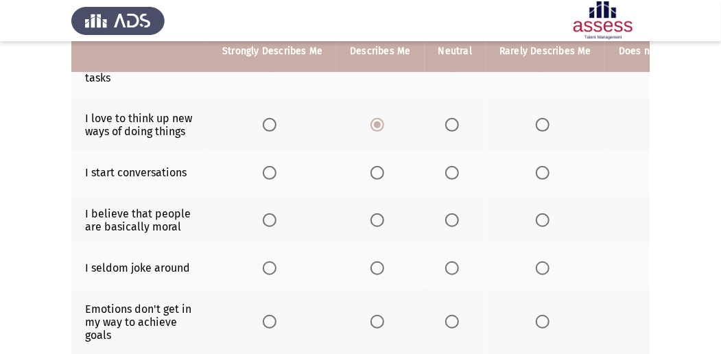
scroll to position [274, 0]
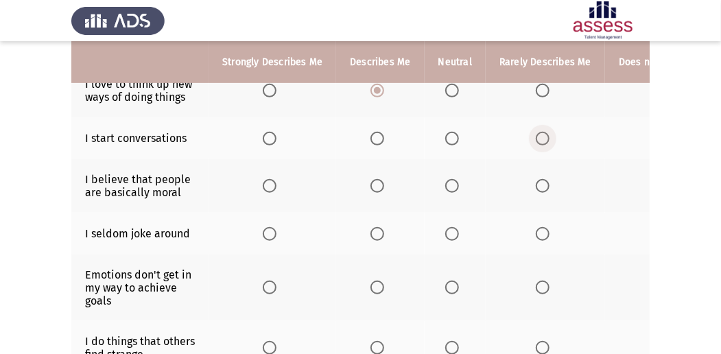
click at [536, 132] on span "Select an option" at bounding box center [543, 139] width 14 height 14
click at [536, 132] on input "Select an option" at bounding box center [543, 139] width 14 height 14
click at [450, 134] on span "Select an option" at bounding box center [452, 139] width 14 height 14
click at [450, 134] on input "Select an option" at bounding box center [452, 139] width 14 height 14
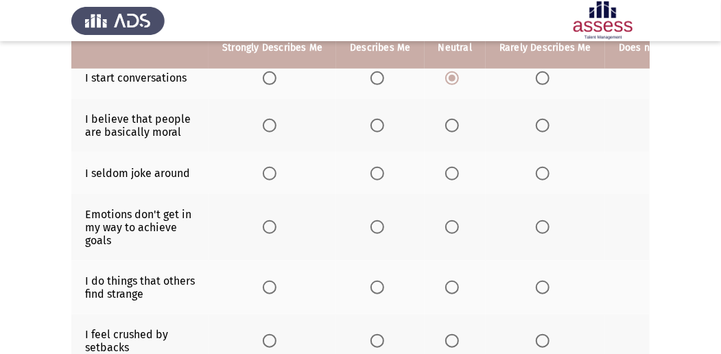
scroll to position [320, 0]
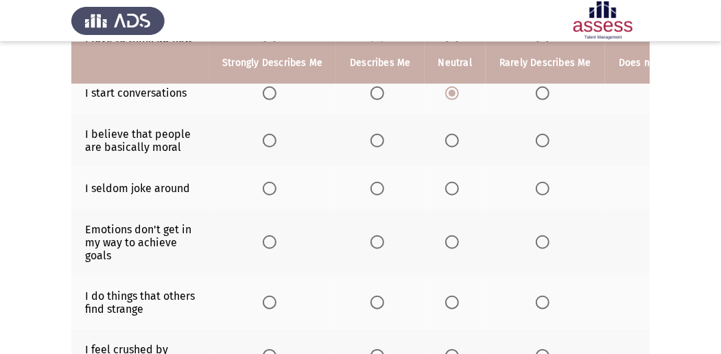
click at [449, 136] on span "Select an option" at bounding box center [452, 141] width 14 height 14
click at [449, 136] on input "Select an option" at bounding box center [452, 141] width 14 height 14
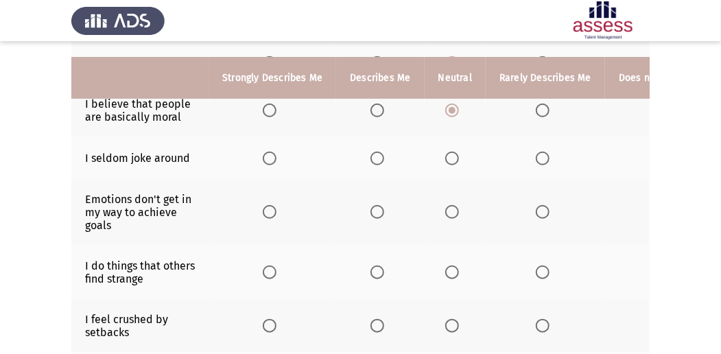
scroll to position [365, 0]
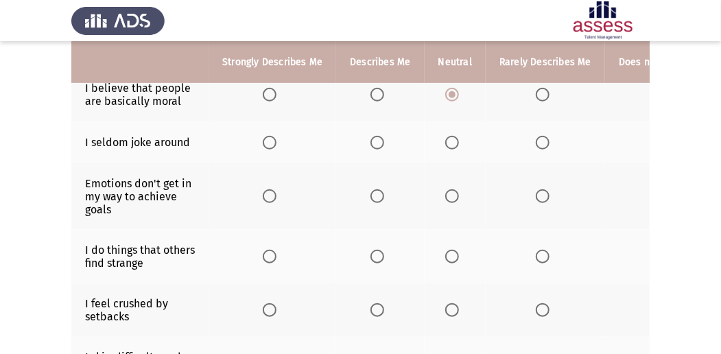
click at [540, 139] on span "Select an option" at bounding box center [543, 143] width 14 height 14
click at [540, 139] on input "Select an option" at bounding box center [543, 143] width 14 height 14
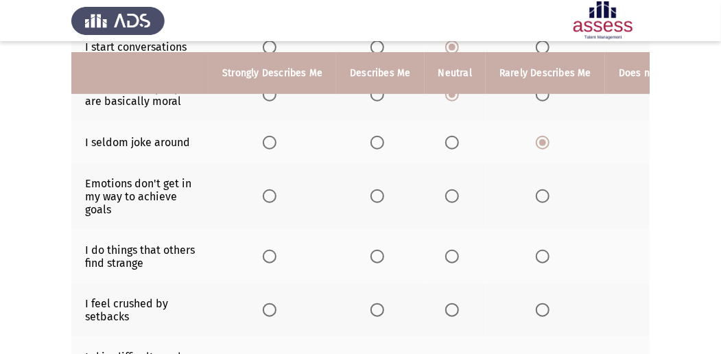
scroll to position [411, 0]
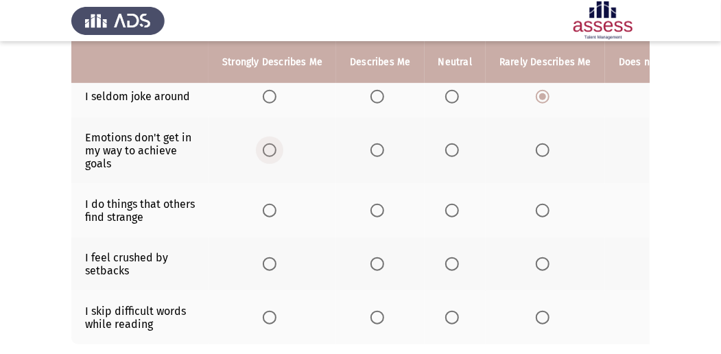
click at [269, 145] on span "Select an option" at bounding box center [270, 150] width 14 height 14
click at [269, 145] on input "Select an option" at bounding box center [270, 150] width 14 height 14
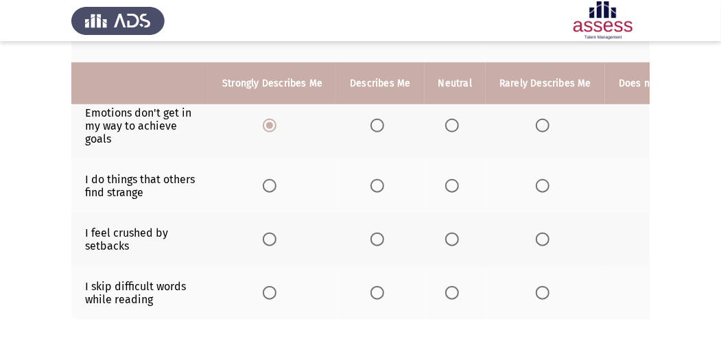
scroll to position [457, 0]
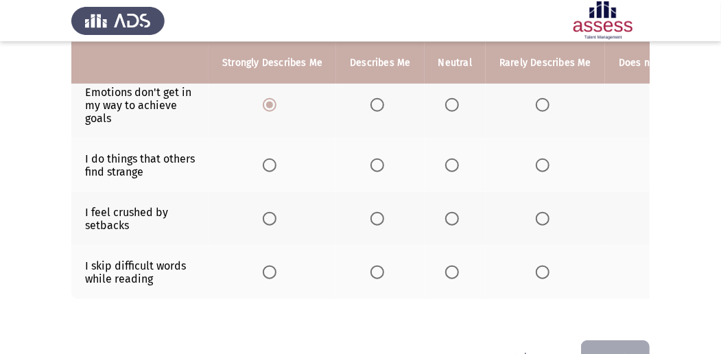
click at [379, 103] on span "Select an option" at bounding box center [377, 105] width 14 height 14
click at [379, 103] on input "Select an option" at bounding box center [377, 105] width 14 height 14
click at [538, 160] on span "Select an option" at bounding box center [543, 165] width 14 height 14
click at [538, 160] on input "Select an option" at bounding box center [543, 165] width 14 height 14
click at [448, 159] on span "Select an option" at bounding box center [452, 165] width 14 height 14
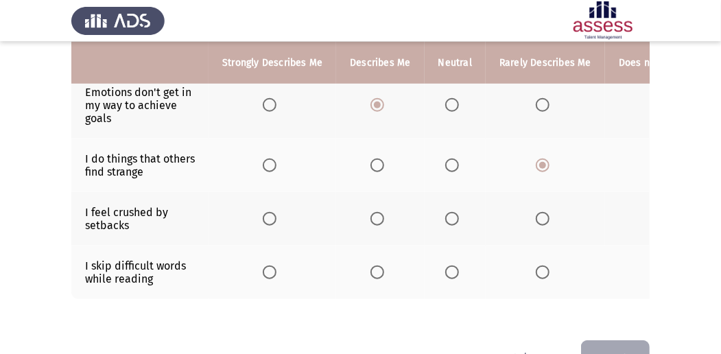
click at [448, 159] on input "Select an option" at bounding box center [452, 165] width 14 height 14
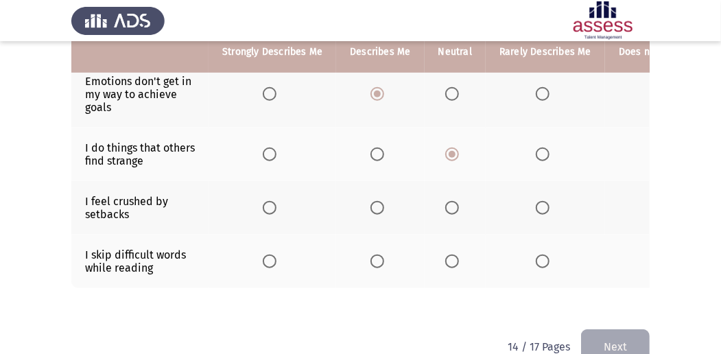
scroll to position [499, 0]
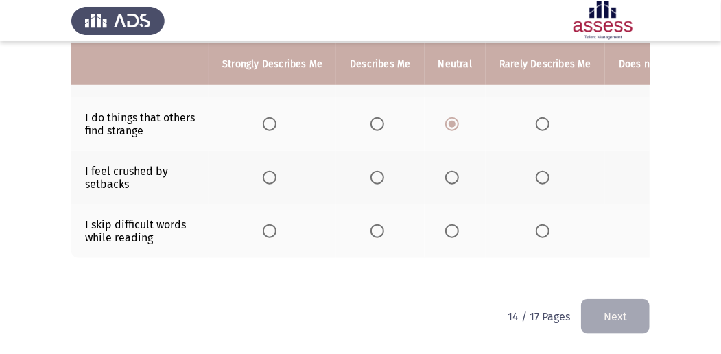
click at [546, 171] on label "Select an option" at bounding box center [545, 178] width 19 height 14
click at [546, 171] on input "Select an option" at bounding box center [543, 178] width 14 height 14
click at [372, 224] on span "Select an option" at bounding box center [377, 231] width 14 height 14
click at [372, 224] on input "Select an option" at bounding box center [377, 231] width 14 height 14
click at [622, 304] on button "Next" at bounding box center [615, 316] width 69 height 35
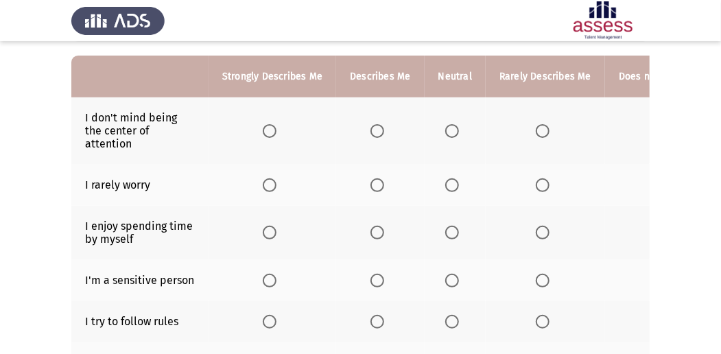
scroll to position [137, 0]
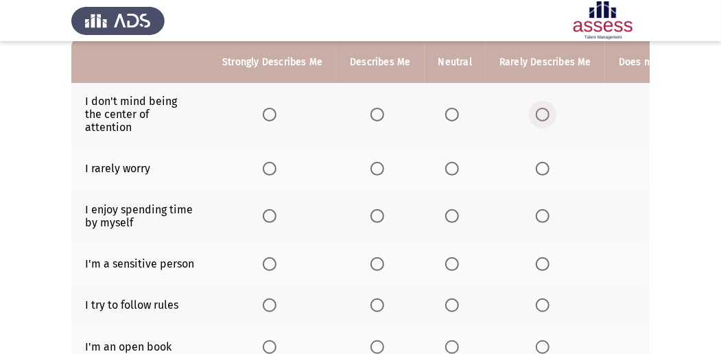
click at [536, 110] on span "Select an option" at bounding box center [543, 115] width 14 height 14
click at [536, 110] on input "Select an option" at bounding box center [543, 115] width 14 height 14
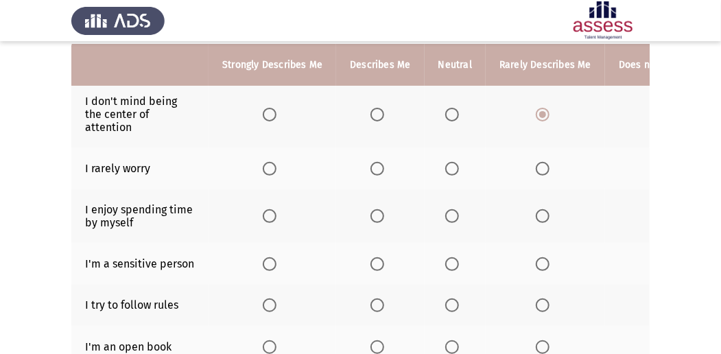
scroll to position [182, 0]
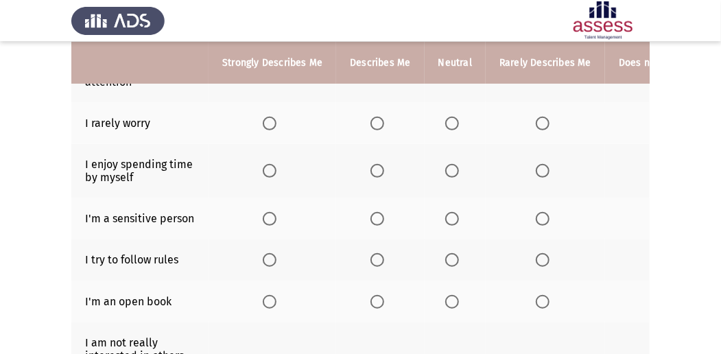
click at [446, 123] on span "Select an option" at bounding box center [452, 124] width 14 height 14
click at [446, 123] on input "Select an option" at bounding box center [452, 124] width 14 height 14
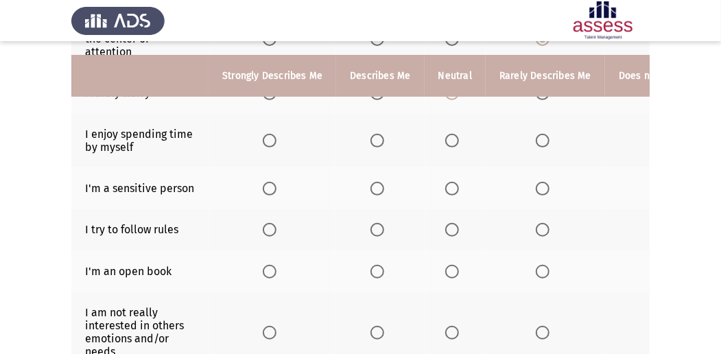
scroll to position [228, 0]
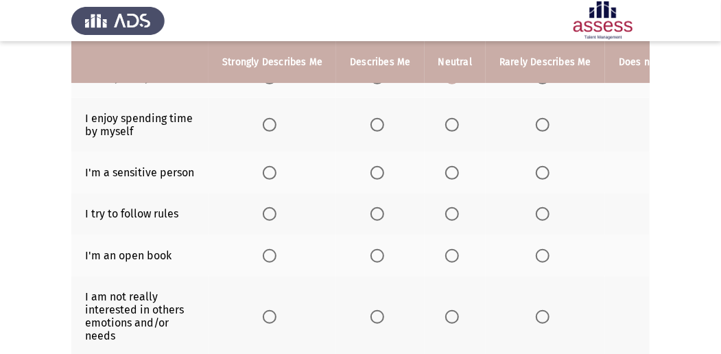
click at [357, 122] on th at bounding box center [380, 124] width 88 height 53
click at [373, 118] on span "Select an option" at bounding box center [377, 125] width 14 height 14
click at [373, 118] on input "Select an option" at bounding box center [377, 125] width 14 height 14
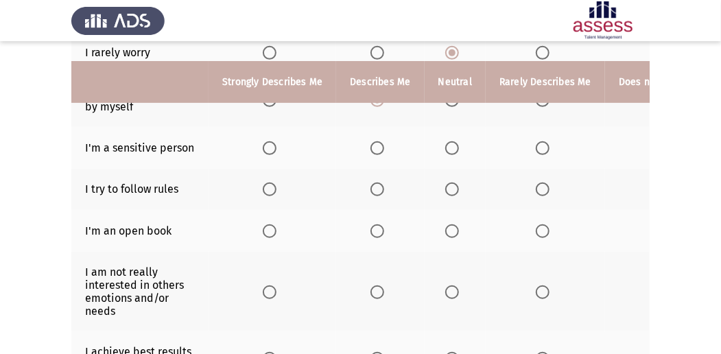
scroll to position [274, 0]
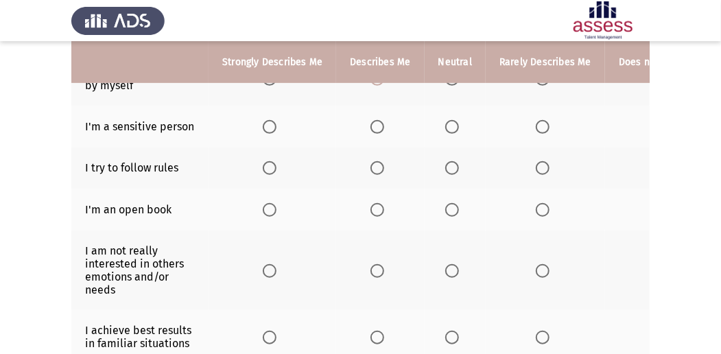
click at [453, 121] on span "Select an option" at bounding box center [452, 127] width 14 height 14
click at [453, 121] on input "Select an option" at bounding box center [452, 127] width 14 height 14
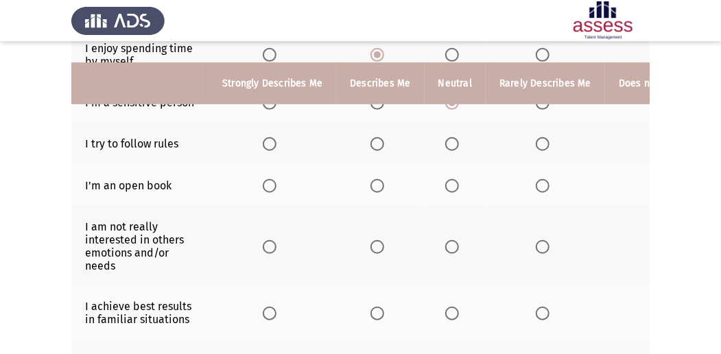
scroll to position [320, 0]
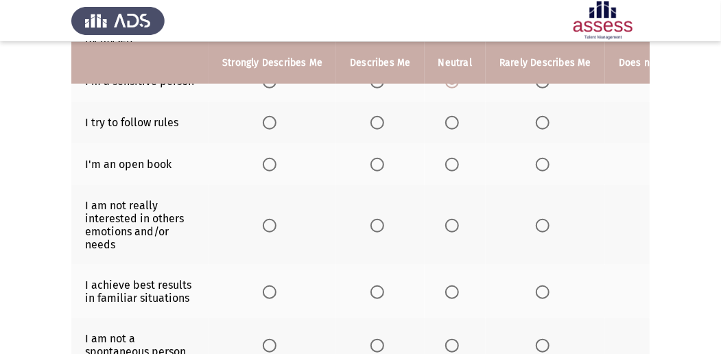
click at [370, 121] on span "Select an option" at bounding box center [377, 123] width 14 height 14
click at [370, 121] on input "Select an option" at bounding box center [377, 123] width 14 height 14
click at [264, 119] on span "Select an option" at bounding box center [270, 123] width 14 height 14
click at [264, 119] on input "Select an option" at bounding box center [270, 123] width 14 height 14
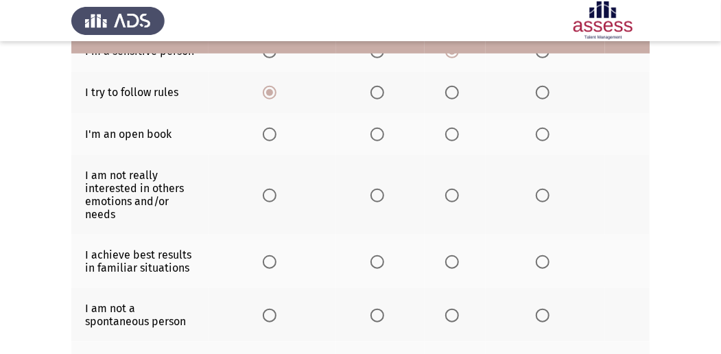
scroll to position [365, 0]
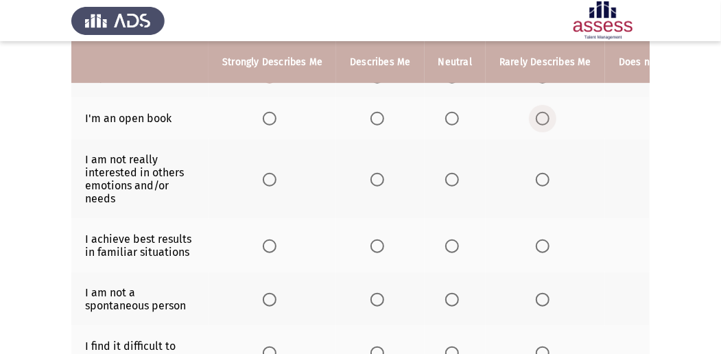
click at [539, 117] on span "Select an option" at bounding box center [543, 119] width 14 height 14
click at [539, 117] on input "Select an option" at bounding box center [543, 119] width 14 height 14
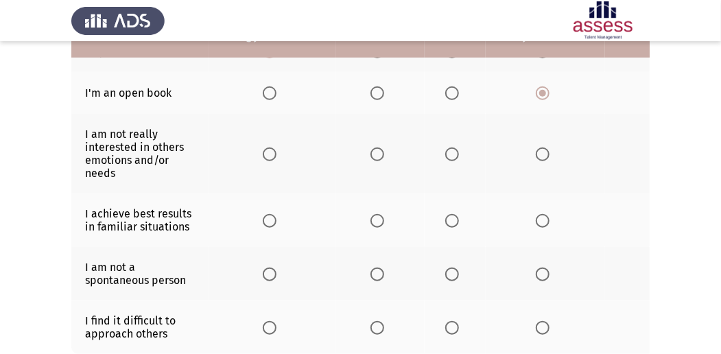
scroll to position [411, 0]
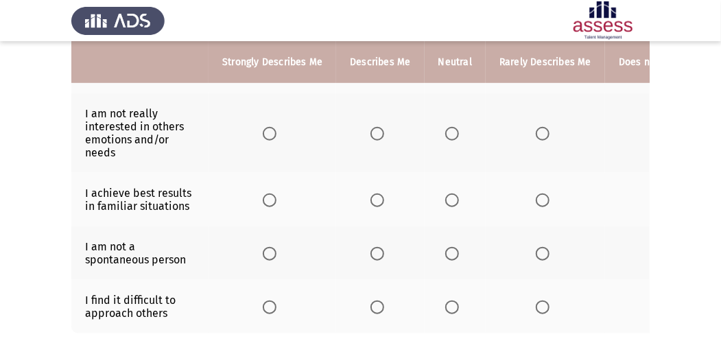
click at [462, 128] on th at bounding box center [454, 133] width 61 height 80
click at [446, 130] on span "Select an option" at bounding box center [452, 134] width 14 height 14
click at [446, 130] on input "Select an option" at bounding box center [452, 134] width 14 height 14
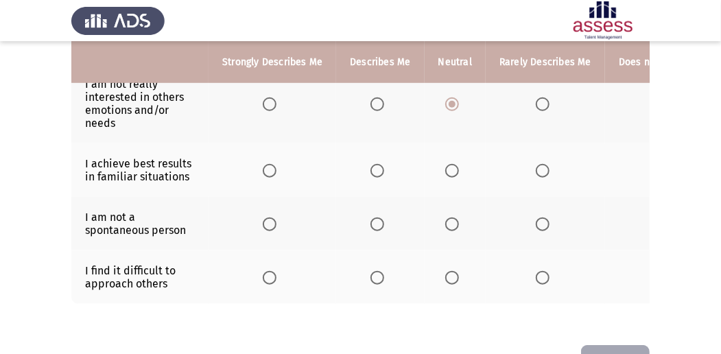
scroll to position [457, 0]
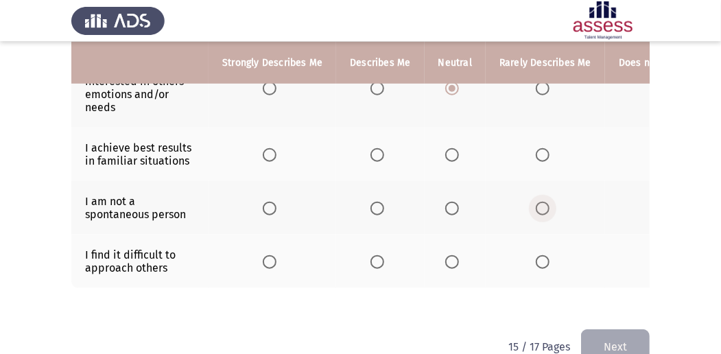
click at [542, 203] on span "Select an option" at bounding box center [543, 209] width 14 height 14
click at [542, 203] on input "Select an option" at bounding box center [543, 209] width 14 height 14
click at [379, 256] on span "Select an option" at bounding box center [377, 262] width 14 height 14
click at [379, 256] on input "Select an option" at bounding box center [377, 262] width 14 height 14
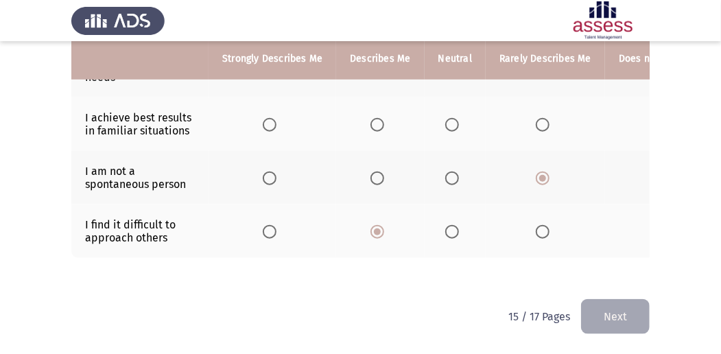
scroll to position [443, 0]
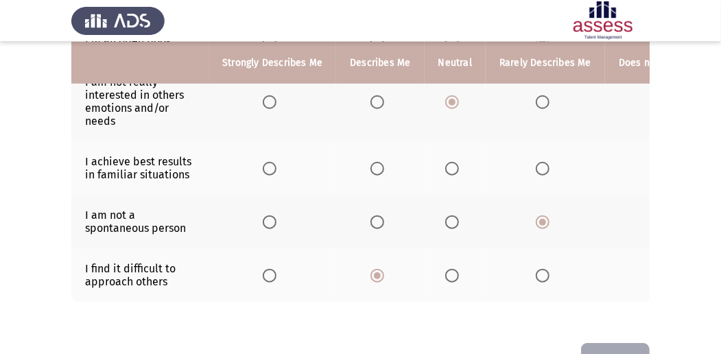
click at [452, 166] on span "Select an option" at bounding box center [452, 169] width 14 height 14
click at [452, 166] on input "Select an option" at bounding box center [452, 169] width 14 height 14
click at [624, 347] on button "Next" at bounding box center [615, 360] width 69 height 35
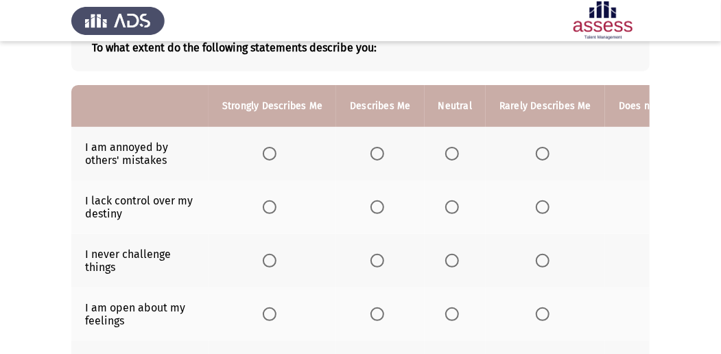
scroll to position [137, 0]
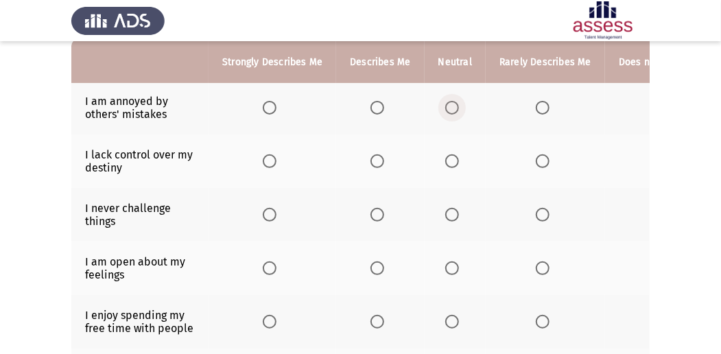
click at [446, 109] on span "Select an option" at bounding box center [452, 108] width 14 height 14
click at [446, 109] on input "Select an option" at bounding box center [452, 108] width 14 height 14
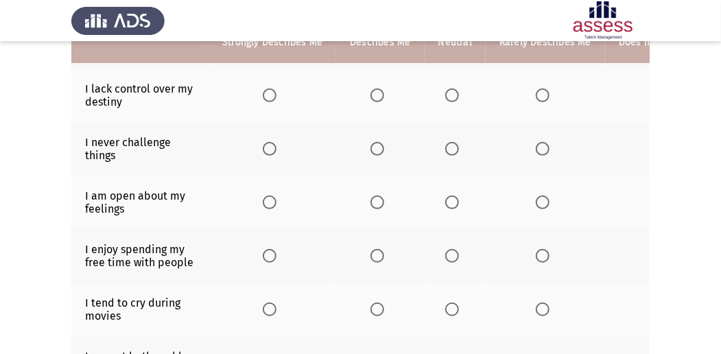
scroll to position [182, 0]
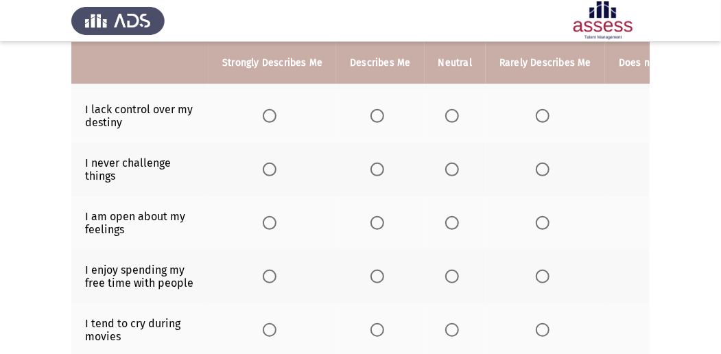
click at [371, 116] on span "Select an option" at bounding box center [377, 116] width 14 height 14
click at [371, 116] on input "Select an option" at bounding box center [377, 116] width 14 height 14
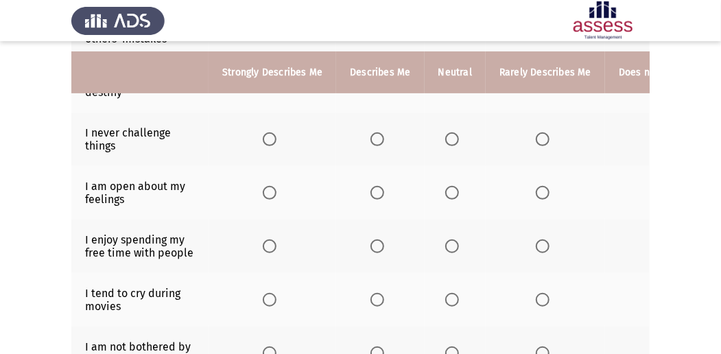
scroll to position [228, 0]
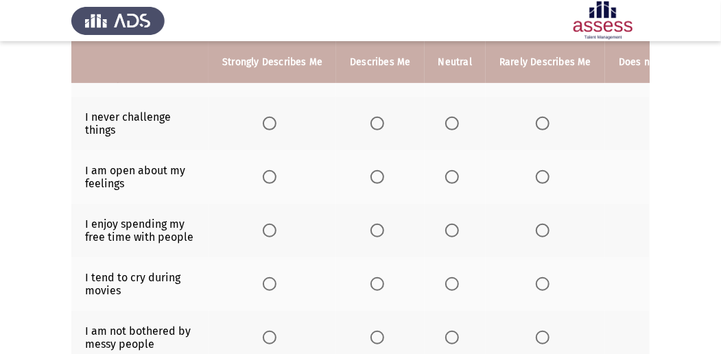
click at [536, 125] on span "Select an option" at bounding box center [543, 124] width 14 height 14
click at [536, 125] on input "Select an option" at bounding box center [543, 124] width 14 height 14
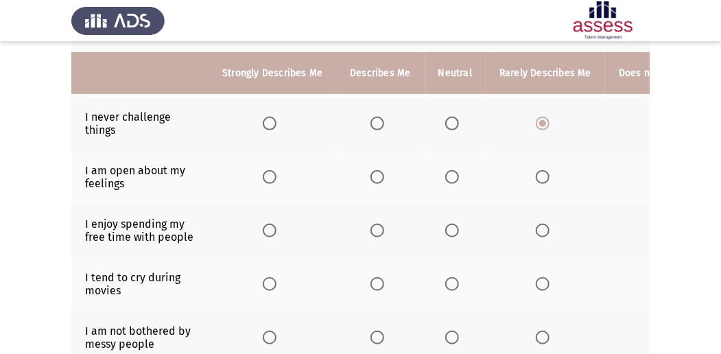
scroll to position [274, 0]
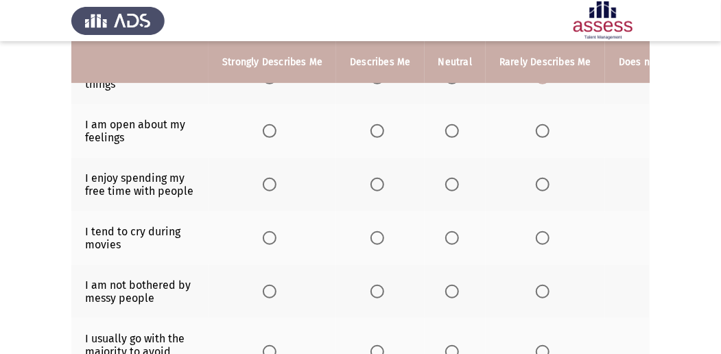
click at [378, 133] on span "Select an option" at bounding box center [377, 131] width 14 height 14
click at [378, 133] on input "Select an option" at bounding box center [377, 131] width 14 height 14
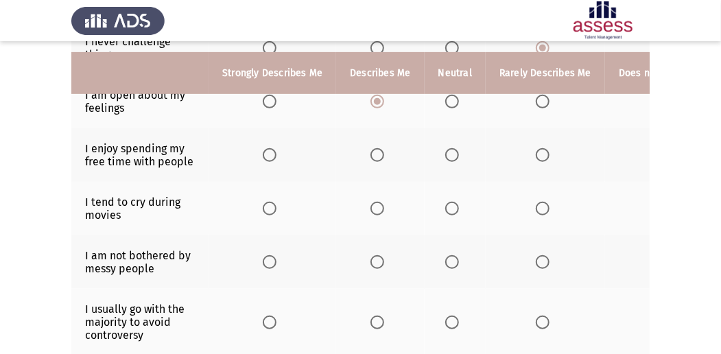
scroll to position [320, 0]
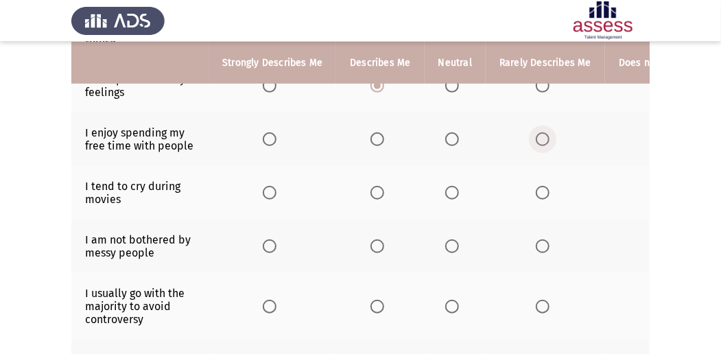
click at [542, 136] on span "Select an option" at bounding box center [543, 139] width 14 height 14
click at [542, 136] on input "Select an option" at bounding box center [543, 139] width 14 height 14
click at [451, 132] on span "Select an option" at bounding box center [452, 139] width 14 height 14
click at [451, 132] on input "Select an option" at bounding box center [452, 139] width 14 height 14
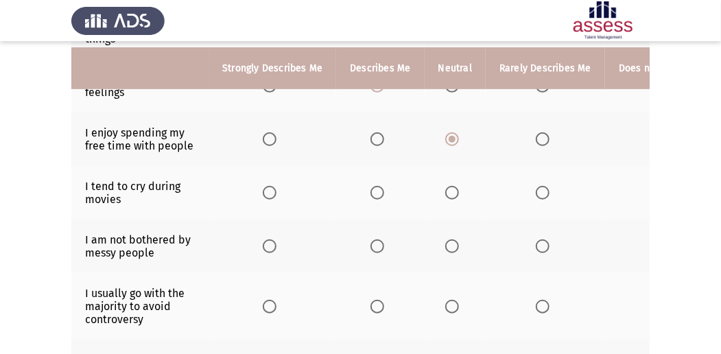
scroll to position [365, 0]
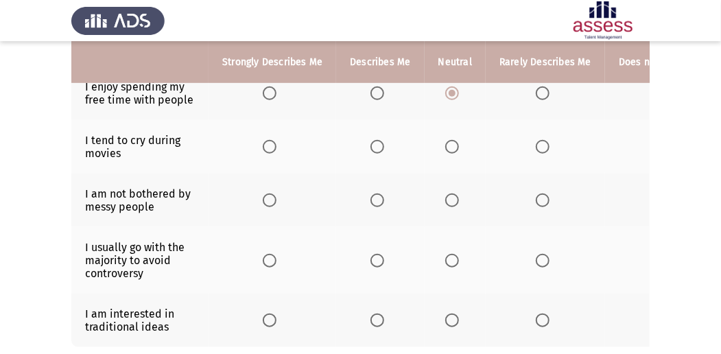
click at [536, 140] on span "Select an option" at bounding box center [543, 147] width 14 height 14
click at [536, 140] on input "Select an option" at bounding box center [543, 147] width 14 height 14
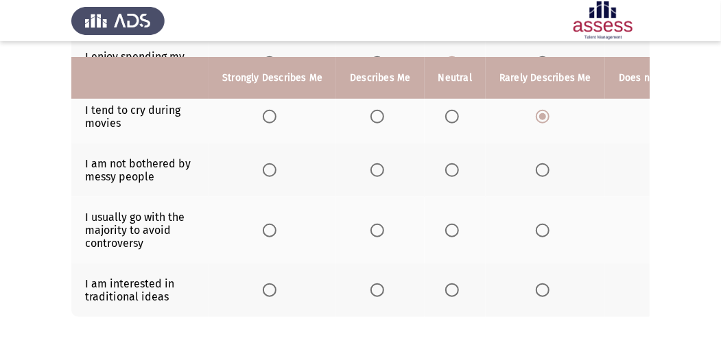
scroll to position [411, 0]
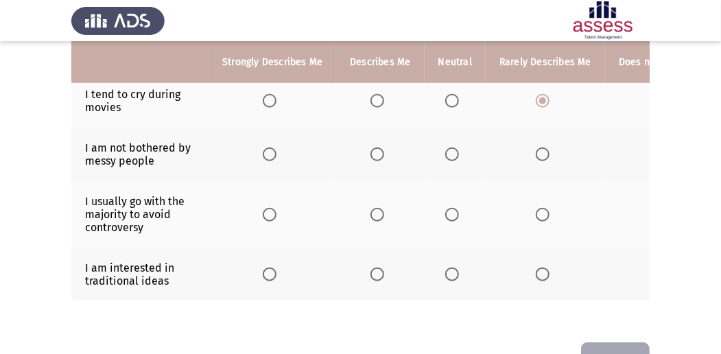
click at [536, 147] on span "Select an option" at bounding box center [543, 154] width 14 height 14
click at [536, 147] on input "Select an option" at bounding box center [543, 154] width 14 height 14
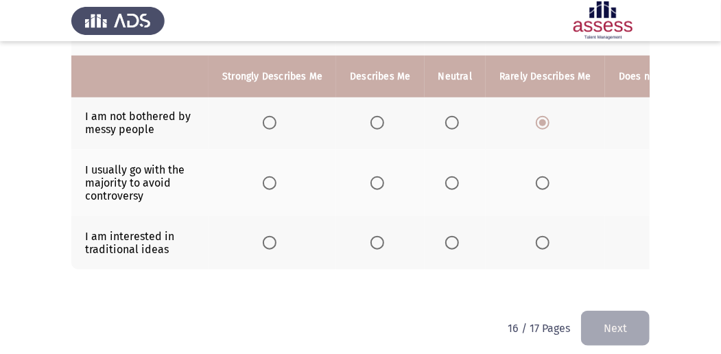
scroll to position [457, 0]
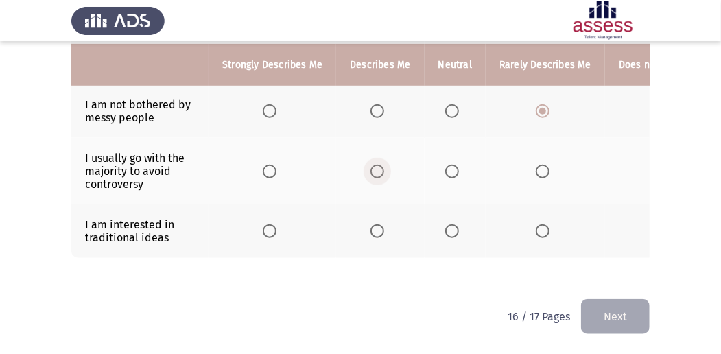
click at [374, 165] on span "Select an option" at bounding box center [377, 172] width 14 height 14
click at [374, 165] on input "Select an option" at bounding box center [377, 172] width 14 height 14
click at [451, 224] on span "Select an option" at bounding box center [452, 231] width 14 height 14
click at [451, 224] on input "Select an option" at bounding box center [452, 231] width 14 height 14
click at [618, 304] on button "Next" at bounding box center [615, 316] width 69 height 35
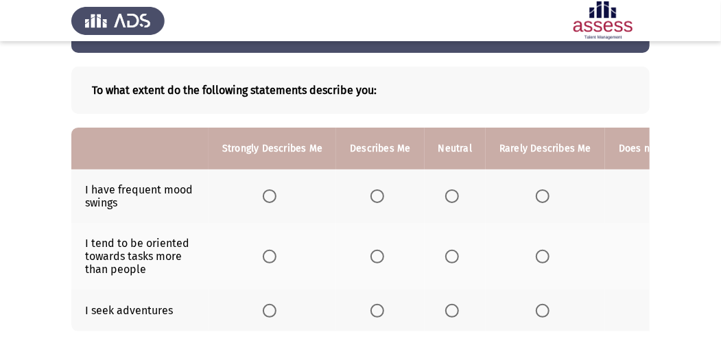
scroll to position [127, 0]
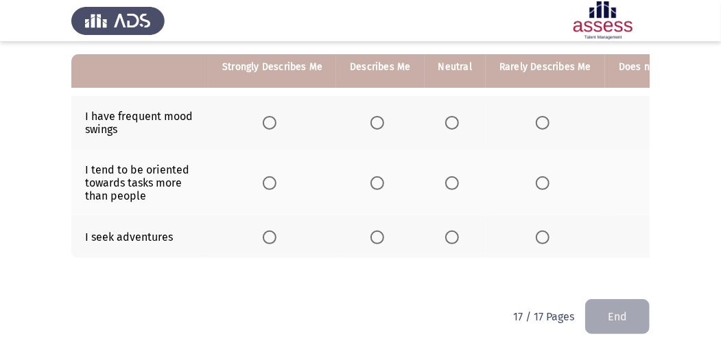
click at [374, 117] on span "Select an option" at bounding box center [377, 123] width 14 height 14
click at [374, 117] on input "Select an option" at bounding box center [377, 123] width 14 height 14
click at [425, 229] on th at bounding box center [454, 237] width 61 height 42
click at [448, 230] on span "Select an option" at bounding box center [452, 237] width 14 height 14
click at [448, 230] on input "Select an option" at bounding box center [452, 237] width 14 height 14
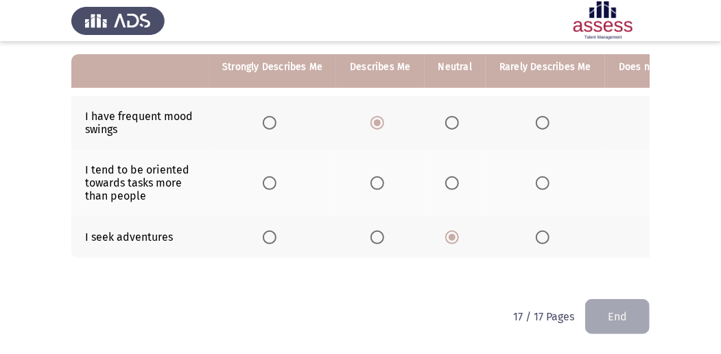
click at [446, 177] on span "Select an option" at bounding box center [452, 183] width 14 height 14
click at [446, 177] on input "Select an option" at bounding box center [452, 183] width 14 height 14
click at [613, 311] on button "End" at bounding box center [617, 316] width 64 height 35
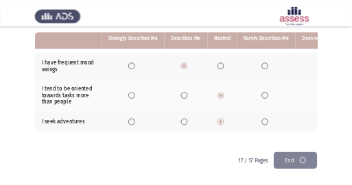
scroll to position [0, 0]
